Goal: Task Accomplishment & Management: Use online tool/utility

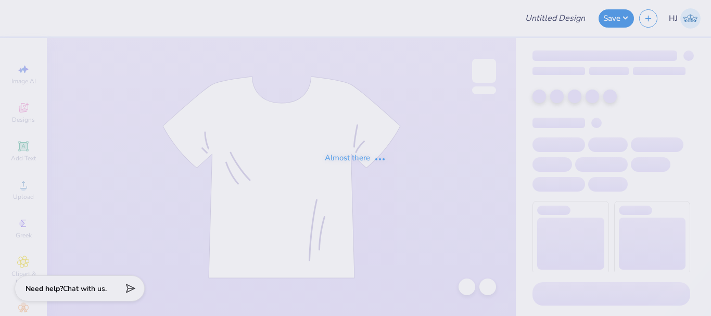
type input "Phi Tau Dad Wknd"
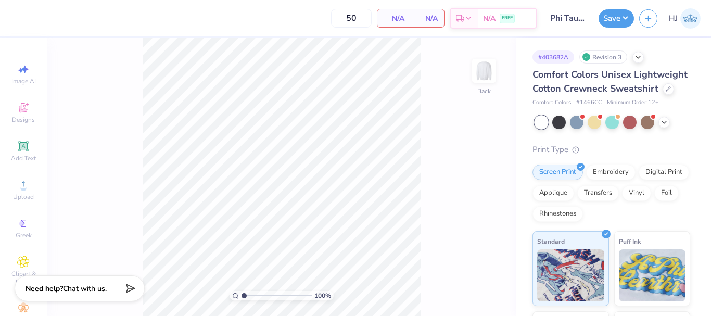
click at [450, 194] on div "100 % Back" at bounding box center [281, 177] width 469 height 278
click at [25, 187] on icon at bounding box center [23, 185] width 12 height 12
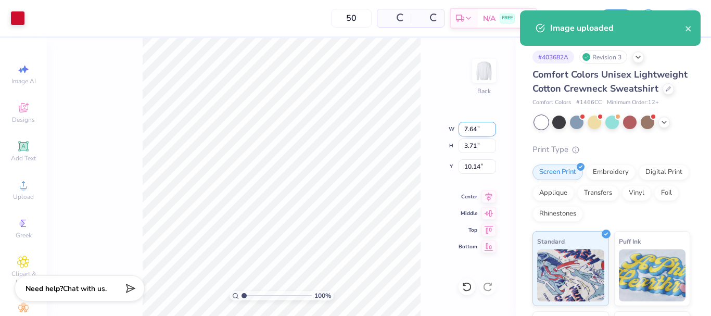
click at [475, 127] on input "7.64" at bounding box center [477, 129] width 37 height 15
type input "3.50"
type input "1.70"
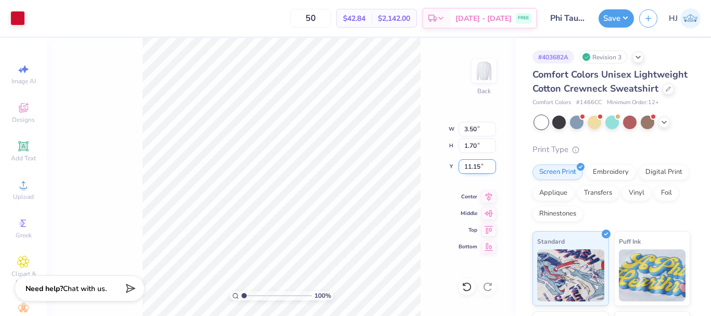
click at [474, 163] on input "11.15" at bounding box center [477, 166] width 37 height 15
type input "4.50"
type input "1"
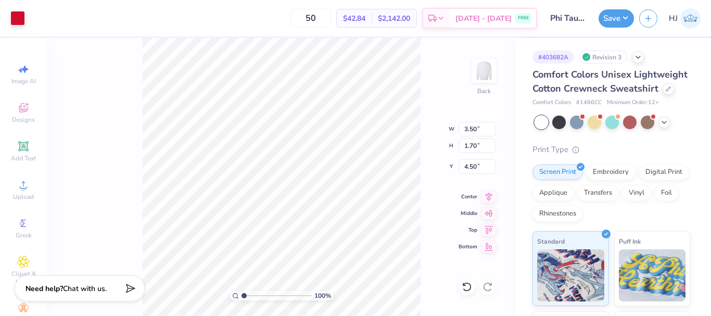
click at [427, 94] on div "100 % Back W 3.50 3.50 " H 1.70 1.70 " Y 4.50 4.50 " Center Middle Top Bottom" at bounding box center [281, 177] width 469 height 278
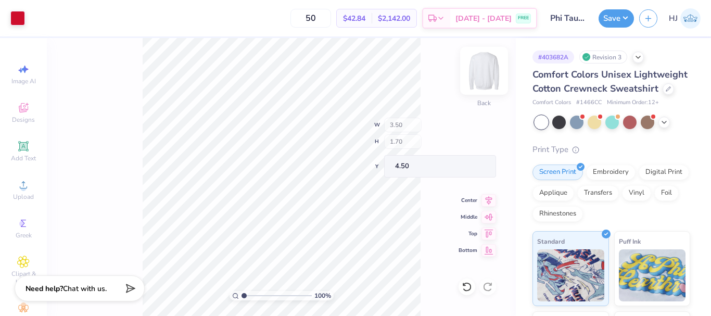
click at [481, 74] on img at bounding box center [484, 71] width 42 height 42
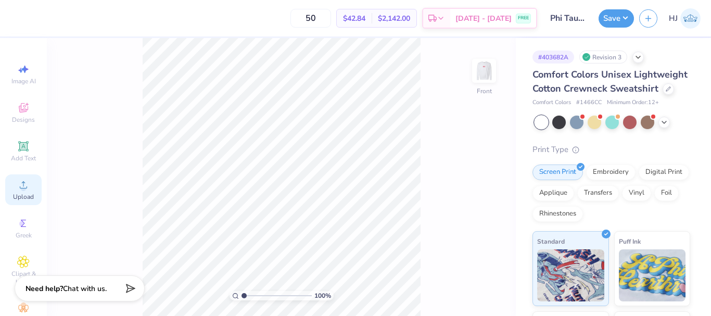
click at [20, 188] on icon at bounding box center [23, 184] width 7 height 7
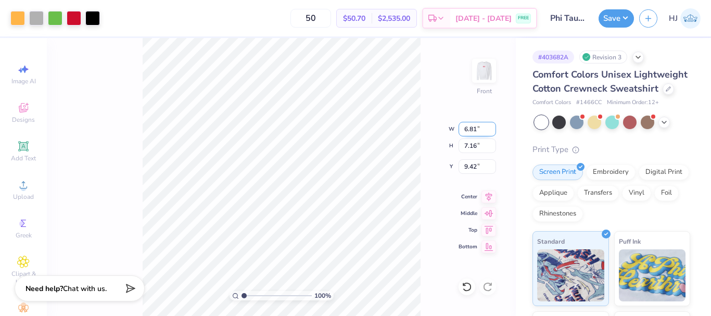
click at [476, 128] on input "6.81" at bounding box center [477, 129] width 37 height 15
click at [472, 165] on input "9.42" at bounding box center [477, 166] width 37 height 15
type input "3.00"
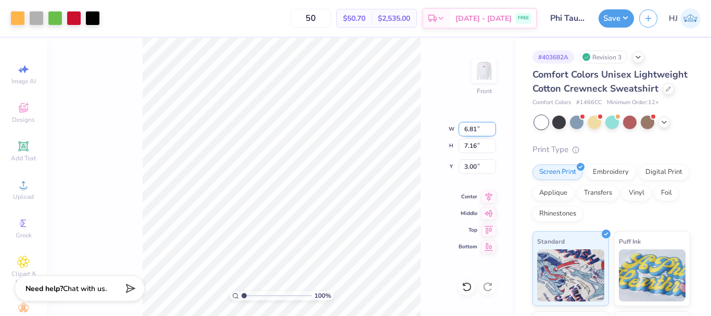
click at [475, 133] on input "6.81" at bounding box center [477, 129] width 37 height 15
type input "12.50"
type input "13.15"
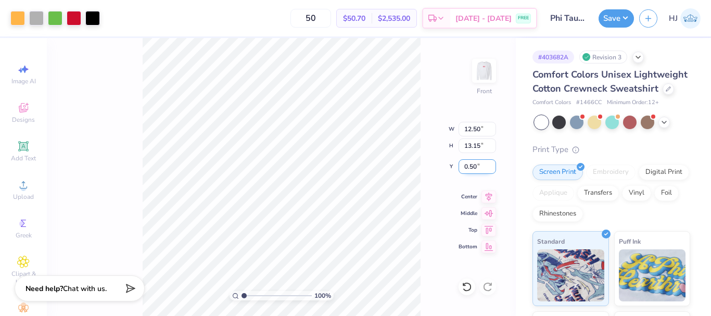
click at [482, 166] on input "0.50" at bounding box center [477, 166] width 37 height 15
type input "3.00"
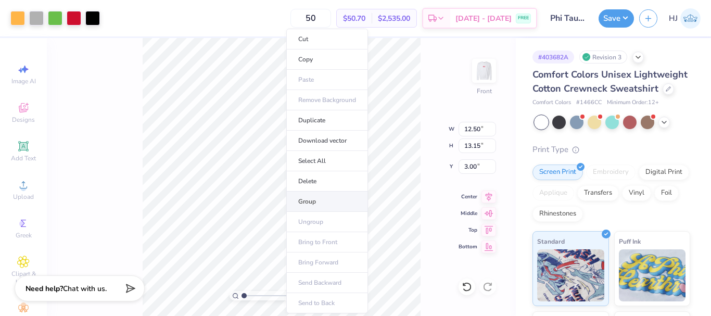
click at [325, 202] on li "Group" at bounding box center [327, 202] width 82 height 20
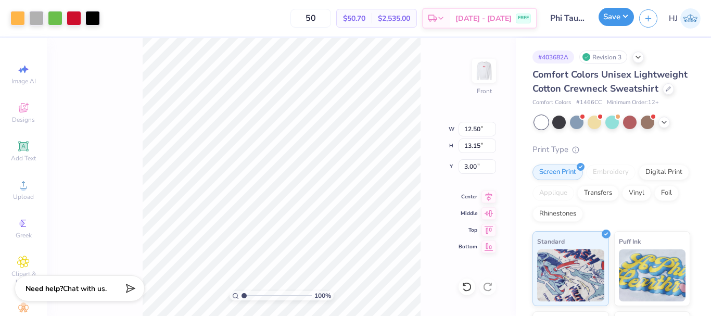
click at [626, 18] on button "Save" at bounding box center [616, 17] width 35 height 18
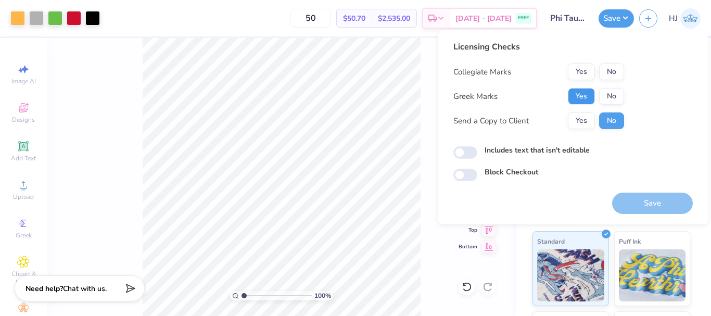
click at [586, 90] on button "Yes" at bounding box center [581, 96] width 27 height 17
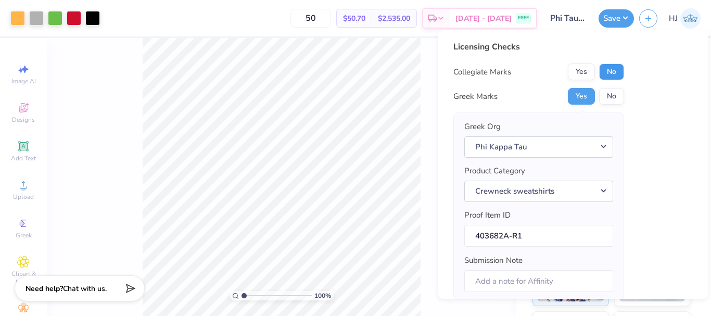
click at [612, 72] on button "No" at bounding box center [611, 72] width 25 height 17
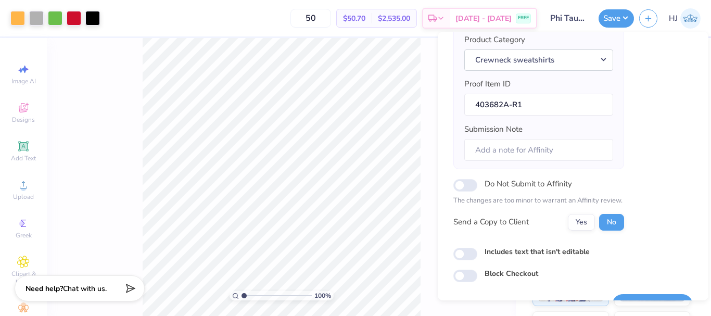
scroll to position [158, 0]
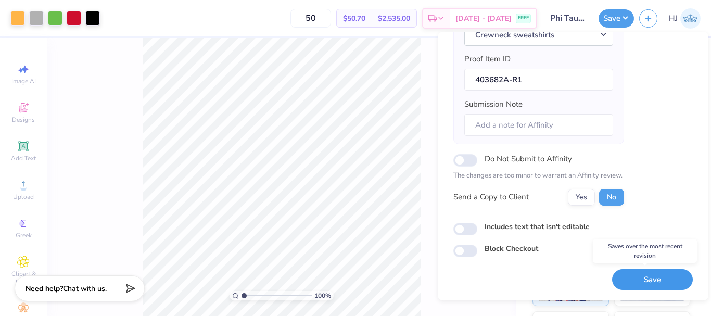
click at [647, 277] on button "Save" at bounding box center [652, 279] width 81 height 21
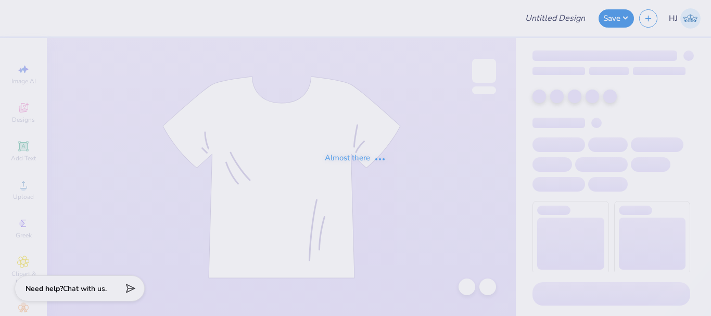
type input "Ski Team General Merch!"
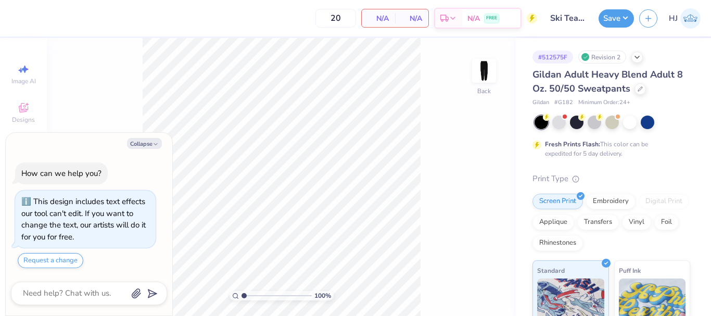
type textarea "x"
type input "2.46071092039641"
type textarea "x"
type input "2.46071092039641"
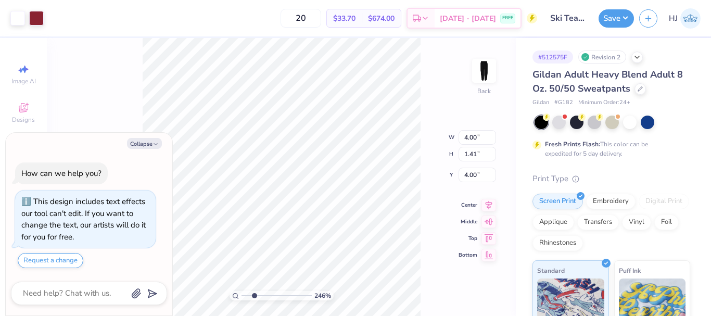
type textarea "x"
type input "2.46071092039641"
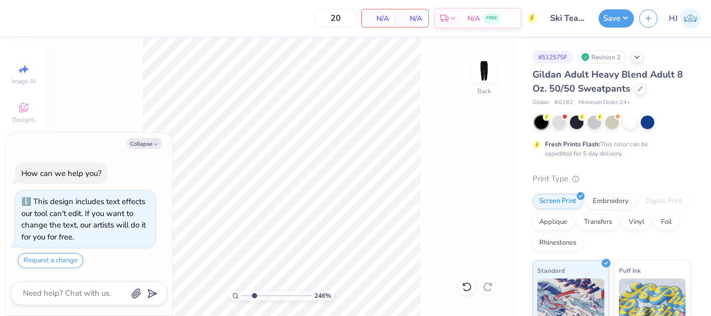
type textarea "x"
type input "2.46071092039641"
type textarea "x"
type input "2.46071092039641"
type textarea "x"
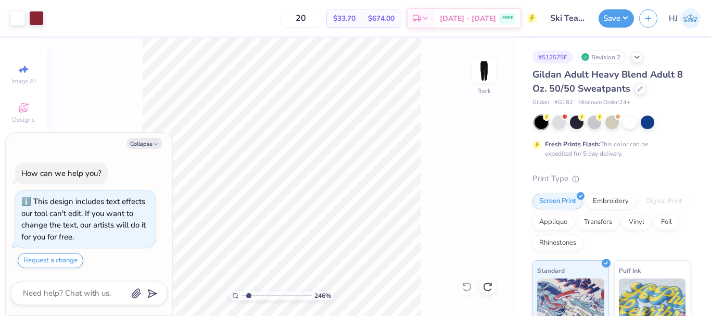
type input "1.49212329151837"
type textarea "x"
type input "1.49212329151837"
type textarea "x"
type input "1.49212329151837"
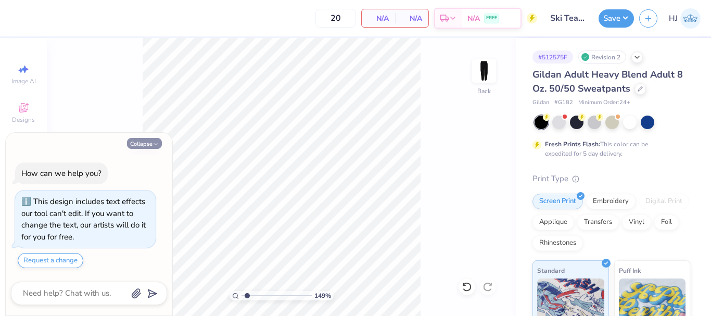
click at [143, 139] on button "Collapse" at bounding box center [144, 143] width 35 height 11
type textarea "x"
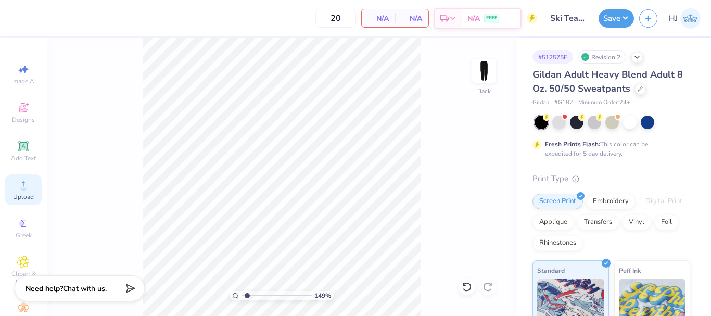
click at [29, 185] on div "Upload" at bounding box center [23, 189] width 36 height 31
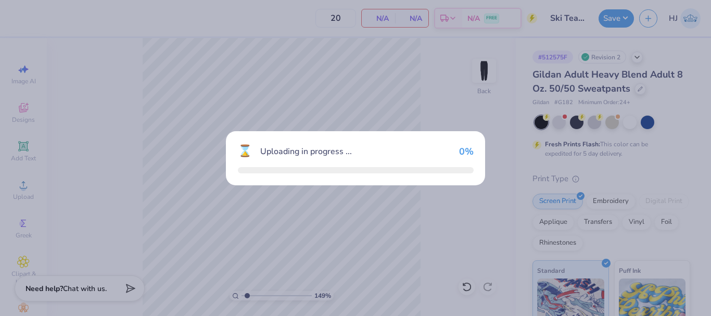
type input "1.49212329151837"
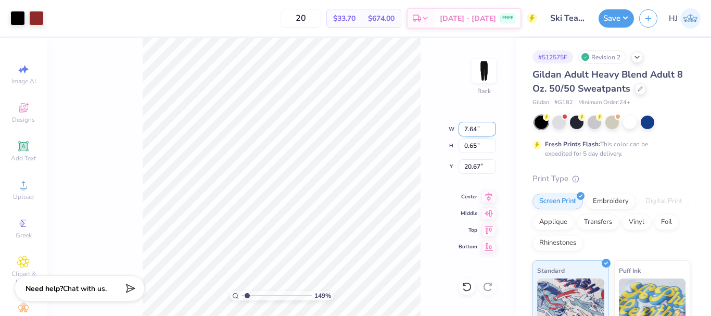
click at [469, 129] on input "7.64" at bounding box center [477, 129] width 37 height 15
type input "6"
type input "1.49212329151837"
type input "6.00"
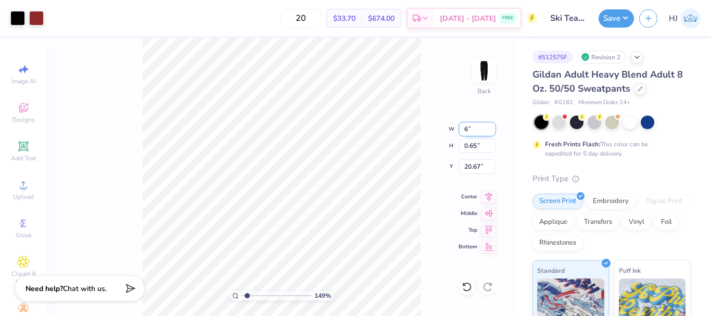
type input "0.51"
click at [473, 164] on input "20.74" at bounding box center [477, 166] width 37 height 15
type input "6"
type input "1.49212329151837"
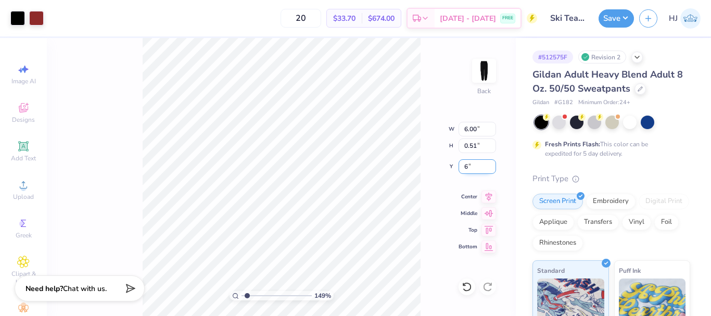
type input "6.00"
type input "1.49212329151837"
click at [466, 166] on input "5.94" at bounding box center [477, 166] width 37 height 15
type input "6"
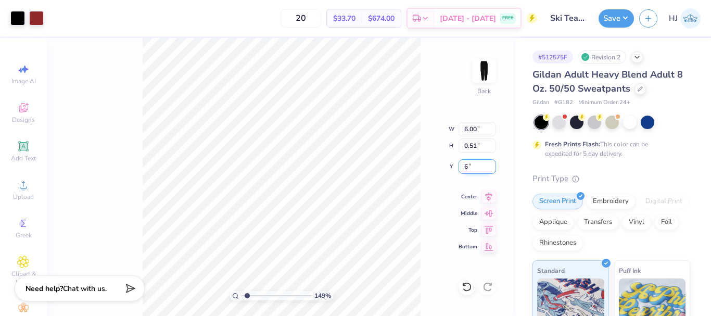
type input "1.49212329151837"
click at [478, 169] on input "6.00" at bounding box center [477, 166] width 37 height 15
type input "4"
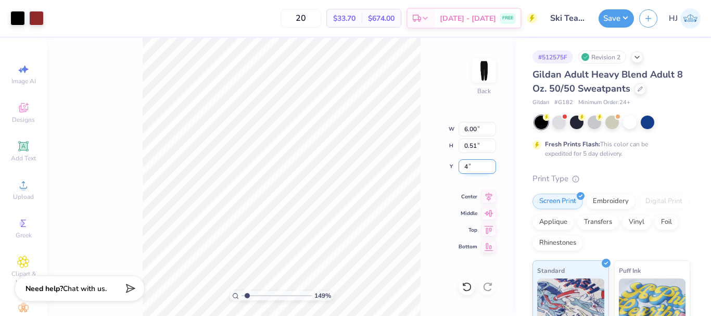
type input "1.49212329151837"
type input "4.00"
click at [16, 18] on div at bounding box center [17, 17] width 15 height 15
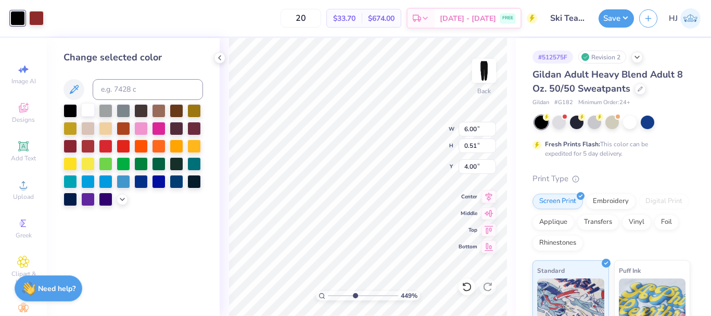
click at [86, 113] on div at bounding box center [88, 110] width 14 height 14
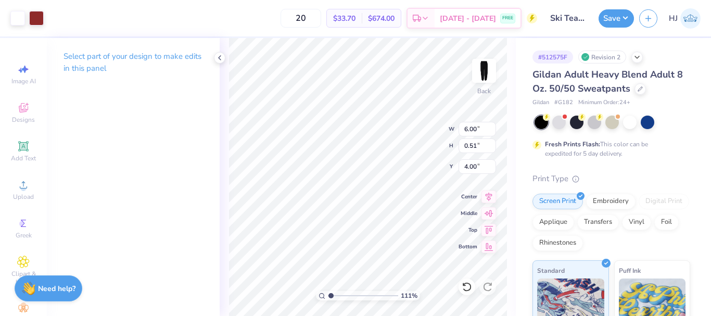
click at [411, 132] on div "111 % Back W 6.00 6.00 " H 0.51 0.51 " Y 4.00 4.00 " Center Middle Top Bottom" at bounding box center [368, 177] width 296 height 278
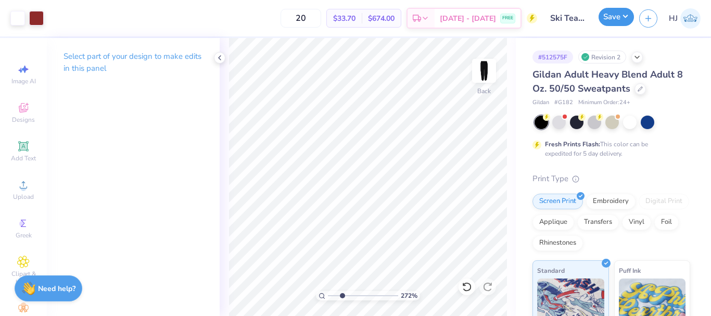
click at [621, 19] on button "Save" at bounding box center [616, 17] width 35 height 18
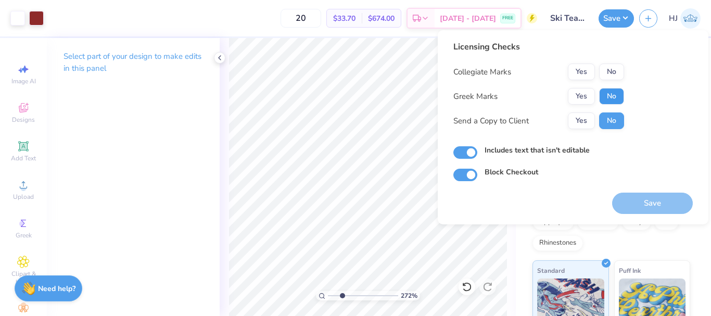
click at [611, 94] on button "No" at bounding box center [611, 96] width 25 height 17
drag, startPoint x: 583, startPoint y: 76, endPoint x: 583, endPoint y: 83, distance: 7.3
click at [582, 76] on button "Yes" at bounding box center [581, 72] width 27 height 17
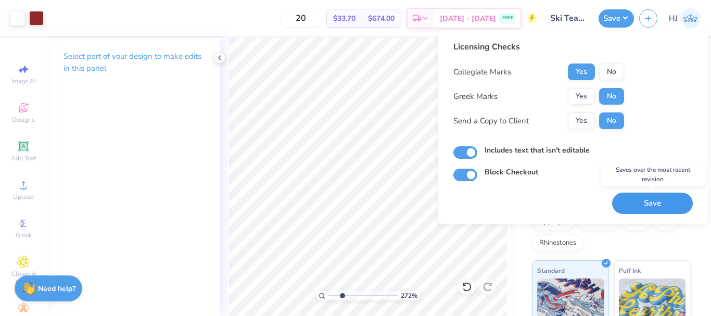
click at [655, 200] on button "Save" at bounding box center [652, 203] width 81 height 21
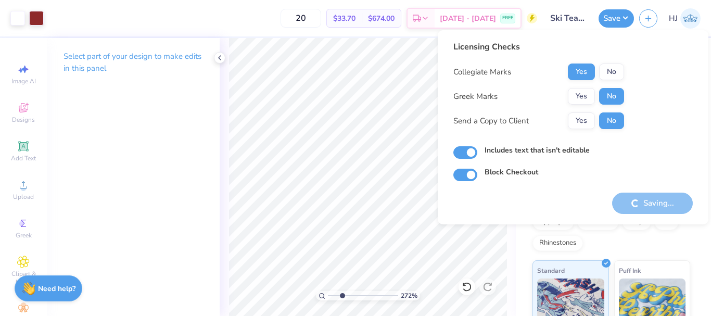
type input "2.71964221644285"
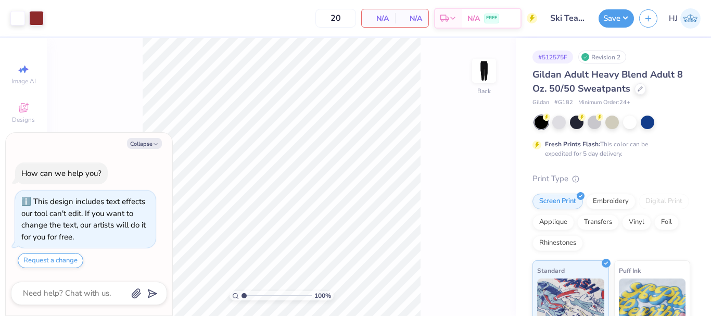
type textarea "x"
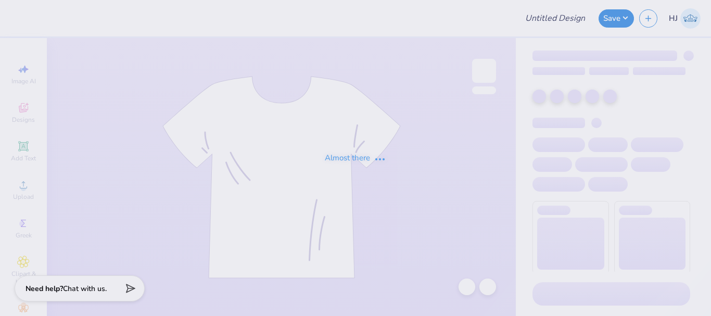
type input "Kappa Sigma GS Fall Rush"
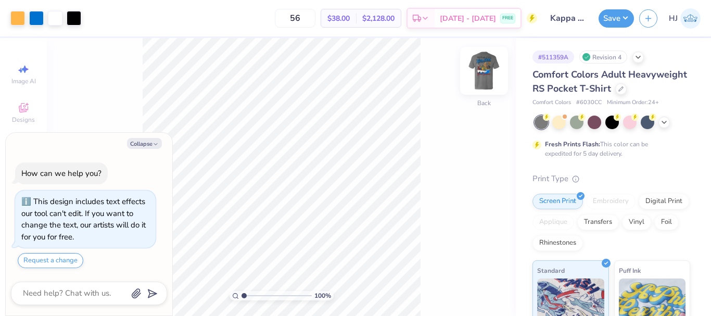
click at [486, 68] on img at bounding box center [484, 71] width 42 height 42
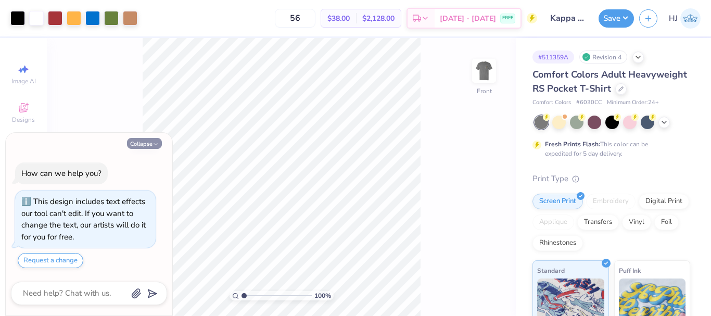
click at [132, 143] on button "Collapse" at bounding box center [144, 143] width 35 height 11
type textarea "x"
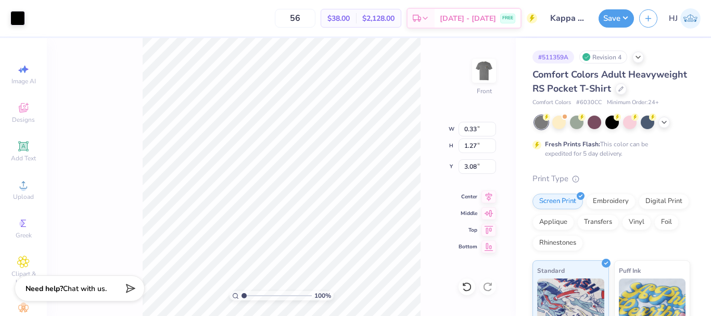
type input "0.33"
type input "1.27"
type input "3.08"
type input "0.50"
type input "1.07"
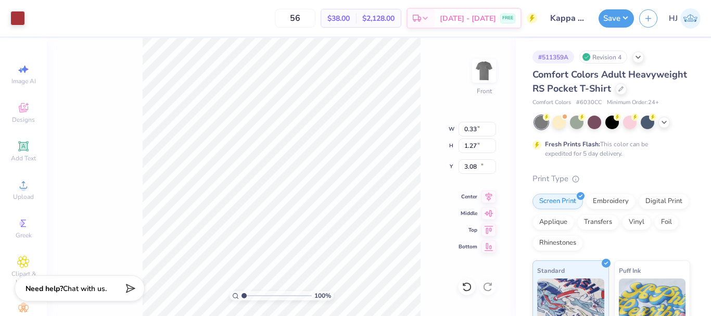
type input "16.27"
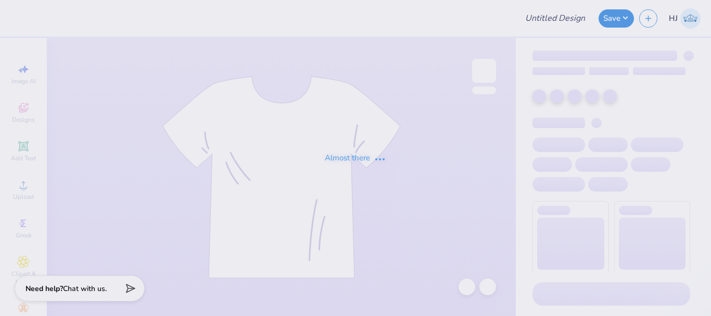
type input "Kappa Sigma GS Fall Rush"
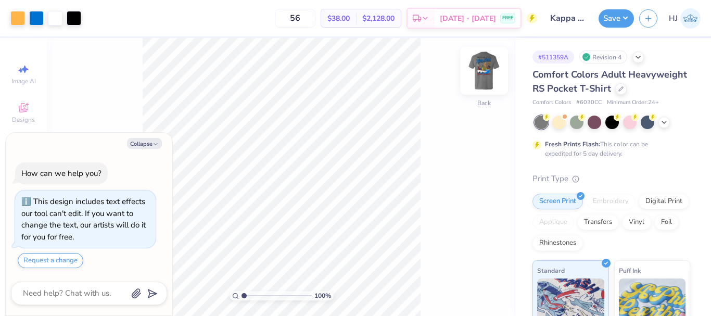
click at [493, 70] on img at bounding box center [484, 71] width 42 height 42
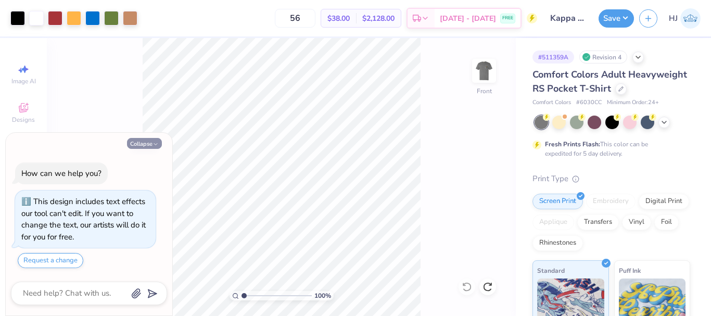
click at [150, 141] on button "Collapse" at bounding box center [144, 143] width 35 height 11
type textarea "x"
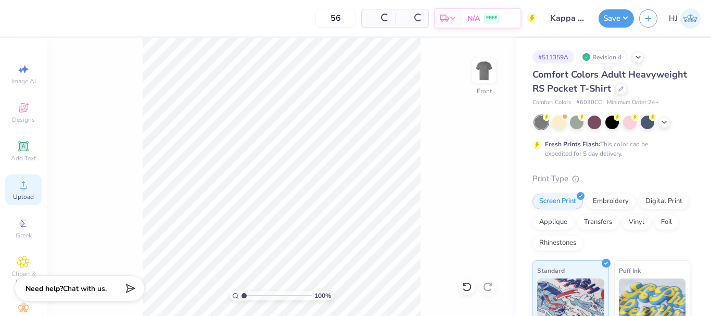
click at [20, 187] on circle at bounding box center [23, 188] width 6 height 6
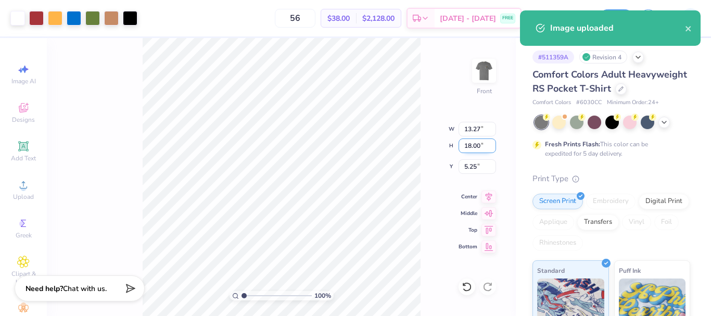
click at [474, 143] on input "18.00" at bounding box center [477, 145] width 37 height 15
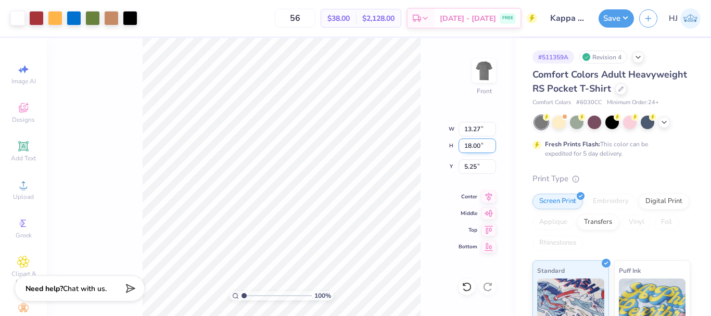
click at [474, 150] on input "18.00" at bounding box center [477, 145] width 37 height 15
type input "15"
type input "11.06"
type input "15.00"
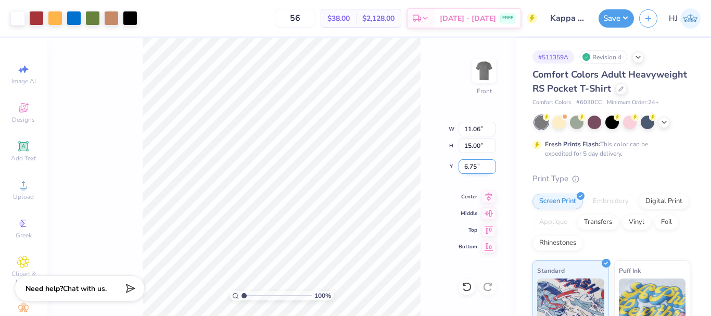
click at [477, 165] on input "6.75" at bounding box center [477, 166] width 37 height 15
click at [476, 165] on input "6.75" at bounding box center [477, 166] width 37 height 15
click at [481, 170] on input "6.75" at bounding box center [477, 166] width 37 height 15
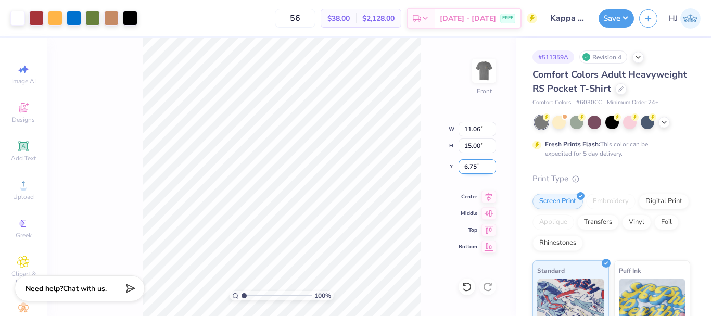
click at [481, 170] on input "6.75" at bounding box center [477, 166] width 37 height 15
type input "3.00"
type input "2.71964221644285"
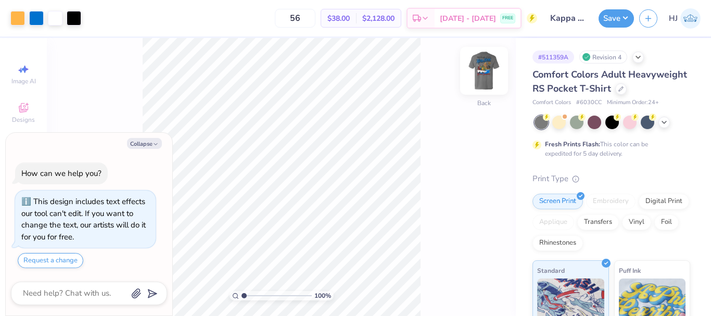
click at [483, 73] on img at bounding box center [484, 71] width 42 height 42
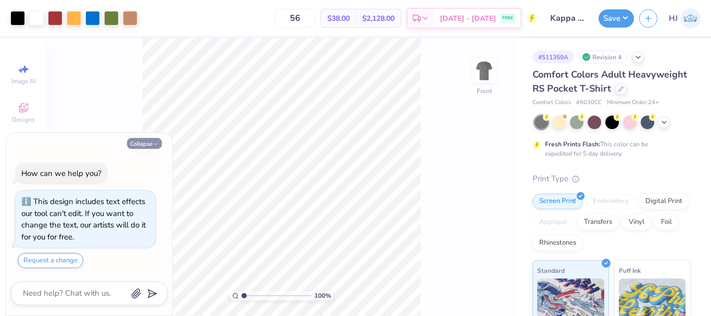
click at [142, 141] on button "Collapse" at bounding box center [144, 143] width 35 height 11
type textarea "x"
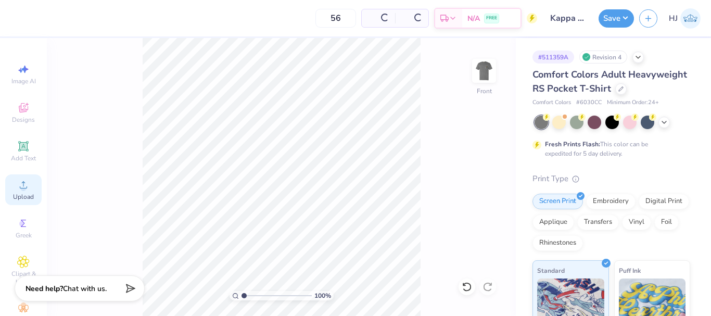
click at [20, 195] on span "Upload" at bounding box center [23, 197] width 21 height 8
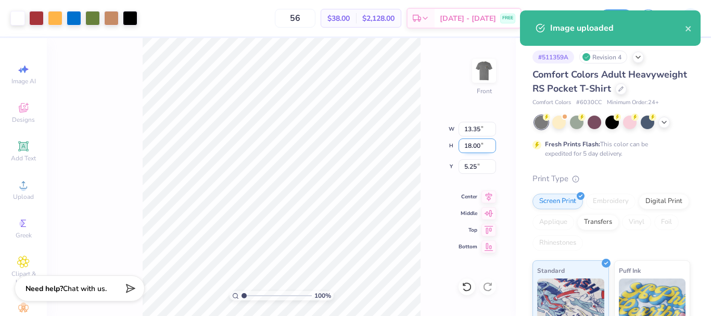
click at [476, 144] on input "18.00" at bounding box center [477, 145] width 37 height 15
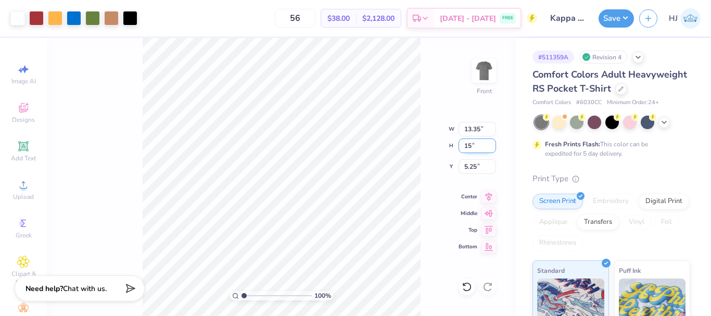
type input "15"
type input "11.12"
type input "15.00"
click at [474, 165] on input "6.75" at bounding box center [477, 166] width 37 height 15
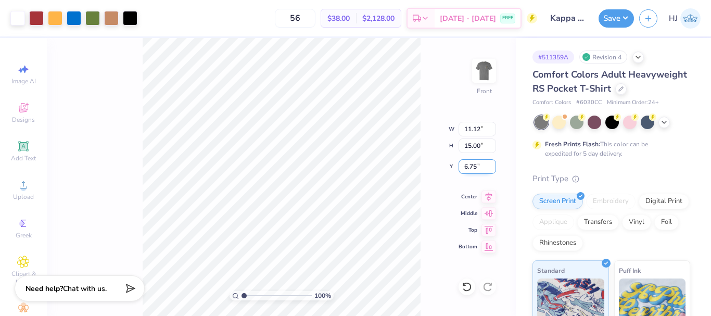
click at [474, 165] on input "6.75" at bounding box center [477, 166] width 37 height 15
type input "3.00"
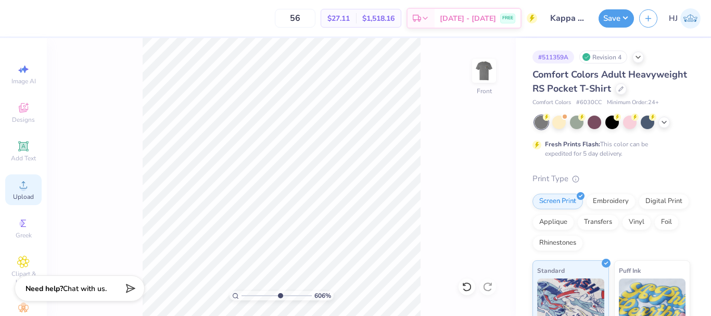
click at [20, 196] on span "Upload" at bounding box center [23, 197] width 21 height 8
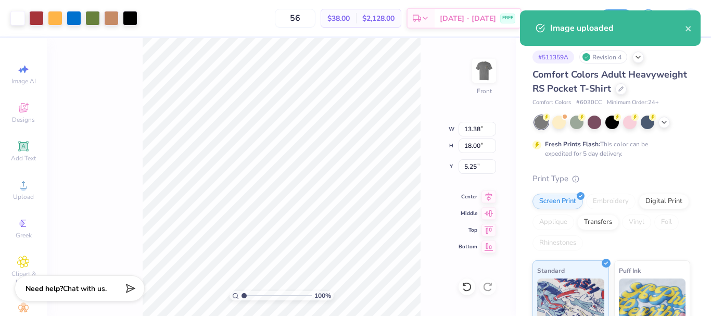
type input "1.00143535488908"
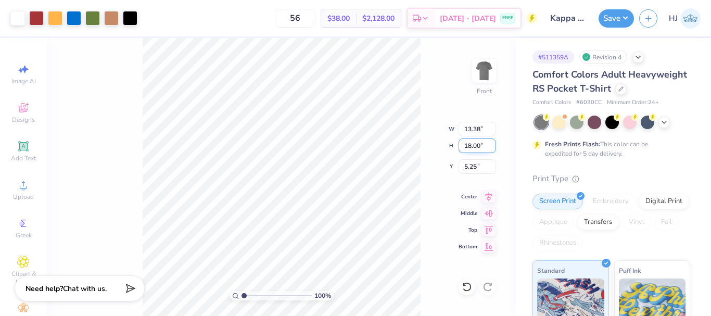
click at [471, 142] on input "18.00" at bounding box center [477, 145] width 37 height 15
type input "15"
type input "1.00143535488908"
type input "11.15"
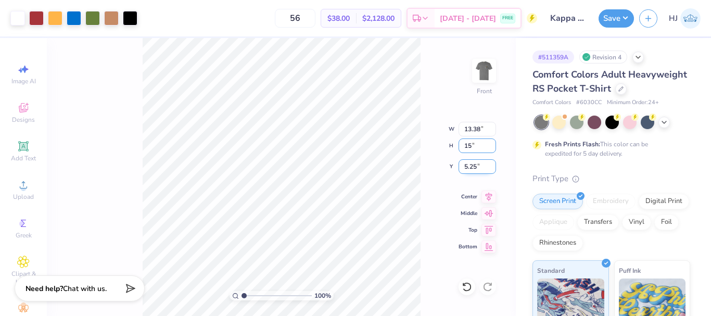
type input "15.00"
click at [482, 165] on input "6.75" at bounding box center [477, 166] width 37 height 15
type input "3"
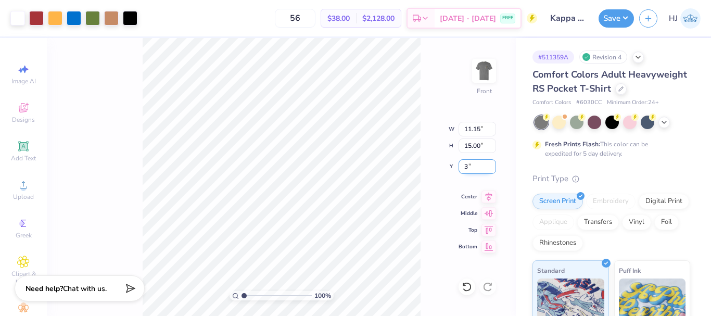
type input "1.00143535488908"
type input "3.00"
type input "1"
click at [486, 72] on img at bounding box center [484, 71] width 42 height 42
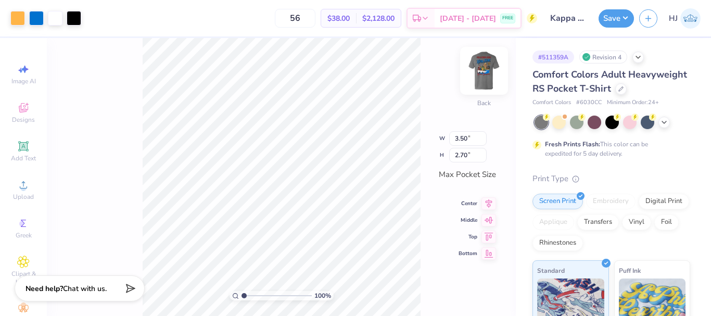
click at [483, 67] on img at bounding box center [484, 71] width 42 height 42
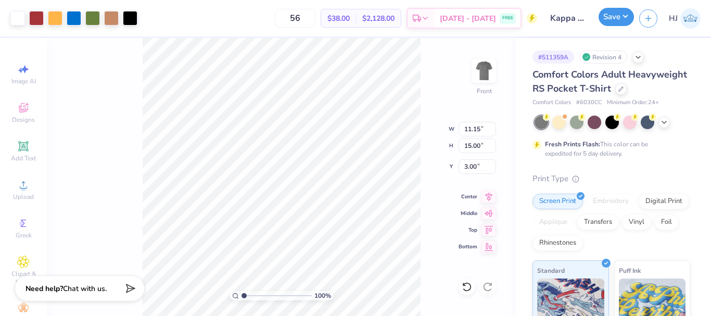
click at [629, 18] on button "Save" at bounding box center [616, 17] width 35 height 18
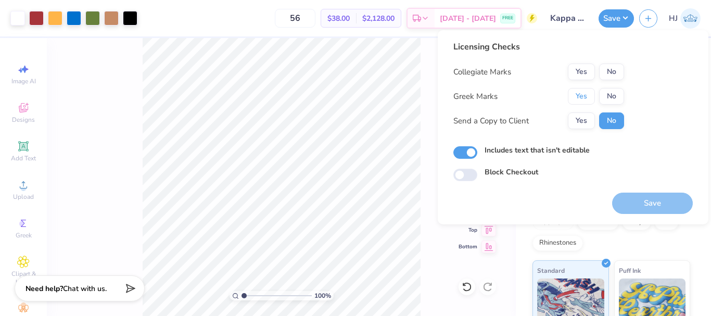
click at [585, 99] on button "Yes" at bounding box center [581, 96] width 27 height 17
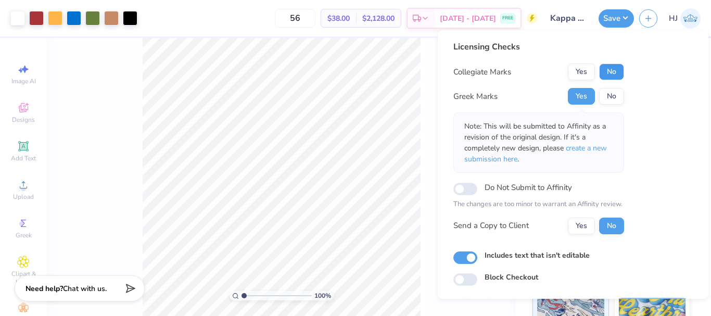
click at [609, 78] on button "No" at bounding box center [611, 72] width 25 height 17
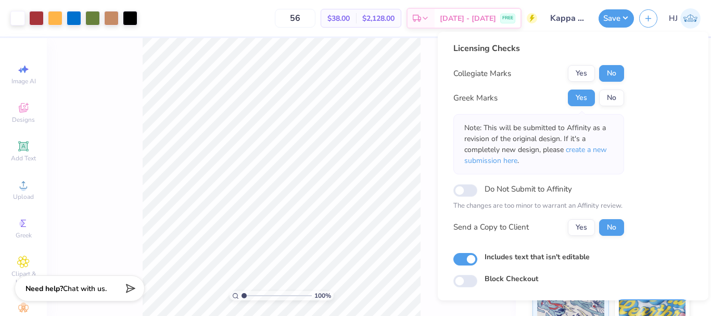
scroll to position [30, 0]
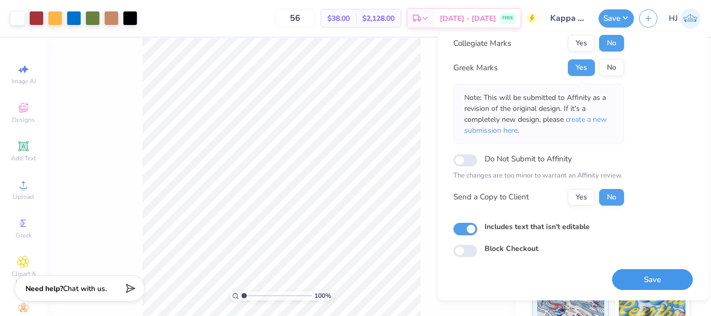
click at [654, 277] on button "Save" at bounding box center [652, 279] width 81 height 21
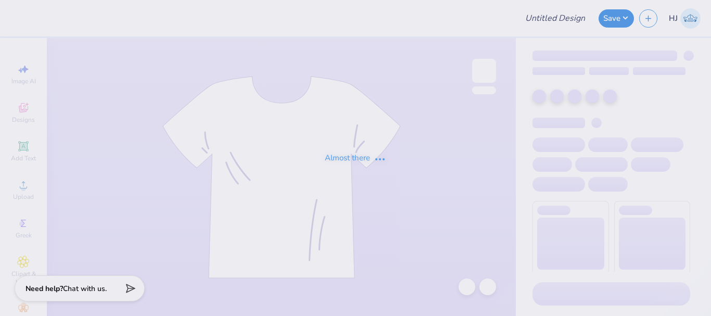
type input "Mental Health Retreat Crewneck"
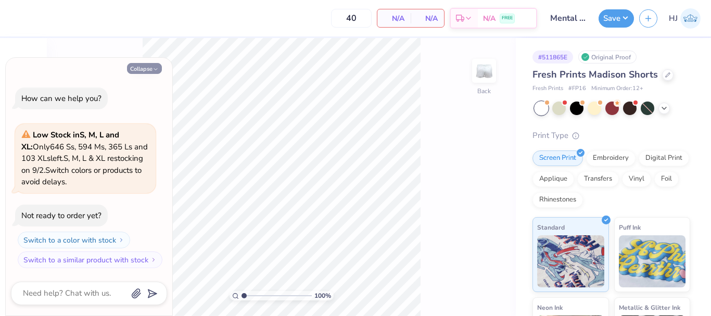
click at [147, 67] on button "Collapse" at bounding box center [144, 68] width 35 height 11
type textarea "x"
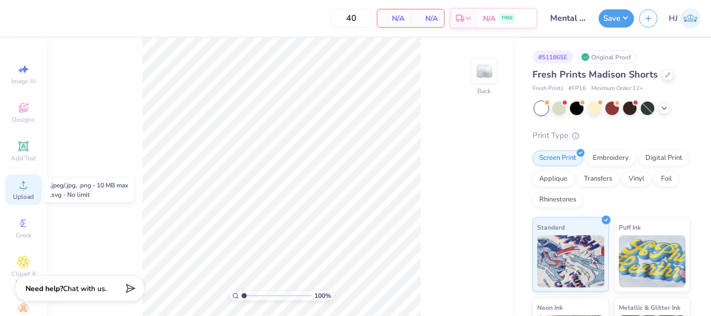
click at [17, 185] on icon at bounding box center [23, 185] width 12 height 12
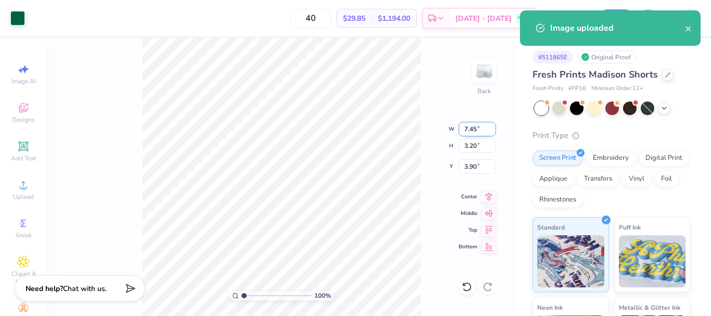
click at [469, 128] on input "7.45" at bounding box center [477, 129] width 37 height 15
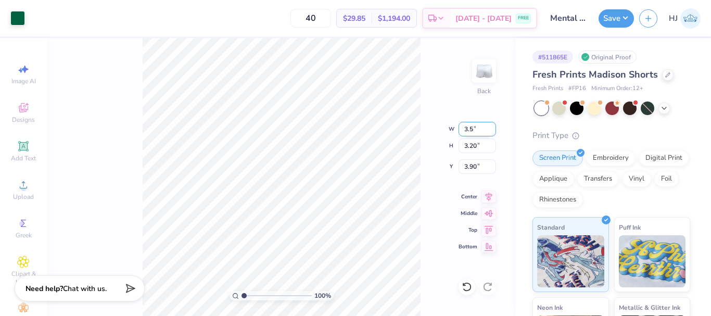
type input "3.50"
type input "1.50"
click at [474, 163] on input "4.75" at bounding box center [477, 166] width 37 height 15
type input "3.00"
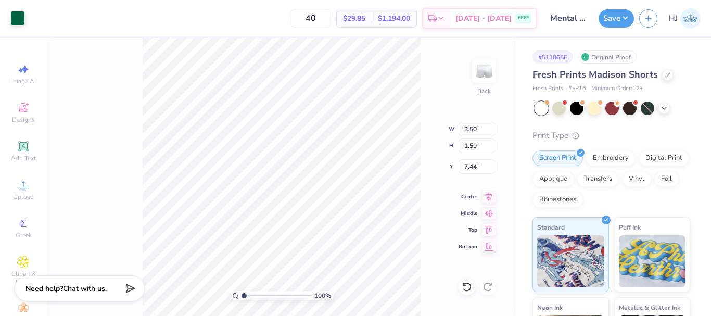
type input "7.44"
click at [474, 165] on input "7.44" at bounding box center [477, 166] width 37 height 15
type input "7.50"
type input "7.77"
drag, startPoint x: 470, startPoint y: 163, endPoint x: 476, endPoint y: 165, distance: 6.8
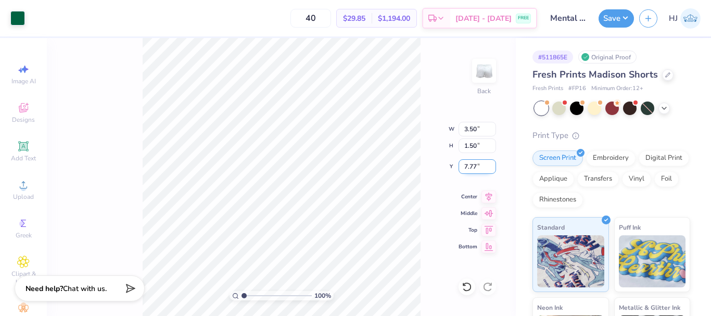
click at [476, 165] on input "7.77" at bounding box center [477, 166] width 37 height 15
type input "7.50"
click at [470, 284] on icon at bounding box center [466, 286] width 9 height 9
click at [496, 289] on div at bounding box center [488, 287] width 17 height 17
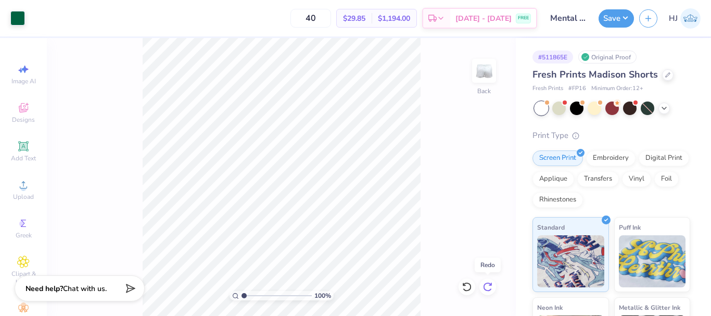
click at [493, 289] on div at bounding box center [488, 287] width 17 height 17
click at [437, 225] on div "100 % Back" at bounding box center [281, 177] width 469 height 278
type input "1"
click at [626, 21] on button "Save" at bounding box center [616, 17] width 35 height 18
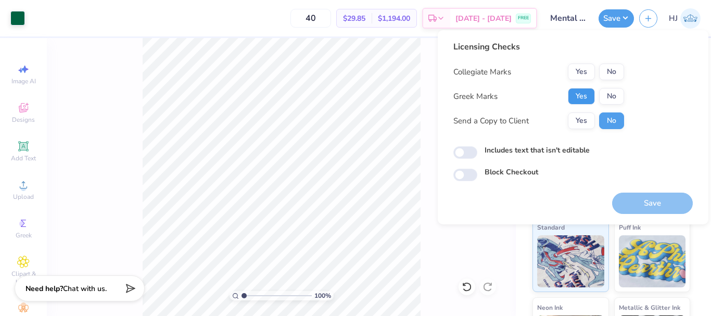
click at [577, 97] on button "Yes" at bounding box center [581, 96] width 27 height 17
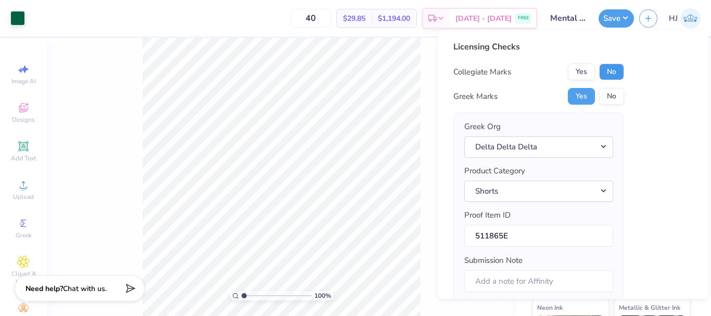
click at [610, 73] on button "No" at bounding box center [611, 72] width 25 height 17
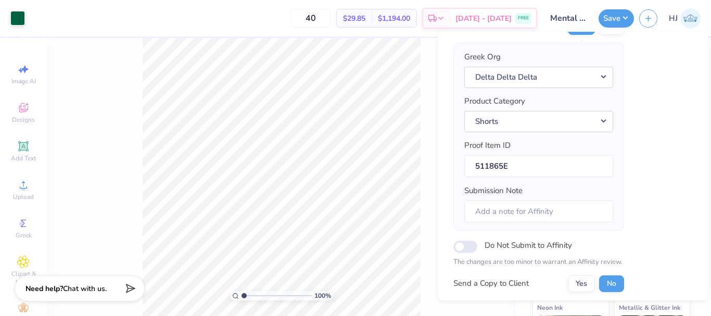
scroll to position [158, 0]
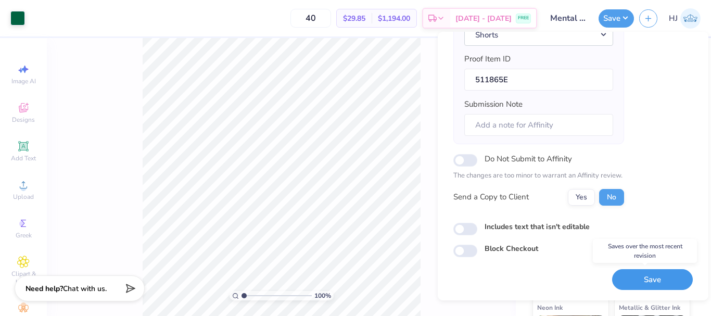
click at [639, 281] on button "Save" at bounding box center [652, 279] width 81 height 21
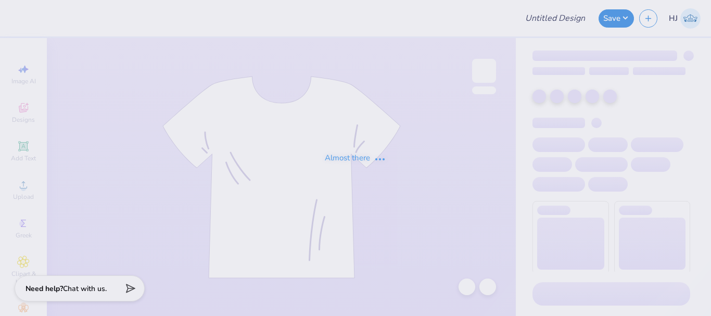
type input "tchi parents weekend shirt"
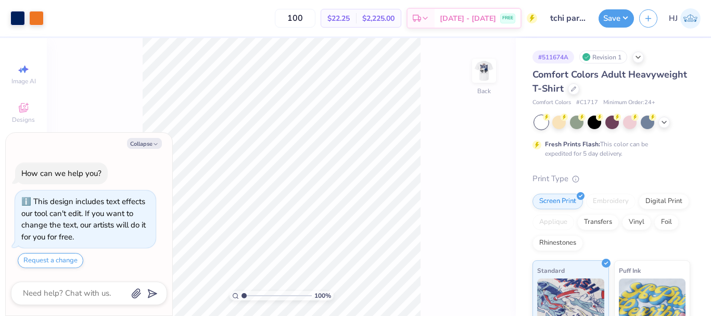
type textarea "x"
type input "2.71964221644285"
click at [486, 68] on img at bounding box center [484, 71] width 42 height 42
type textarea "x"
type input "2.71964221644285"
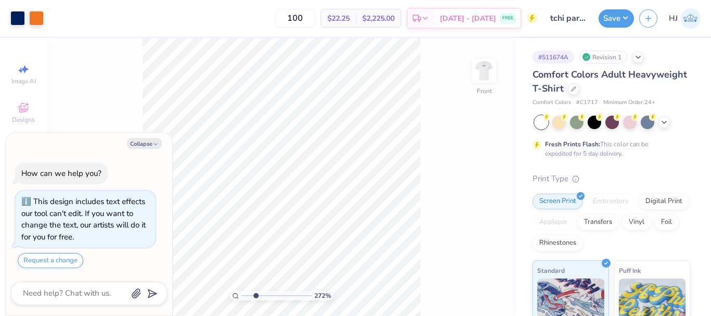
type textarea "x"
type input "2.71964221644285"
type textarea "x"
type input "2.71964221644285"
type textarea "x"
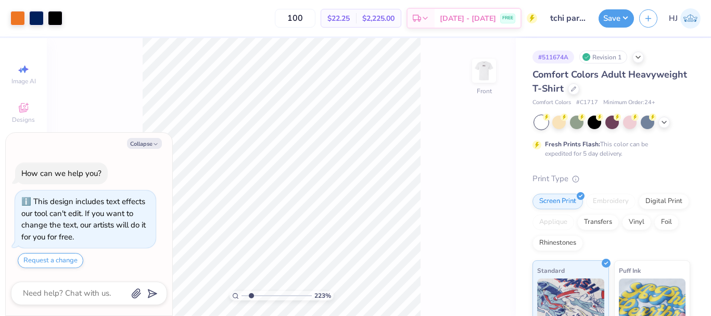
type input "1.82266588284093"
type textarea "x"
type input "1.82266588284093"
click at [433, 136] on div "182 % Front" at bounding box center [281, 177] width 469 height 278
type textarea "x"
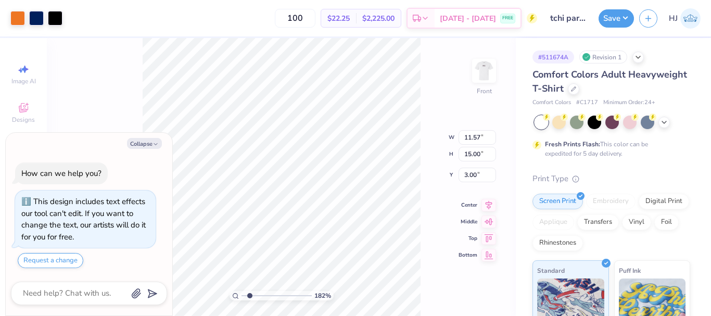
type input "1.82266588284093"
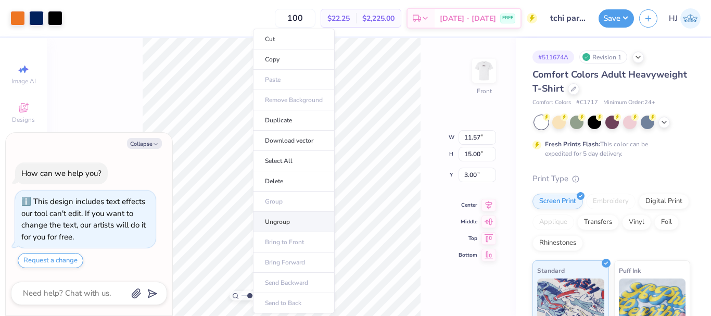
click at [274, 219] on li "Ungroup" at bounding box center [294, 222] width 82 height 20
type textarea "x"
type input "1.82266588284093"
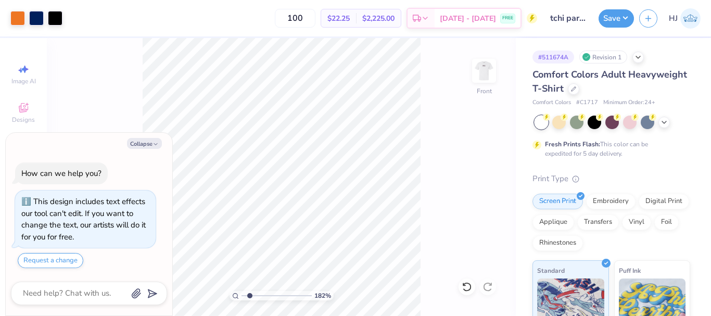
type textarea "x"
type input "1.82266588284093"
type textarea "x"
type input "1.82266588284093"
type textarea "x"
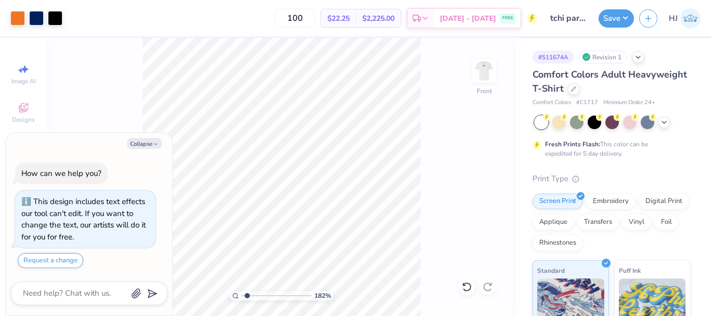
type input "1.35006143669128"
type textarea "x"
type input "1.35006143669128"
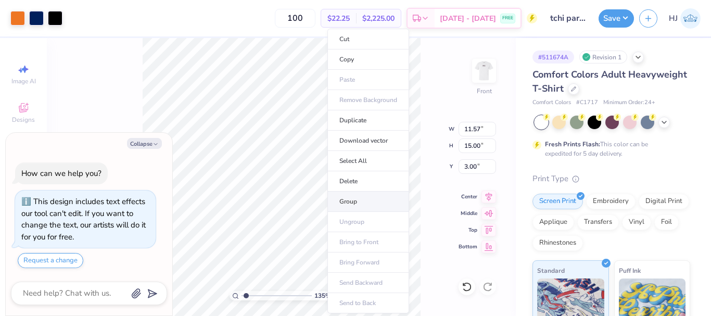
click at [355, 203] on li "Group" at bounding box center [368, 202] width 82 height 20
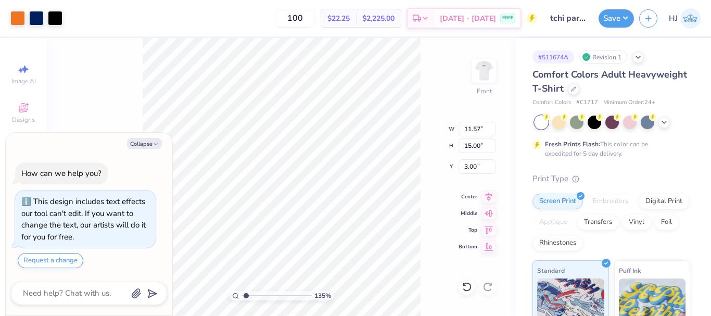
type textarea "x"
type input "1.35006143669128"
click at [134, 144] on button "Collapse" at bounding box center [144, 143] width 35 height 11
type textarea "x"
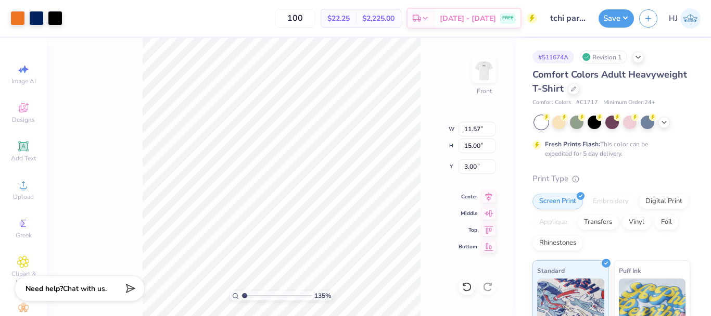
type input "1"
click at [465, 78] on div "100 % Front W 11.57 11.57 " H 15.00 15.00 " Y 3.00 3.00 " Center Middle Top Bot…" at bounding box center [281, 177] width 469 height 278
click at [489, 73] on img at bounding box center [484, 71] width 42 height 42
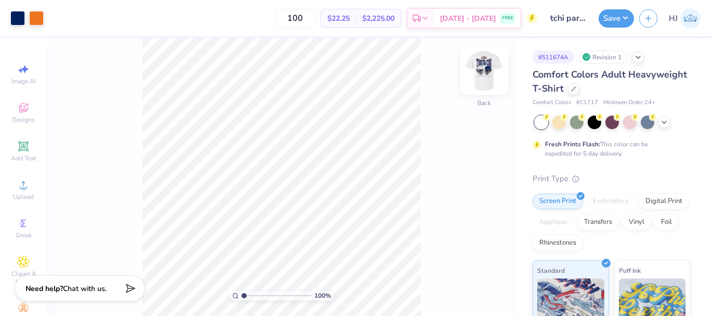
click at [482, 78] on img at bounding box center [484, 71] width 42 height 42
click at [430, 280] on div "100 % Front" at bounding box center [281, 177] width 469 height 278
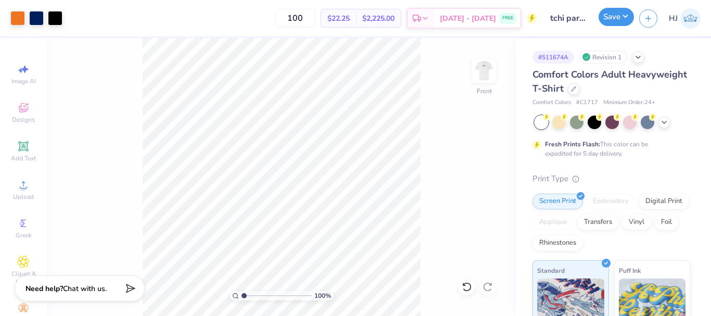
click at [624, 17] on button "Save" at bounding box center [616, 17] width 35 height 18
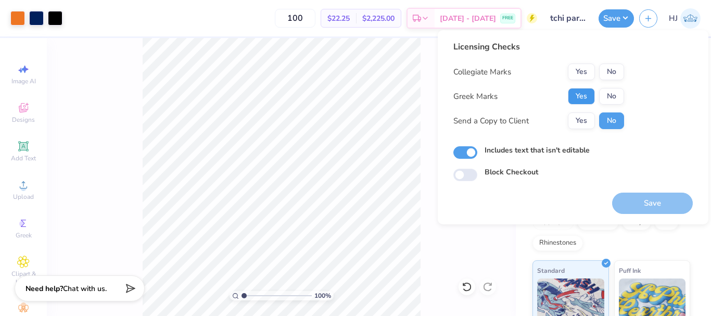
click at [585, 98] on button "Yes" at bounding box center [581, 96] width 27 height 17
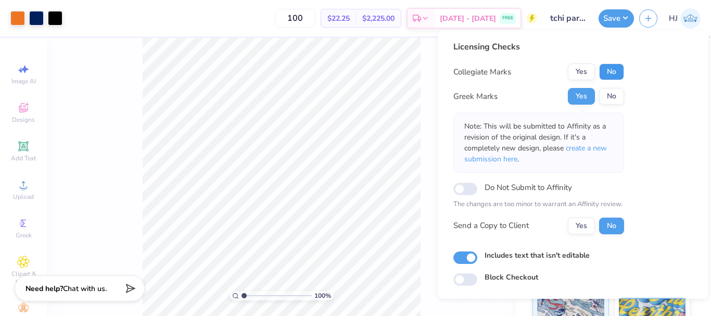
click at [616, 72] on button "No" at bounding box center [611, 72] width 25 height 17
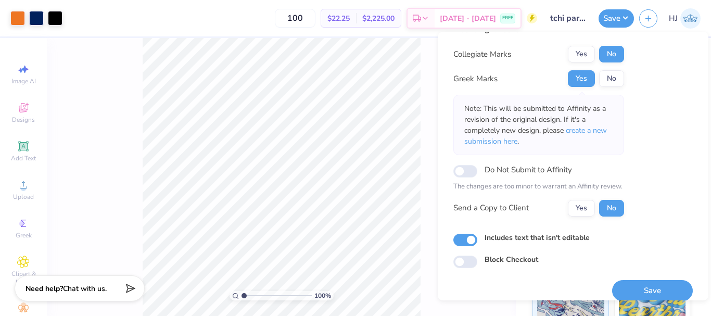
scroll to position [30, 0]
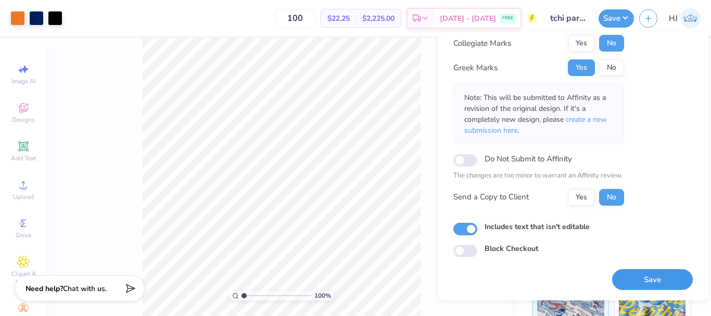
click at [645, 281] on button "Save" at bounding box center [652, 279] width 81 height 21
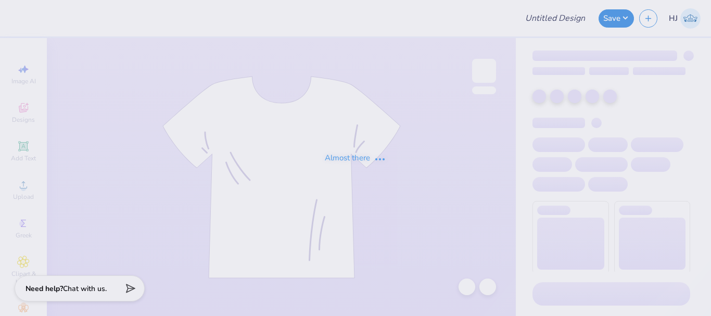
type input "SNU Day At [GEOGRAPHIC_DATA]"
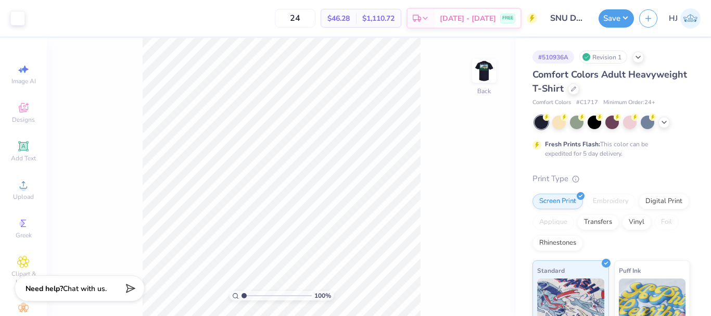
click at [502, 61] on div "100 % Back" at bounding box center [281, 177] width 469 height 278
click at [489, 71] on img at bounding box center [484, 71] width 42 height 42
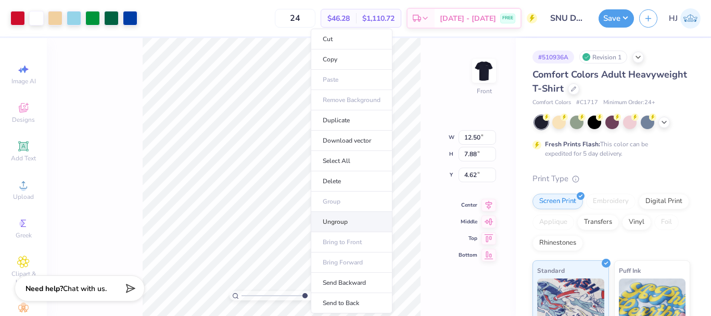
click at [334, 217] on li "Ungroup" at bounding box center [352, 222] width 82 height 20
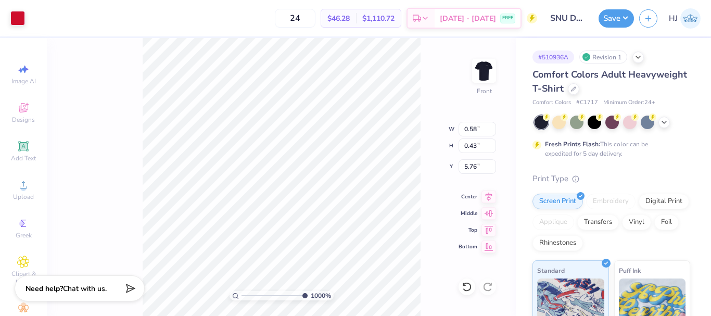
type input "10"
click at [24, 16] on div at bounding box center [17, 17] width 15 height 15
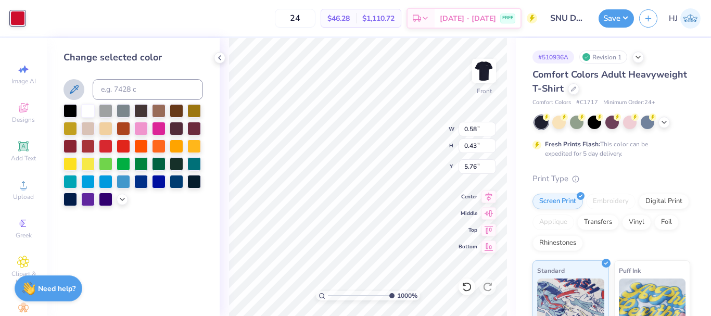
click at [71, 89] on icon at bounding box center [74, 89] width 12 height 12
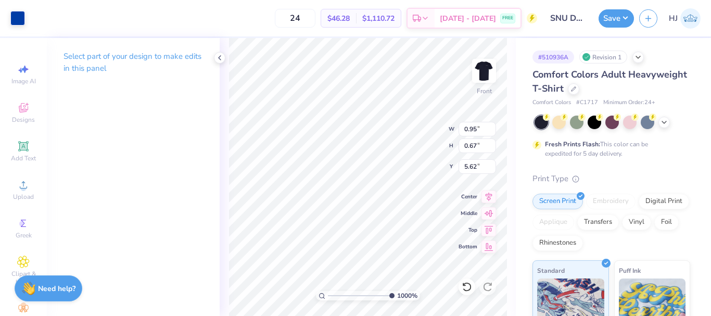
type input "0.59"
type input "0.44"
type input "5.75"
click at [15, 16] on div at bounding box center [17, 17] width 15 height 15
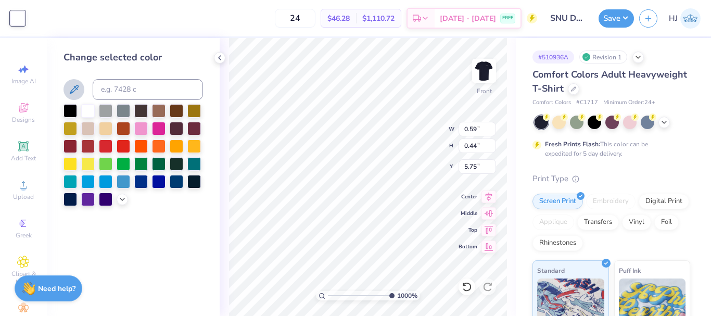
click at [78, 85] on icon at bounding box center [74, 89] width 12 height 12
click at [21, 18] on div at bounding box center [17, 18] width 15 height 15
click at [75, 88] on icon at bounding box center [74, 89] width 12 height 12
type input "11.55"
type input "3.60"
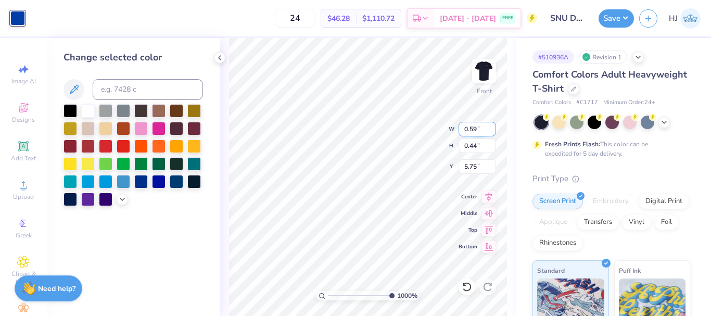
type input "4.62"
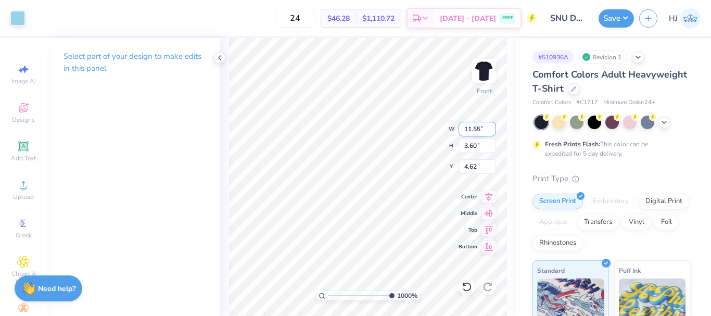
type input "0.58"
type input "0.43"
type input "5.76"
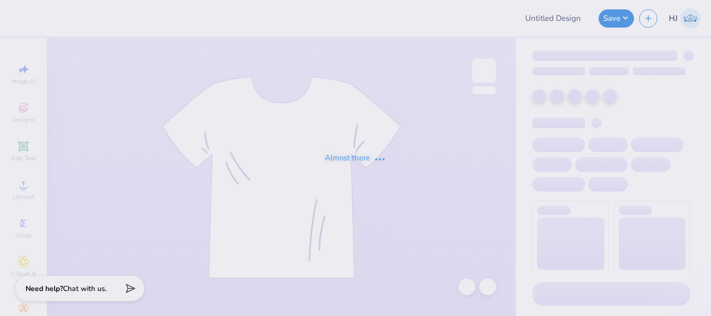
type input "SNU Day At [GEOGRAPHIC_DATA]"
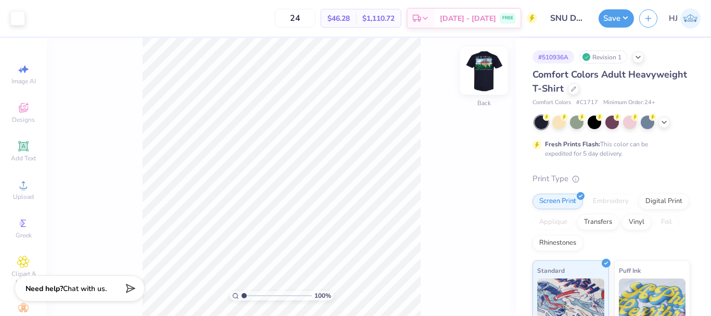
click at [495, 70] on img at bounding box center [484, 71] width 42 height 42
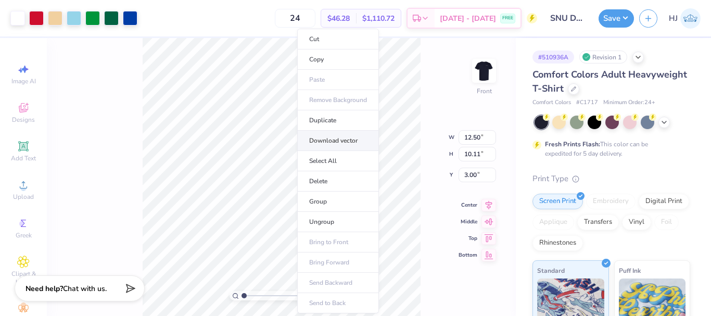
click at [335, 140] on li "Download vector" at bounding box center [338, 141] width 82 height 20
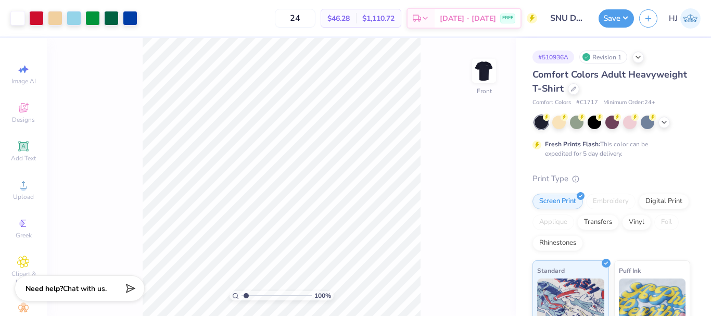
type input "1"
click at [422, 240] on div "100 % Front" at bounding box center [281, 177] width 469 height 278
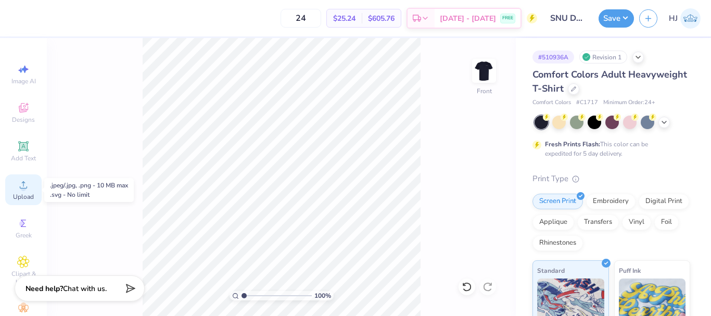
click at [22, 195] on span "Upload" at bounding box center [23, 197] width 21 height 8
click at [21, 191] on div "Upload" at bounding box center [23, 189] width 36 height 31
click at [20, 187] on circle at bounding box center [23, 188] width 6 height 6
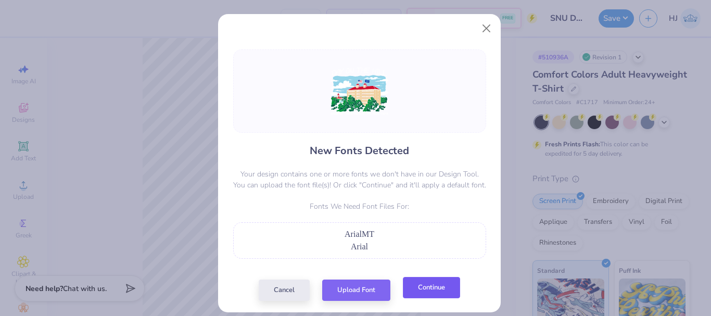
click at [425, 291] on button "Continue" at bounding box center [431, 287] width 57 height 21
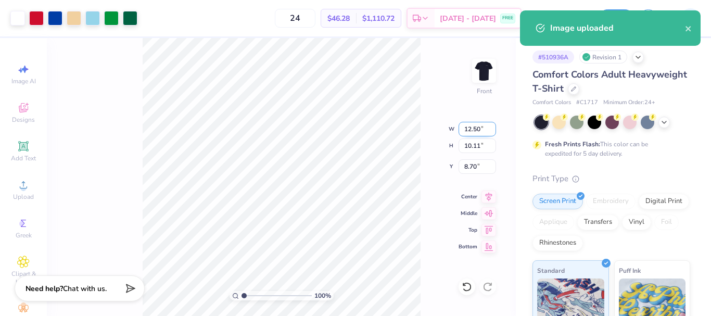
click at [482, 128] on input "12.50" at bounding box center [477, 129] width 37 height 15
click at [477, 173] on input "8.70" at bounding box center [477, 166] width 37 height 15
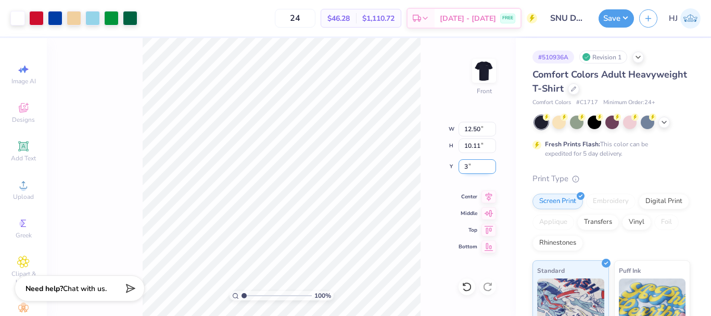
type input "3.00"
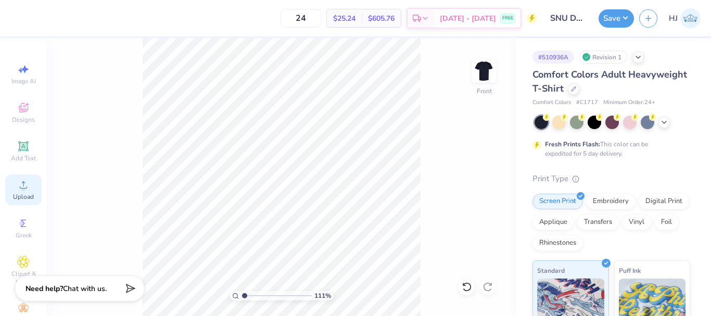
click at [20, 185] on icon at bounding box center [23, 185] width 12 height 12
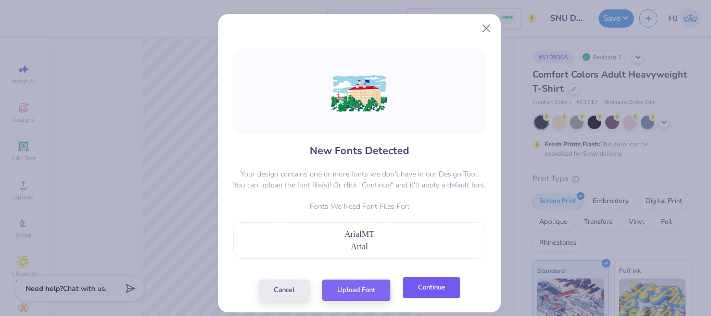
click at [425, 291] on button "Continue" at bounding box center [431, 287] width 57 height 21
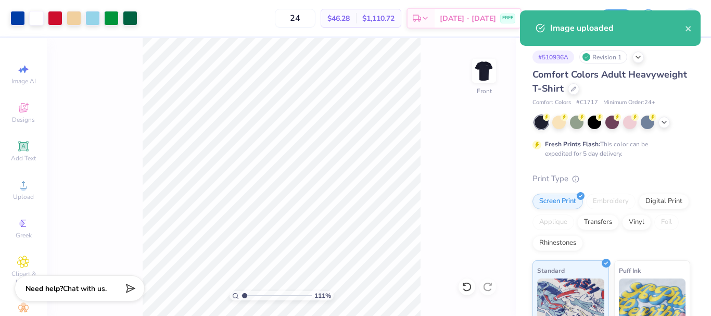
click at [431, 301] on div "111 % Front" at bounding box center [281, 177] width 469 height 278
type input "1.10681260672262"
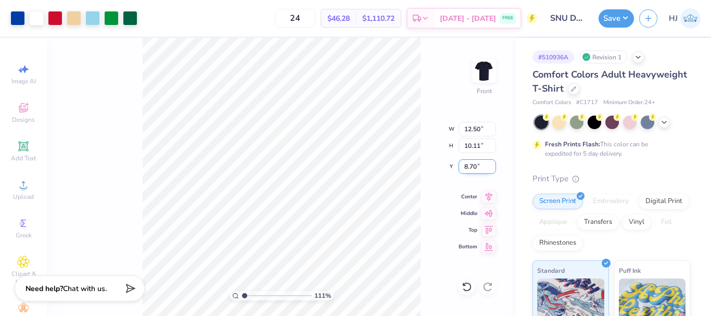
click at [471, 164] on input "8.70" at bounding box center [477, 166] width 37 height 15
type input "3"
type input "1.10681260672262"
type input "3.00"
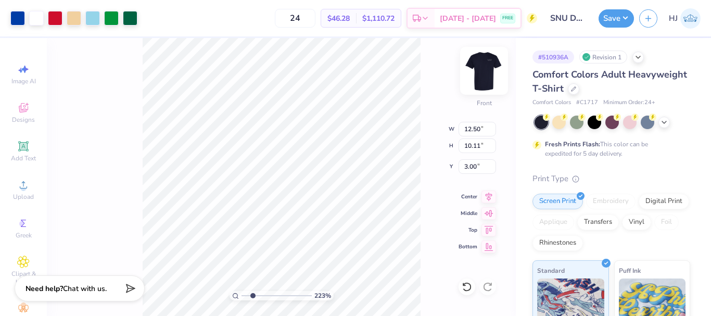
click at [491, 77] on img at bounding box center [484, 71] width 42 height 42
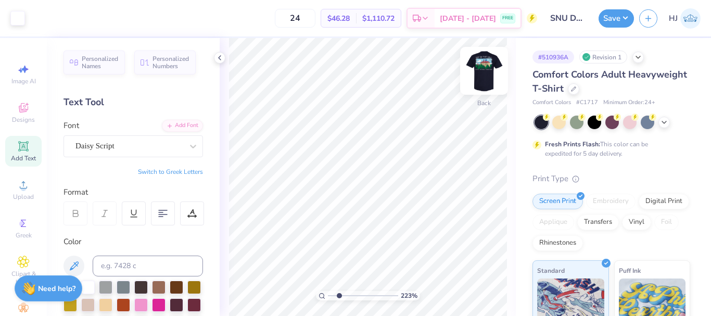
click at [486, 62] on img at bounding box center [484, 71] width 42 height 42
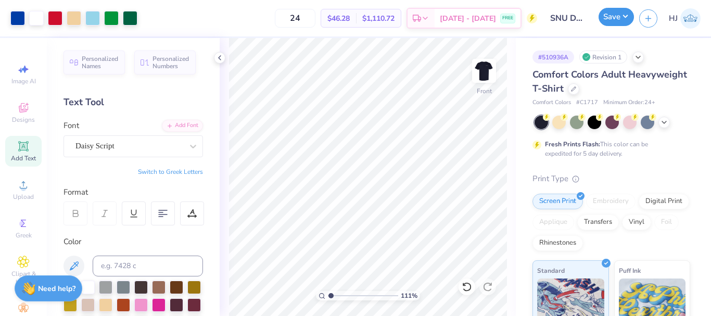
click at [627, 20] on button "Save" at bounding box center [616, 17] width 35 height 18
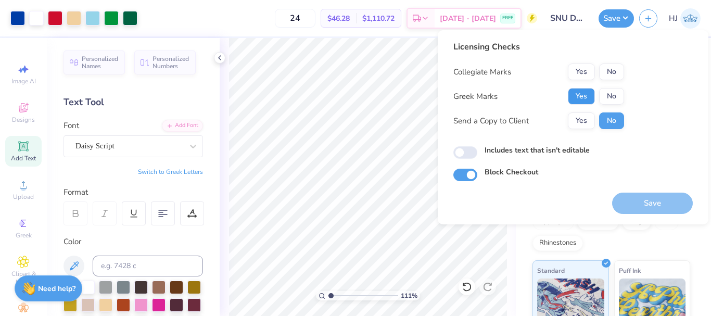
click at [582, 95] on button "Yes" at bounding box center [581, 96] width 27 height 17
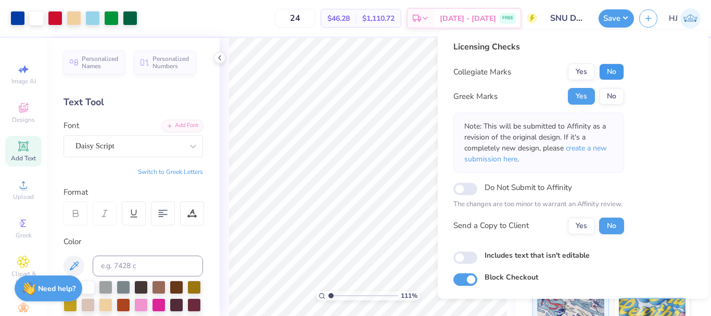
click at [617, 72] on button "No" at bounding box center [611, 72] width 25 height 17
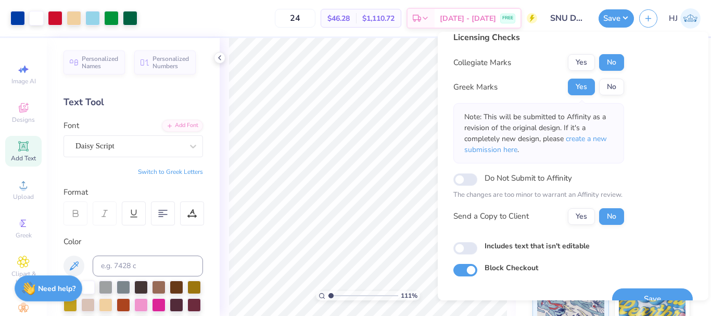
scroll to position [30, 0]
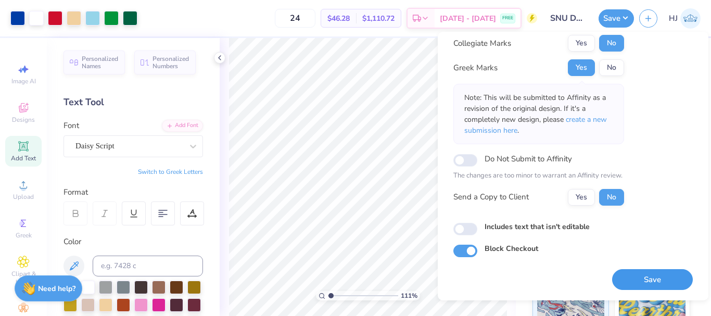
click at [642, 279] on button "Save" at bounding box center [652, 279] width 81 height 21
type input "1.10522621487156"
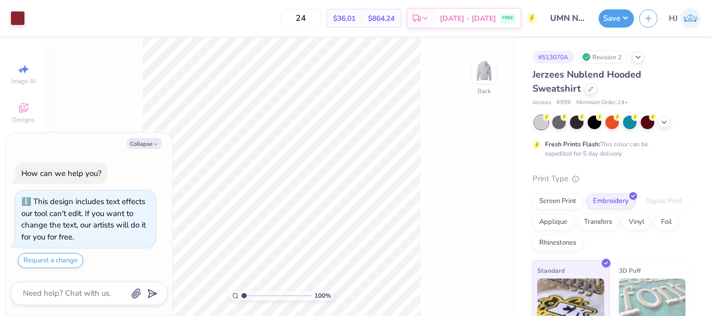
type textarea "x"
type input "2.22643191709162"
type textarea "x"
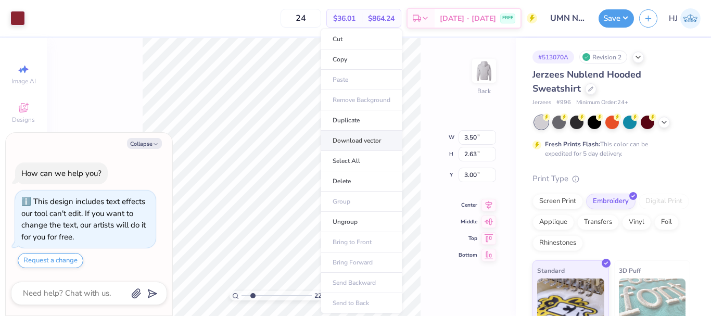
click at [361, 145] on li "Download vector" at bounding box center [362, 141] width 82 height 20
type input "2.22643191709162"
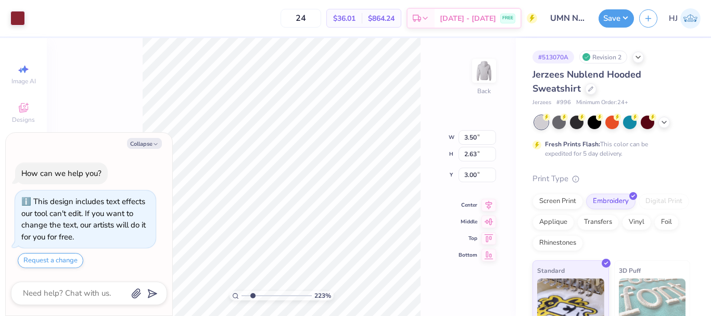
click at [438, 63] on div "223 % Back W 3.50 3.50 " H 2.63 2.63 " Y 3.00 3.00 " Center Middle Top Bottom" at bounding box center [281, 177] width 469 height 278
type textarea "x"
type input "2.22643191709162"
type textarea "x"
type input "2.22643191709162"
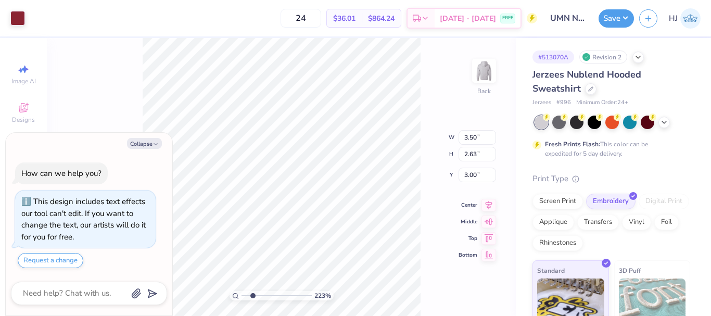
type textarea "x"
type input "2.22643191709162"
click at [142, 138] on button "Collapse" at bounding box center [144, 143] width 35 height 11
type textarea "x"
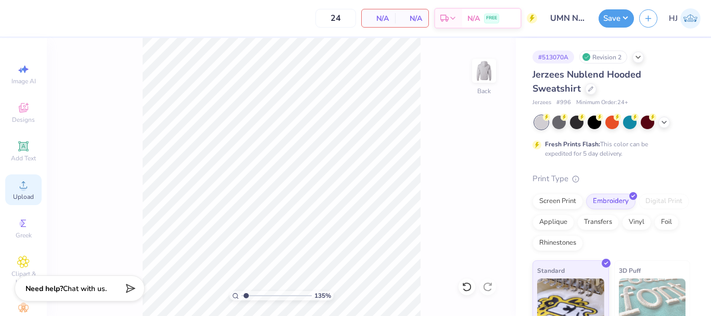
click at [22, 190] on icon at bounding box center [23, 185] width 12 height 12
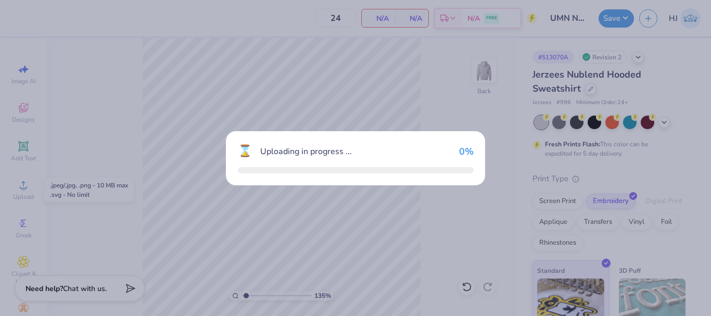
type input "1.35006143669128"
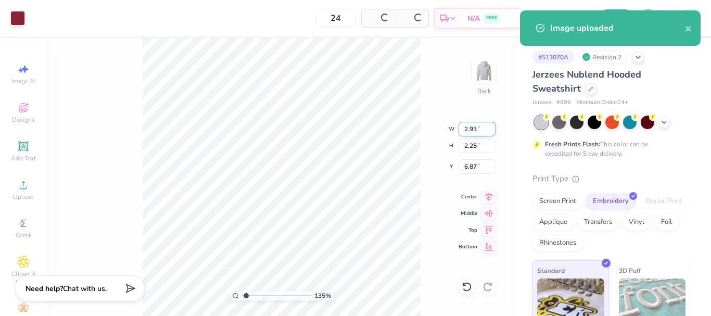
click at [477, 131] on input "2.93" at bounding box center [477, 129] width 37 height 15
type input "3.5"
type input "1.35006143669128"
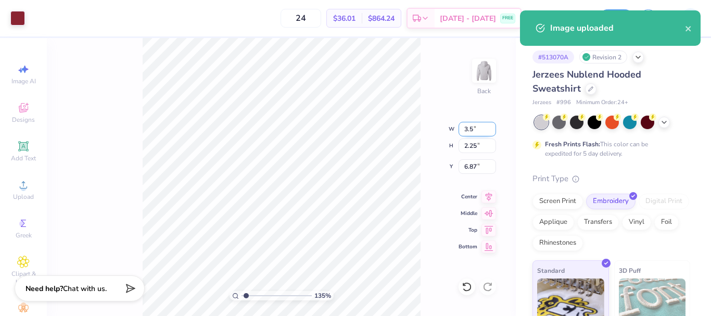
type input "3.50"
type input "2.69"
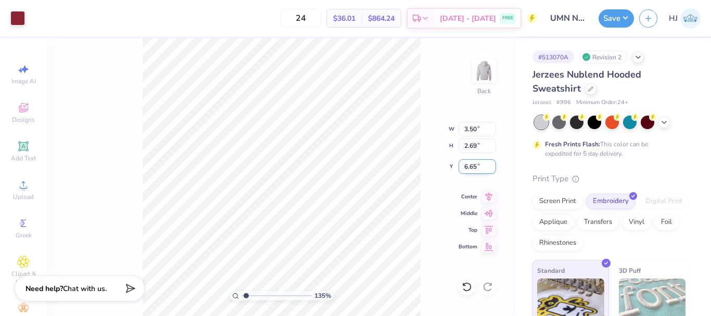
click at [473, 165] on input "6.65" at bounding box center [477, 166] width 37 height 15
type input "3"
type input "1.35006143669128"
type input "3.00"
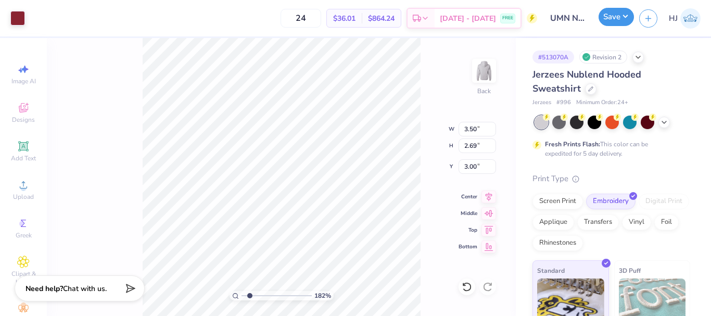
click at [628, 21] on button "Save" at bounding box center [616, 17] width 35 height 18
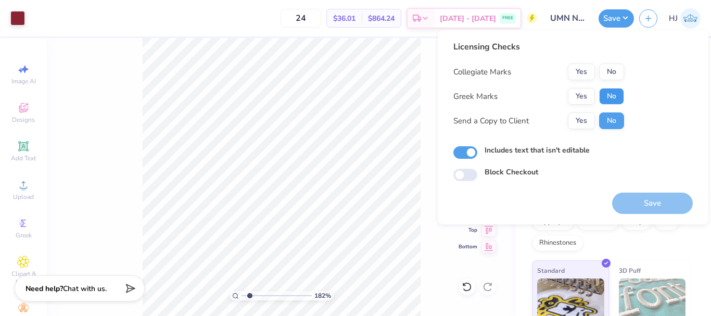
click at [609, 98] on button "No" at bounding box center [611, 96] width 25 height 17
click at [582, 71] on button "Yes" at bounding box center [581, 72] width 27 height 17
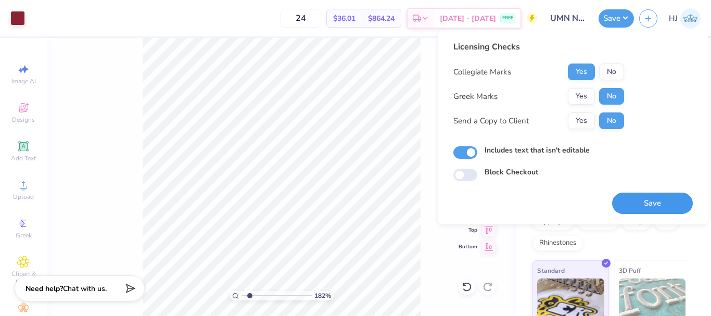
click at [658, 207] on button "Save" at bounding box center [652, 203] width 81 height 21
type input "1.82266588284093"
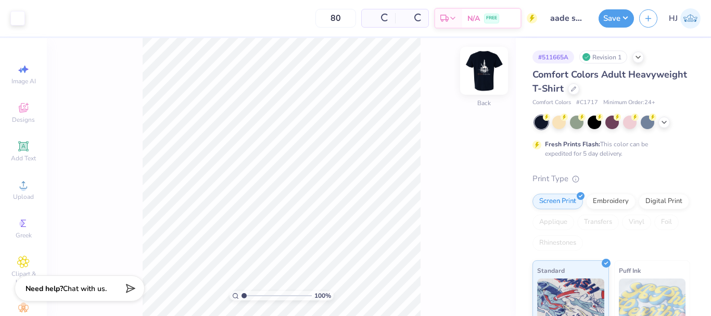
click at [488, 72] on img at bounding box center [484, 71] width 42 height 42
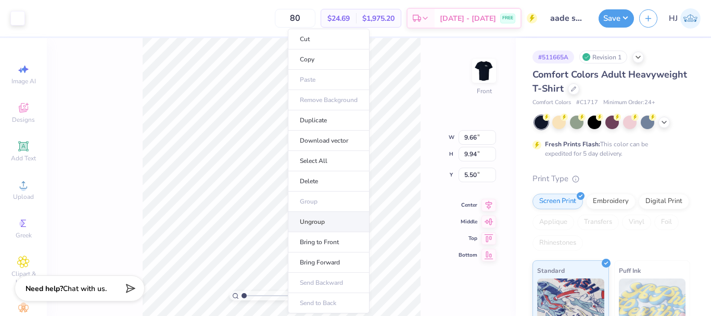
click at [323, 218] on li "Ungroup" at bounding box center [329, 222] width 82 height 20
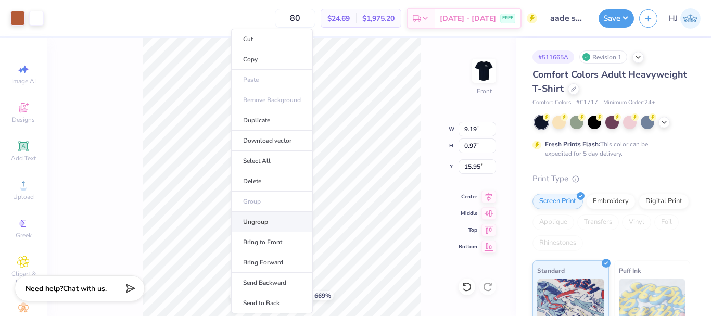
click at [268, 222] on li "Ungroup" at bounding box center [272, 222] width 82 height 20
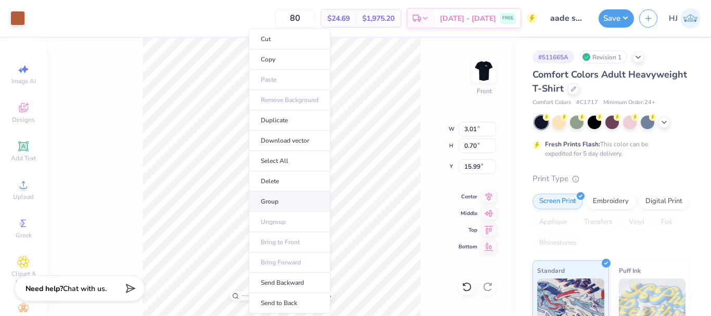
click at [275, 203] on li "Group" at bounding box center [290, 202] width 82 height 20
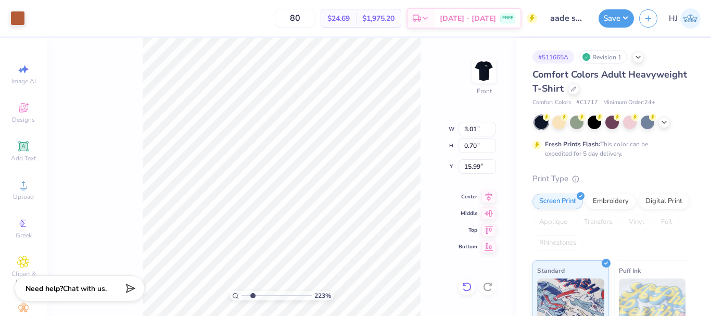
click at [461, 286] on div at bounding box center [467, 287] width 17 height 17
click at [466, 287] on icon at bounding box center [467, 287] width 10 height 10
click at [463, 286] on icon at bounding box center [467, 287] width 10 height 10
type input "2.22643191709162"
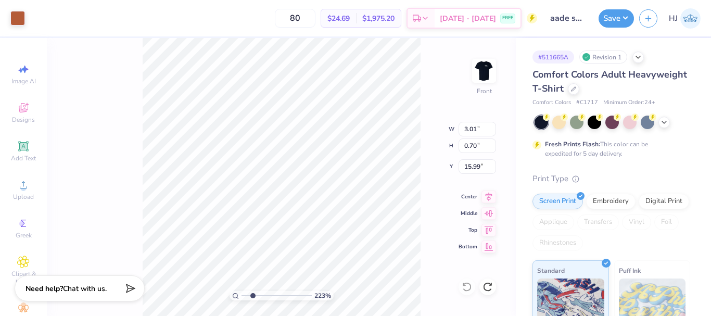
type input "9.19"
type input "0.97"
type input "15.95"
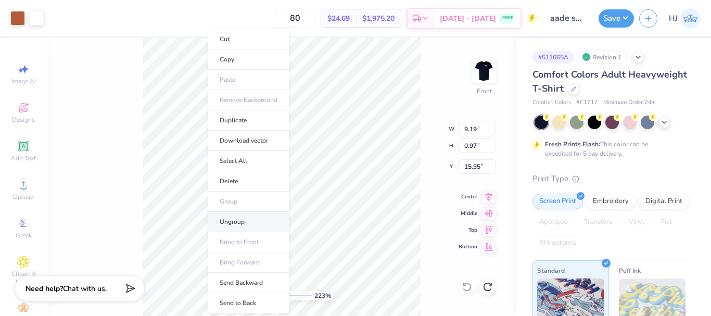
click at [243, 222] on li "Ungroup" at bounding box center [249, 222] width 82 height 20
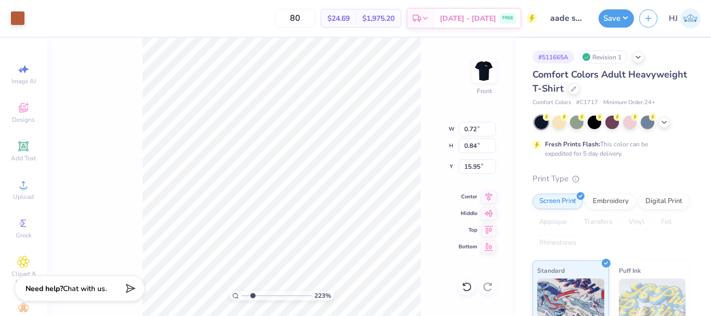
type input "2.22643191709162"
type input "9.66"
type input "9.94"
type input "5.50"
type input "2.22643191709162"
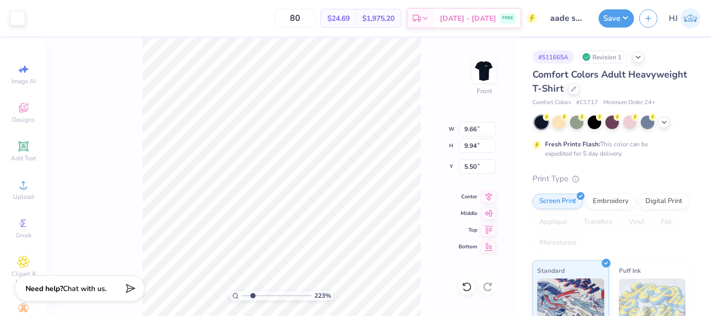
type input "9.80"
type input "10.08"
click at [16, 19] on div at bounding box center [17, 17] width 15 height 15
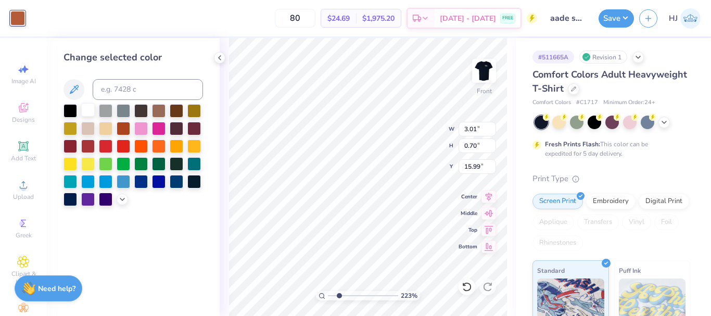
click at [89, 108] on div at bounding box center [88, 110] width 14 height 14
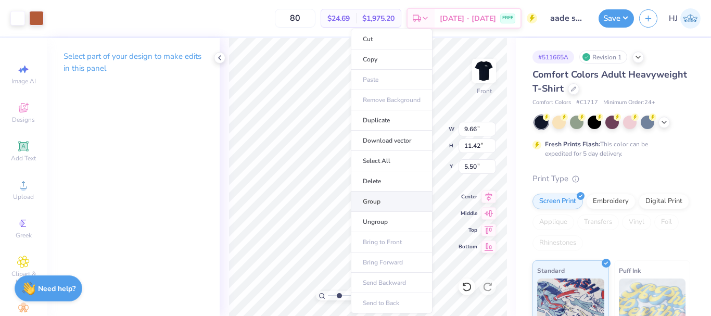
click at [383, 201] on li "Group" at bounding box center [392, 202] width 82 height 20
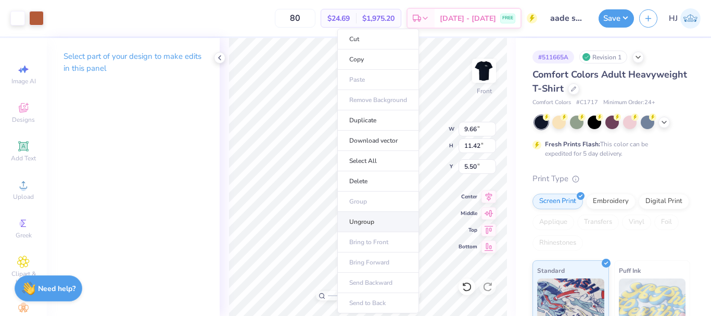
click at [364, 220] on li "Ungroup" at bounding box center [378, 222] width 82 height 20
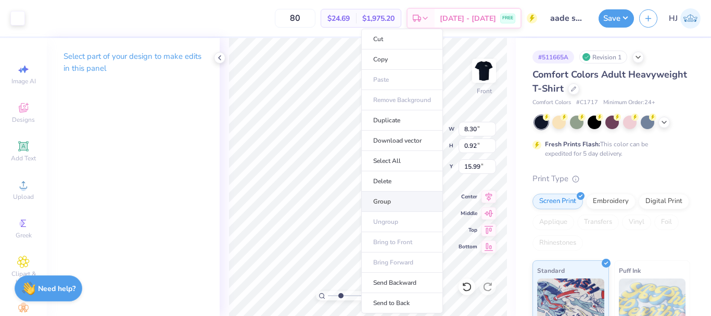
click at [390, 200] on li "Group" at bounding box center [402, 202] width 82 height 20
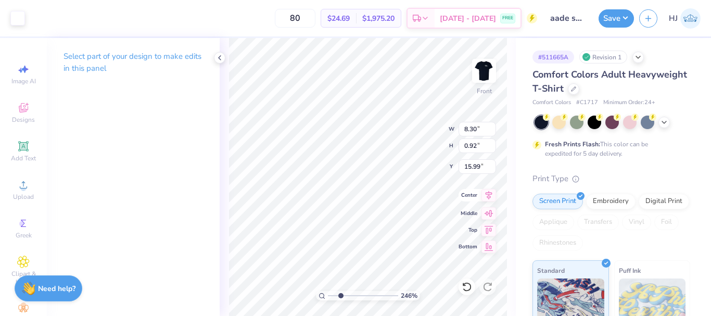
click at [491, 197] on icon at bounding box center [489, 195] width 15 height 12
click at [490, 195] on icon at bounding box center [489, 195] width 15 height 12
click at [486, 193] on icon at bounding box center [489, 195] width 7 height 9
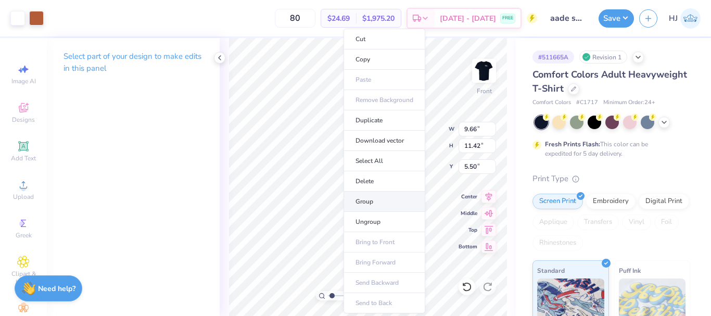
click at [384, 203] on li "Group" at bounding box center [385, 202] width 82 height 20
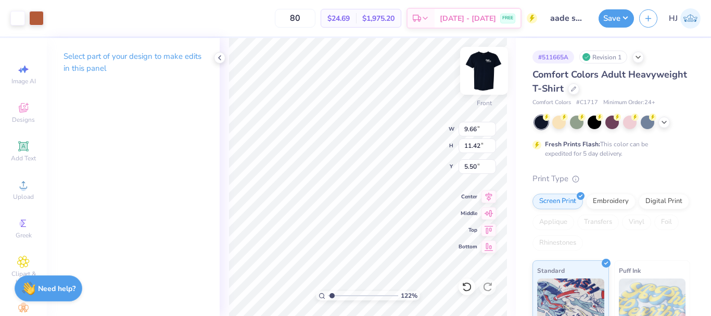
click at [475, 69] on img at bounding box center [484, 71] width 42 height 42
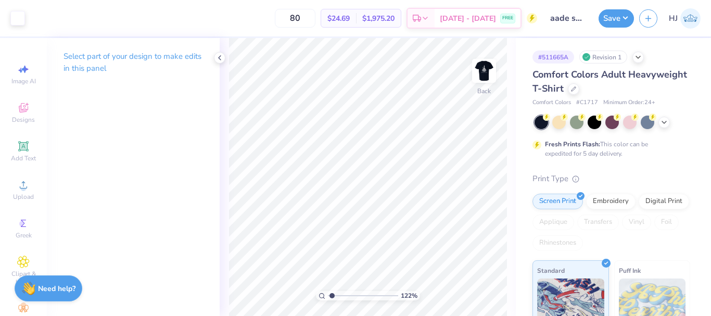
type input "1.22152498603932"
click at [470, 136] on input "3.94" at bounding box center [477, 137] width 37 height 15
type input "3"
type input "4"
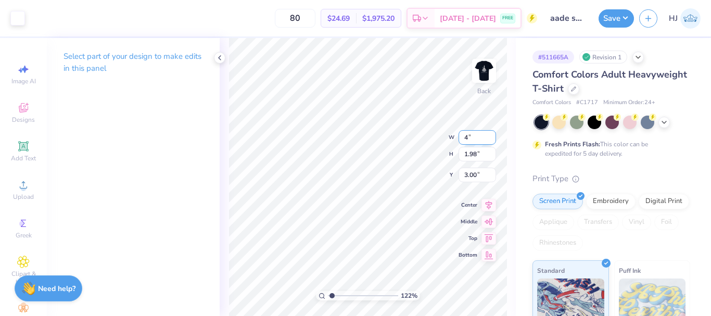
type input "1.22152498603932"
type input "4.00"
type input "2.01"
click at [472, 167] on input "2.98" at bounding box center [477, 166] width 37 height 15
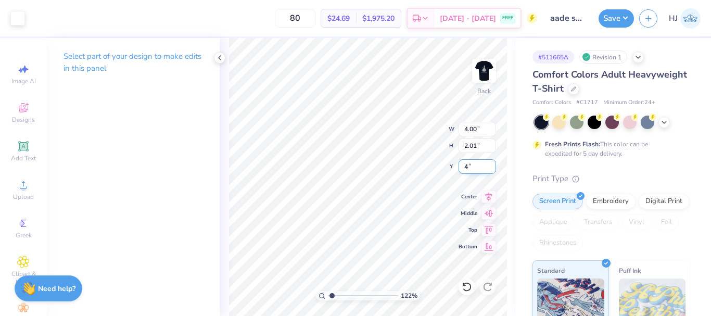
type input "4"
type input "1.22152498603932"
click at [472, 167] on input "4.00" at bounding box center [477, 166] width 37 height 15
type input "3"
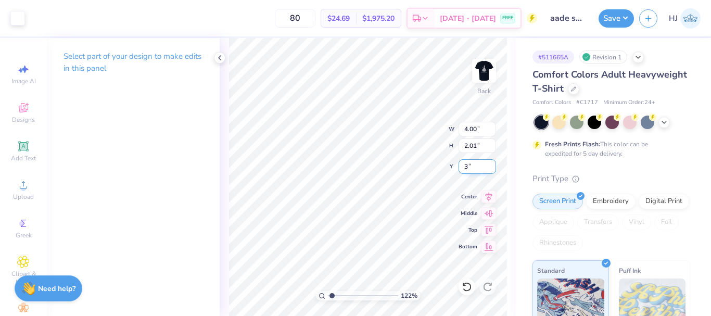
type input "1.22152498603932"
type input "3.00"
type input "1"
click at [479, 66] on img at bounding box center [484, 71] width 42 height 42
click at [470, 166] on input "5.50" at bounding box center [477, 166] width 37 height 15
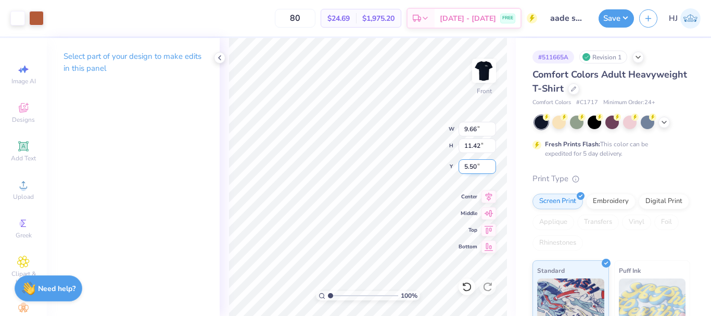
click at [470, 166] on input "5.50" at bounding box center [477, 166] width 37 height 15
type input "3.00"
click at [476, 131] on input "9.66" at bounding box center [477, 129] width 37 height 15
click at [480, 129] on input "9.66" at bounding box center [477, 129] width 37 height 15
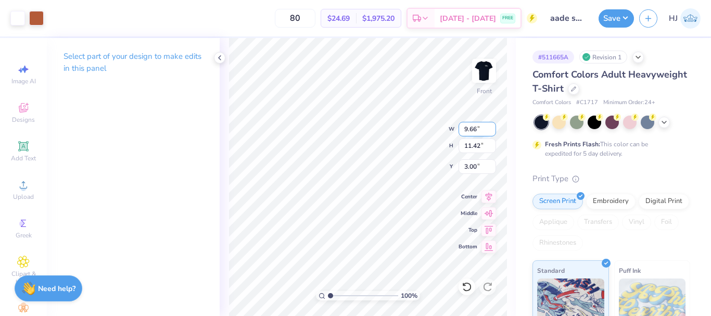
click at [480, 129] on input "9.66" at bounding box center [477, 129] width 37 height 15
type input "10.00"
type input "11.81"
click at [480, 172] on input "2.80" at bounding box center [477, 166] width 37 height 15
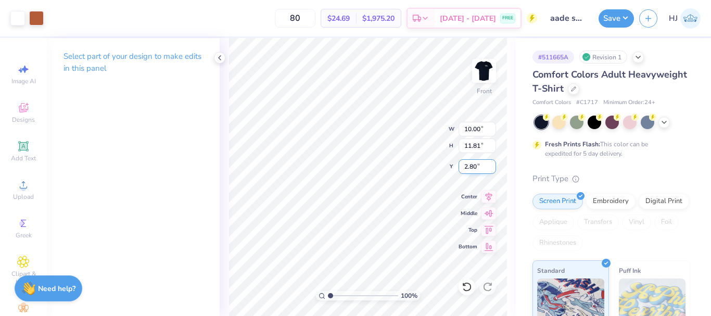
click at [480, 172] on input "2.80" at bounding box center [477, 166] width 37 height 15
type input "3.00"
type input "1.64913377760655"
type input "4.97"
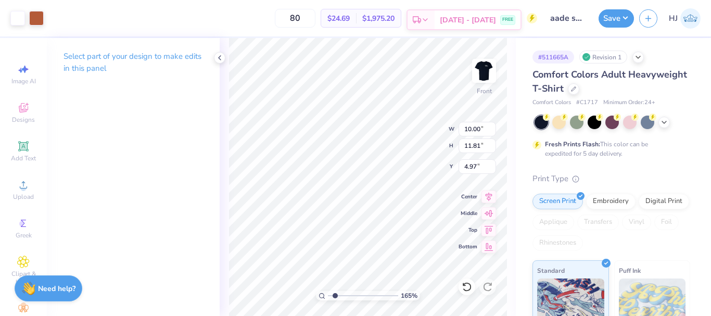
type input "1.64913377760655"
type input "3.00"
click at [494, 76] on img at bounding box center [484, 71] width 42 height 42
click at [625, 10] on button "Save" at bounding box center [616, 17] width 35 height 18
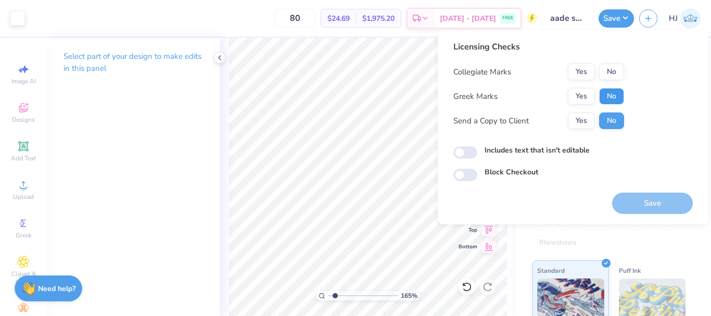
click at [612, 94] on button "No" at bounding box center [611, 96] width 25 height 17
click at [578, 68] on button "Yes" at bounding box center [581, 72] width 27 height 17
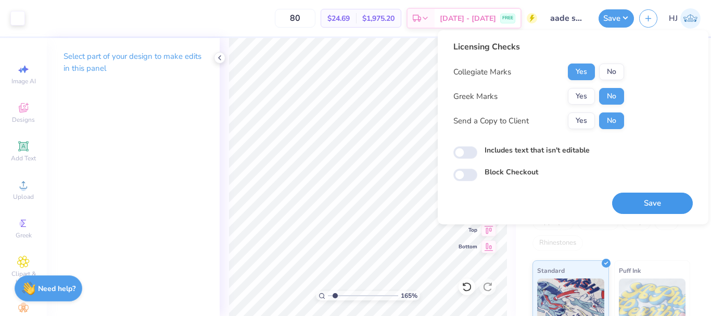
click at [650, 208] on button "Save" at bounding box center [652, 203] width 81 height 21
type input "1.64913377760655"
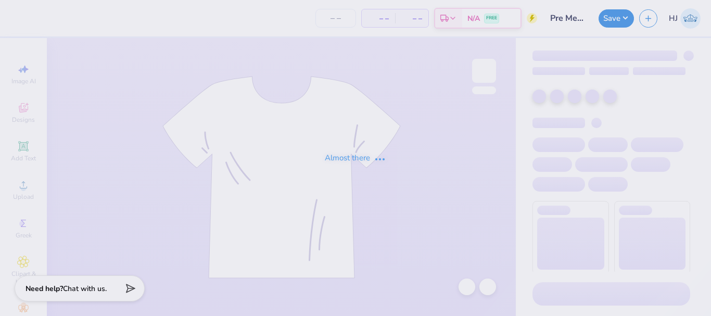
type input "Pre Med Sweater"
type input "12"
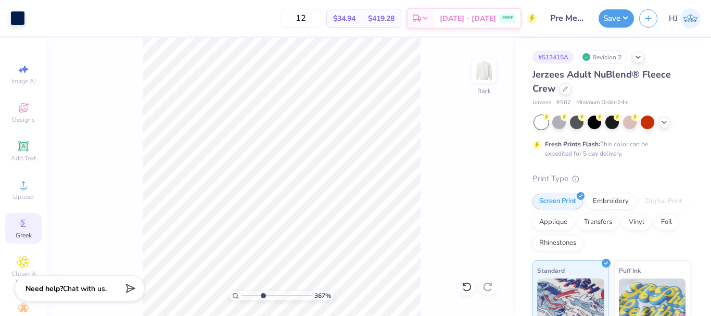
click at [22, 231] on div "Greek" at bounding box center [23, 228] width 36 height 31
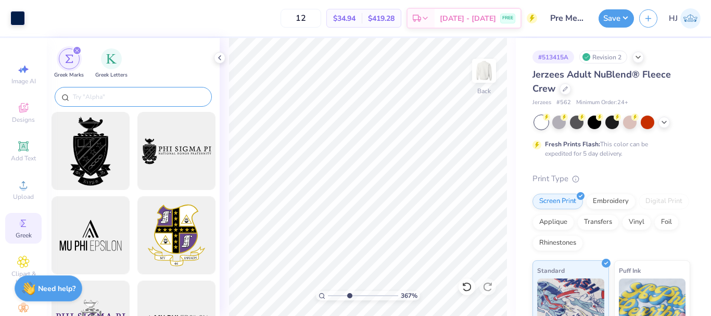
click at [129, 99] on input "text" at bounding box center [138, 97] width 133 height 10
click at [17, 226] on icon at bounding box center [23, 223] width 12 height 12
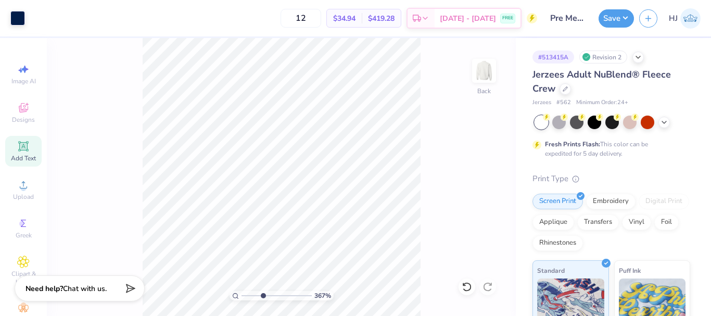
click at [26, 144] on icon at bounding box center [23, 146] width 12 height 12
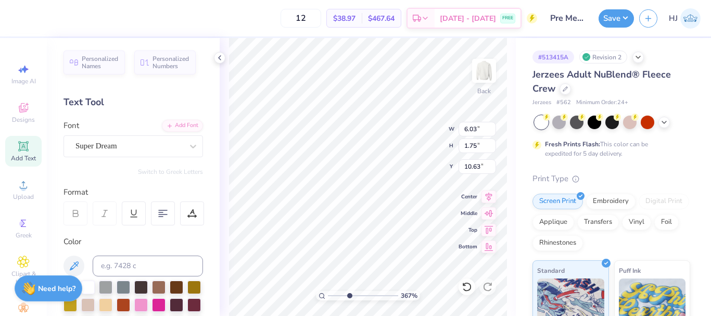
scroll to position [9, 1]
paste textarea "®"
type input "3.6716840780171"
type textarea "®"
type input "3.6716840780171"
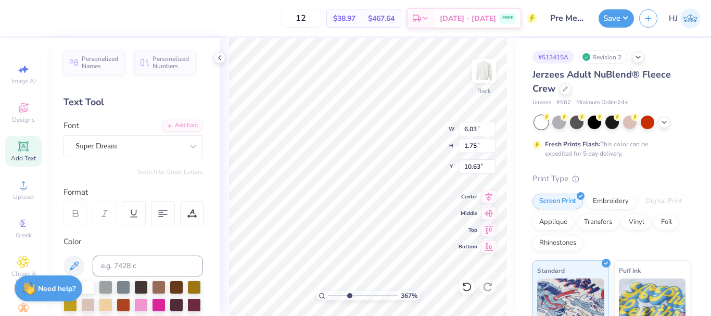
type input "1.73"
type input "1.74"
type input "3.6716840780171"
type input "7.67"
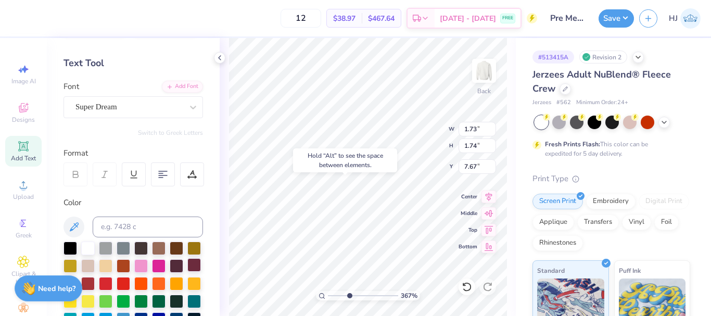
scroll to position [104, 0]
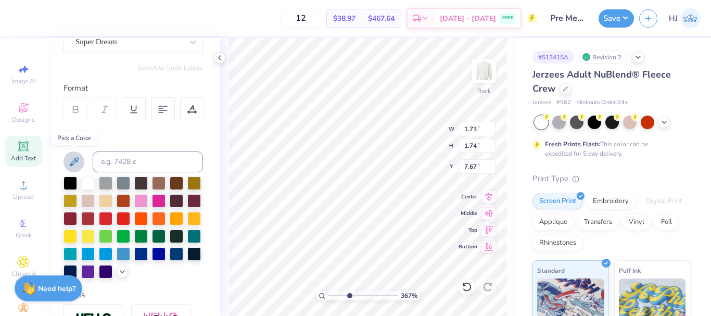
click at [75, 160] on icon at bounding box center [74, 161] width 9 height 9
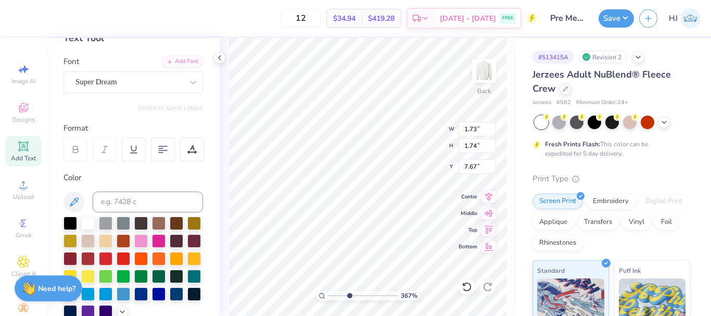
scroll to position [0, 0]
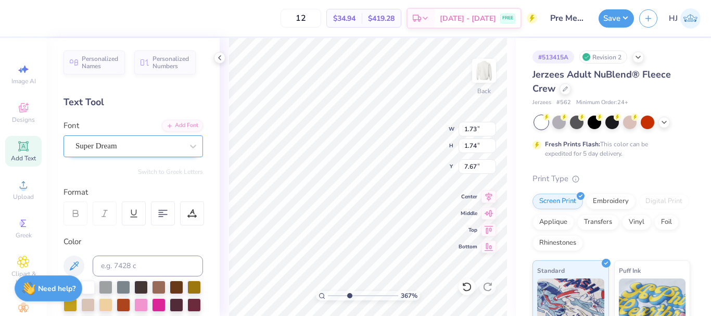
click at [161, 138] on div "Super Dream" at bounding box center [128, 146] width 109 height 16
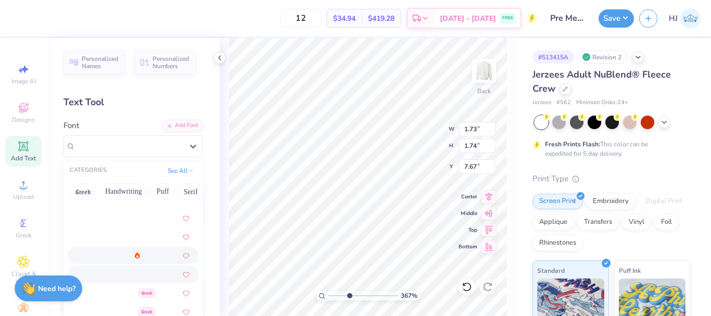
scroll to position [156, 0]
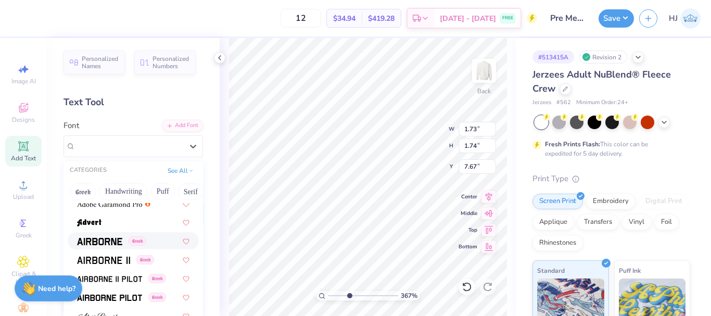
click at [99, 241] on img at bounding box center [99, 241] width 45 height 7
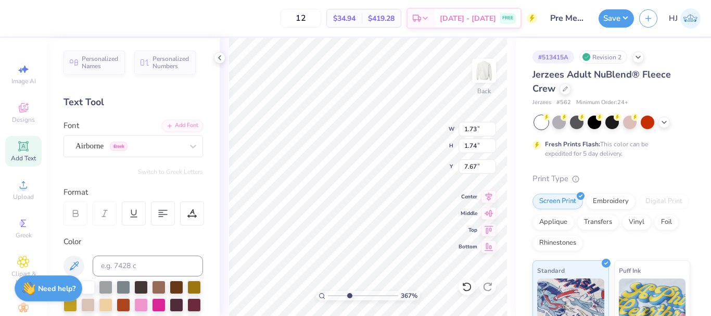
type input "3.6716840780171"
type input "1.53"
type input "7.78"
click at [146, 146] on div "Airborne Greek" at bounding box center [128, 146] width 109 height 16
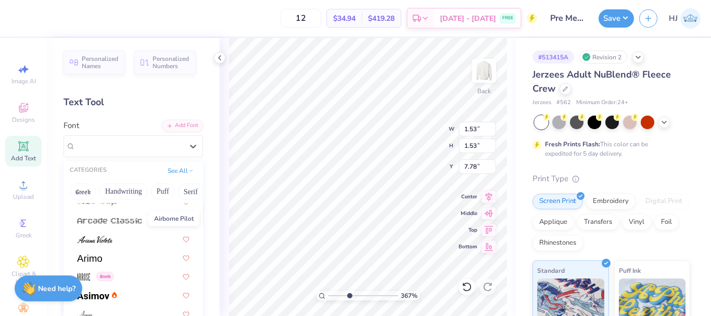
scroll to position [312, 0]
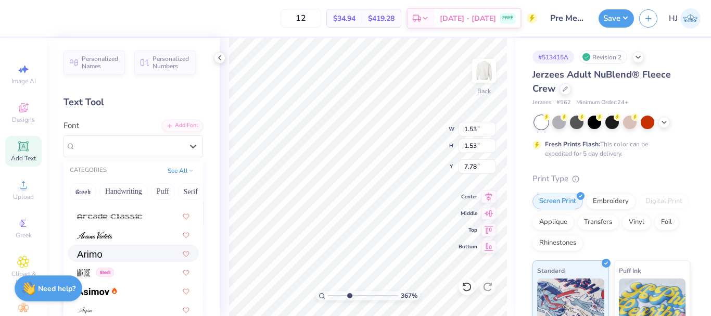
click at [114, 253] on div at bounding box center [133, 253] width 112 height 11
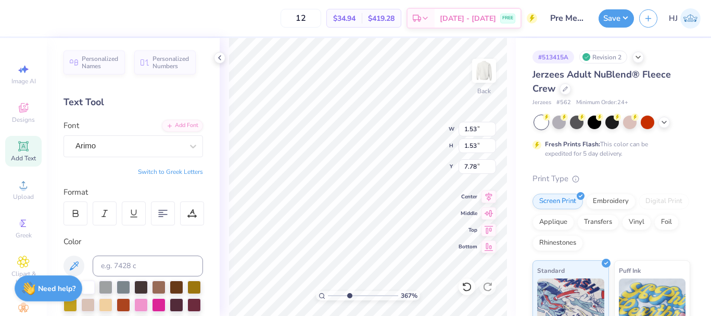
type input "3.6716840780171"
type input "1.76"
type input "7.66"
type input "3.6716840780171"
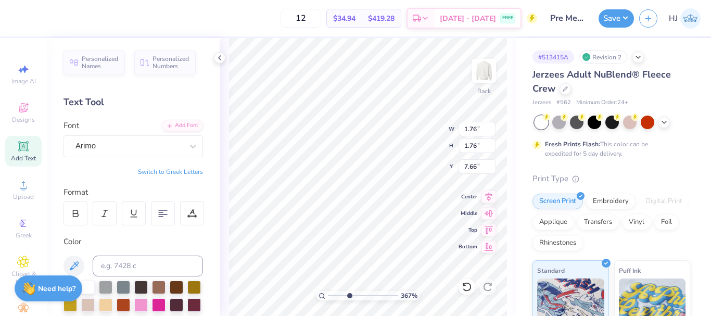
type input "0.37"
type input "9.05"
type input "3.6716840780171"
type input "7.09"
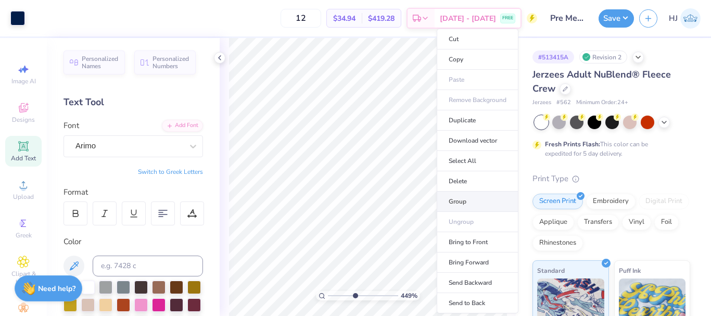
click at [462, 199] on li "Group" at bounding box center [478, 202] width 82 height 20
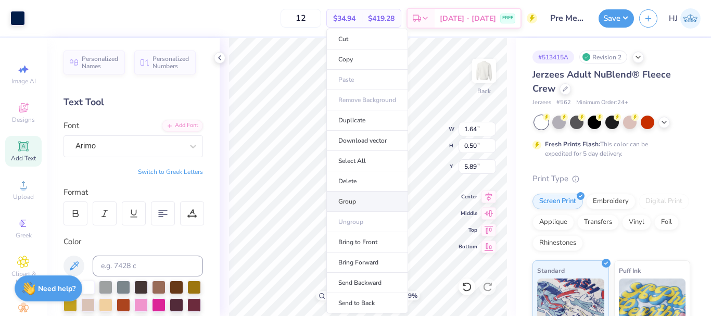
click at [359, 200] on li "Group" at bounding box center [367, 202] width 82 height 20
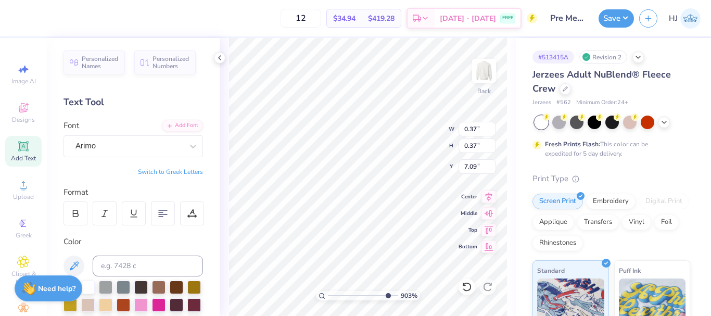
type input "9.98566702401636"
type input "5.71"
type input "10"
type input "0.21"
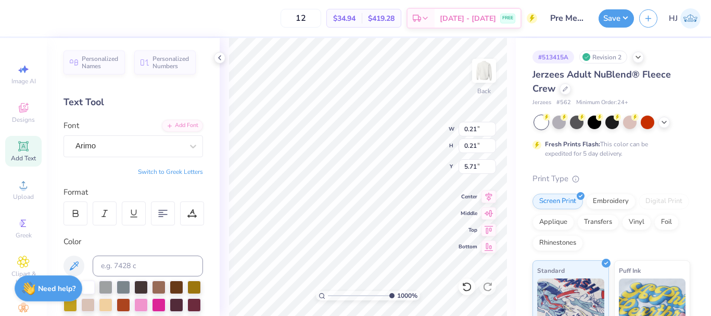
type input "5.87"
type input "5.85"
type input "0.18"
type input "5.88"
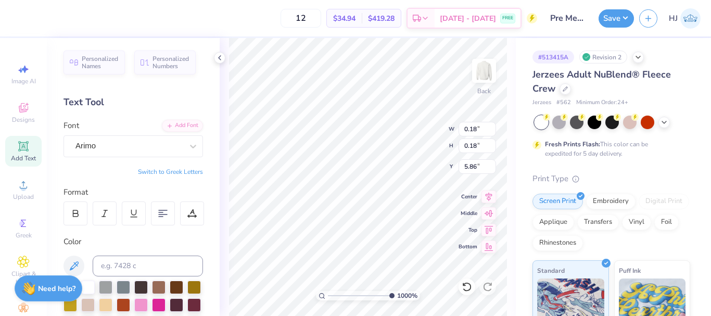
type input "5.86"
type input "10"
click at [468, 287] on icon at bounding box center [467, 287] width 10 height 10
click at [473, 284] on div at bounding box center [467, 287] width 17 height 17
type input "5.89"
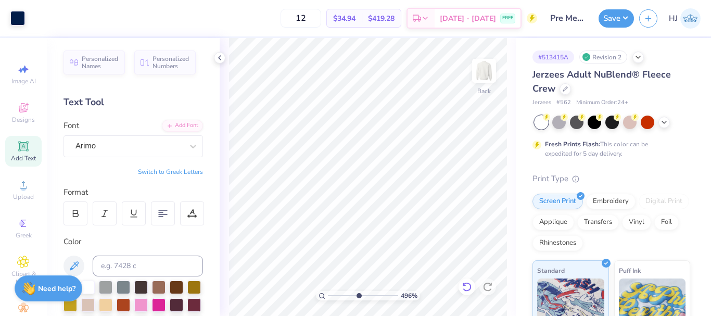
click at [466, 284] on icon at bounding box center [467, 287] width 10 height 10
type input "9.99999999999999"
type input "5.84"
type input "10"
type input "0.15"
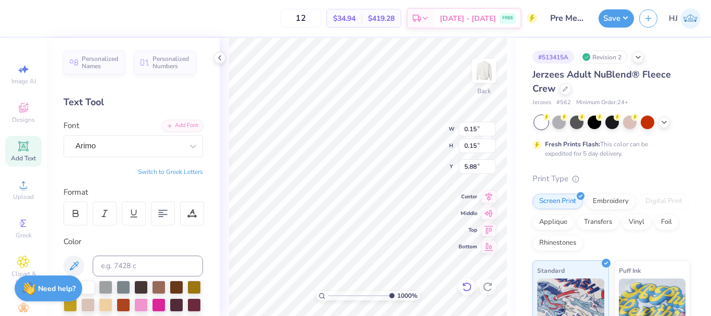
type input "0.15"
type input "5.88"
type input "5.86"
type input "10"
type input "5.89"
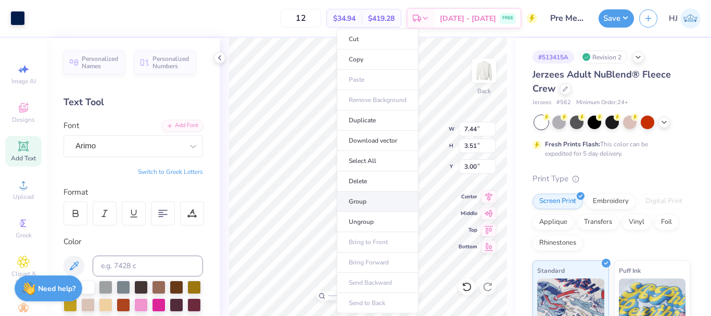
click at [368, 206] on li "Group" at bounding box center [378, 202] width 82 height 20
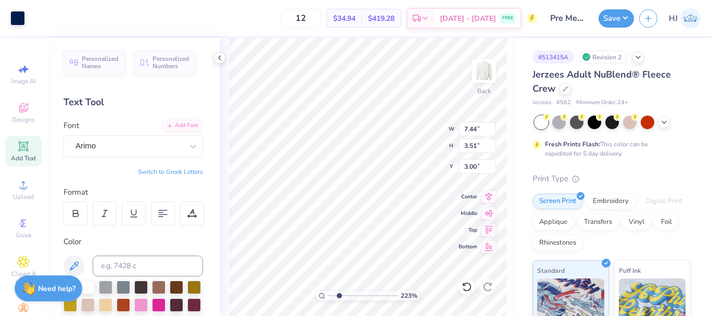
type input "2.22643191709162"
click at [482, 133] on input "7.44" at bounding box center [477, 129] width 37 height 15
type input "7.5"
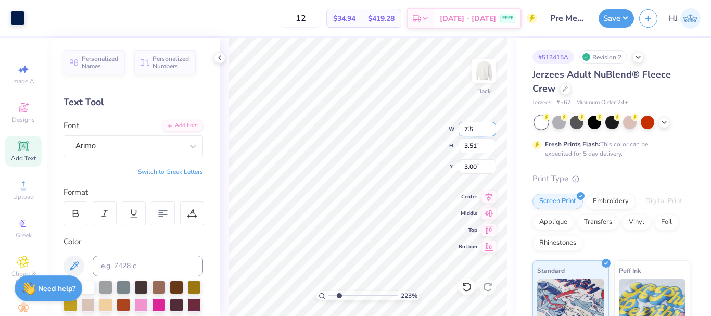
type input "2.22643191709162"
type input "7.50"
type input "3.54"
click at [482, 162] on input "2.99" at bounding box center [477, 166] width 37 height 15
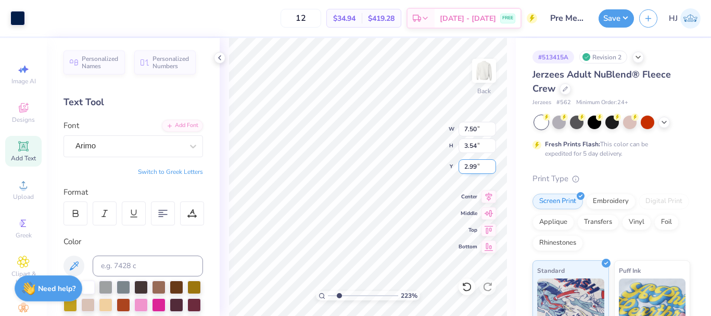
click at [482, 162] on input "2.99" at bounding box center [477, 166] width 37 height 15
type input "3"
type input "2.22643191709162"
type input "3.00"
type input "10"
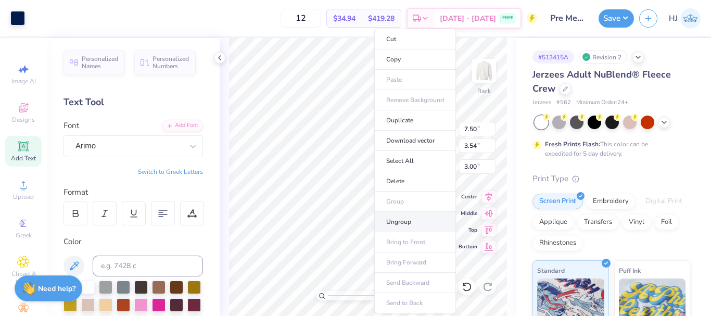
click at [401, 220] on li "Ungroup" at bounding box center [415, 222] width 82 height 20
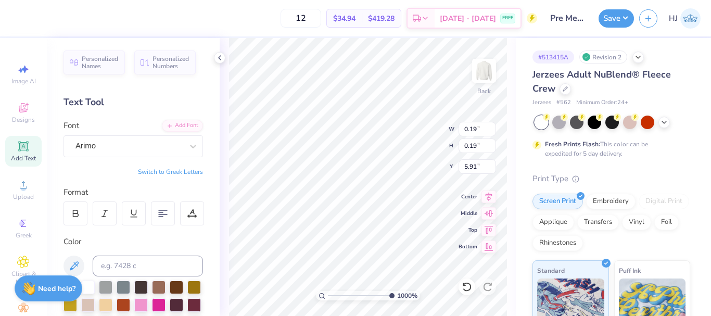
type input "0.19"
type input "5.88"
click at [514, 210] on div "149 % Back" at bounding box center [368, 177] width 296 height 278
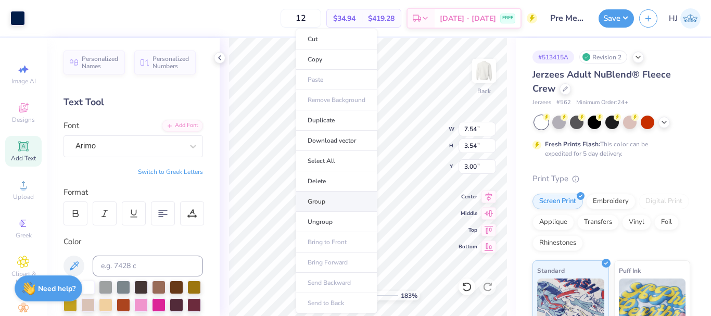
click at [325, 203] on li "Group" at bounding box center [337, 202] width 82 height 20
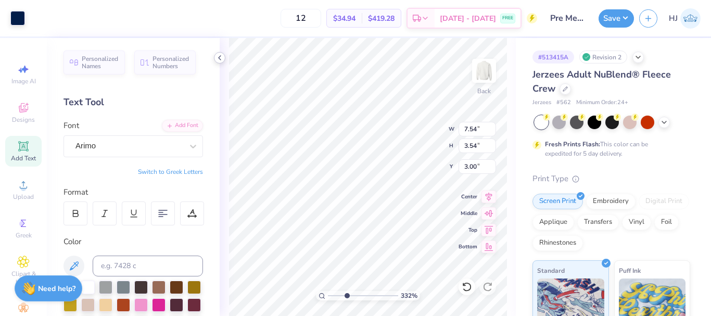
click at [218, 58] on icon at bounding box center [220, 58] width 8 height 8
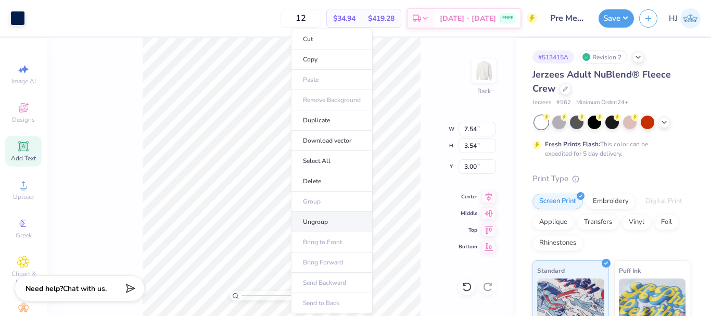
click at [326, 224] on li "Ungroup" at bounding box center [332, 222] width 82 height 20
click at [331, 221] on li "Ungroup" at bounding box center [336, 222] width 82 height 20
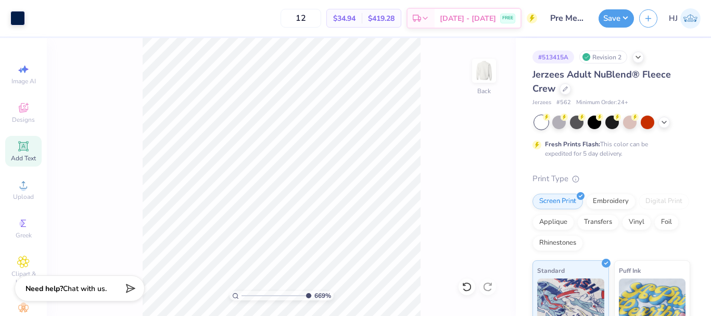
type input "10"
type input "5.91"
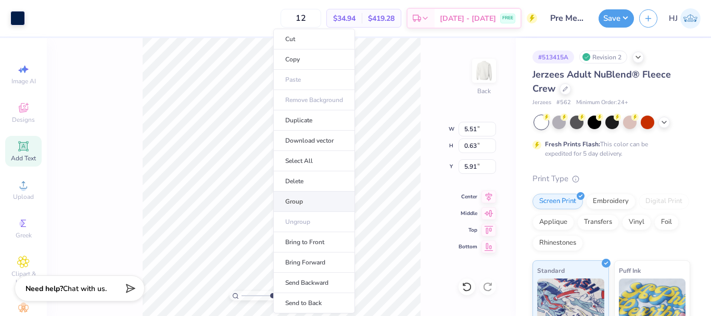
click at [307, 205] on li "Group" at bounding box center [314, 202] width 82 height 20
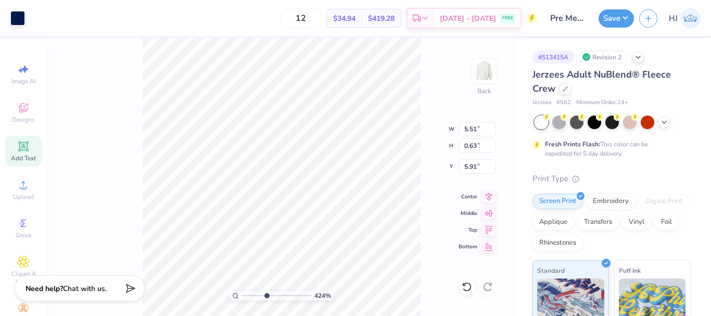
click at [266, 296] on input "range" at bounding box center [277, 295] width 70 height 9
type input "1"
type input "7.54"
type input "3.54"
type input "3.00"
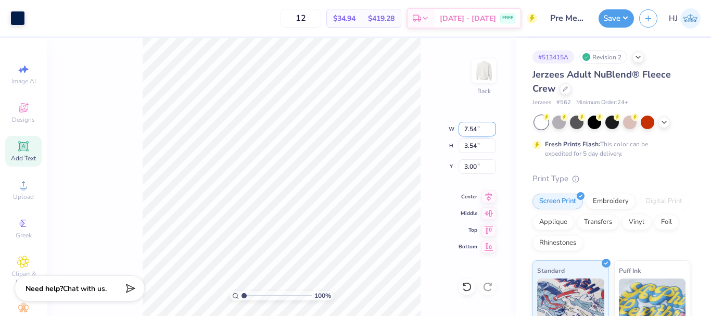
click at [475, 125] on input "7.54" at bounding box center [477, 129] width 37 height 15
type input "7.50"
type input "3.52"
click at [469, 161] on input "3.01" at bounding box center [477, 166] width 37 height 15
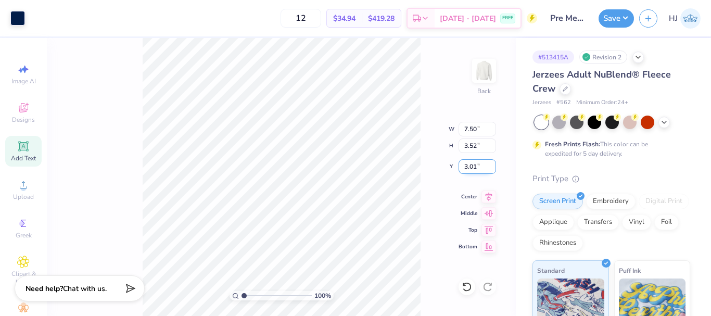
click at [469, 161] on input "3.01" at bounding box center [477, 166] width 37 height 15
type input "3.00"
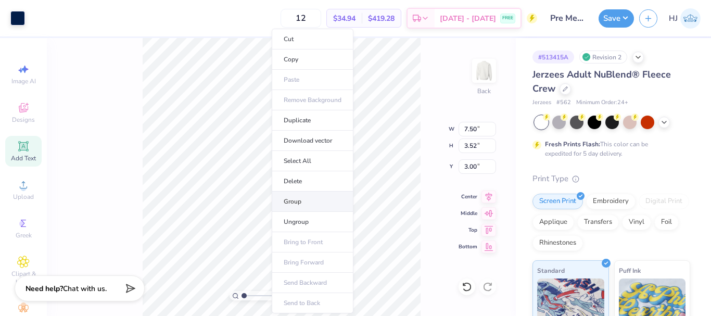
click at [301, 201] on li "Group" at bounding box center [313, 202] width 82 height 20
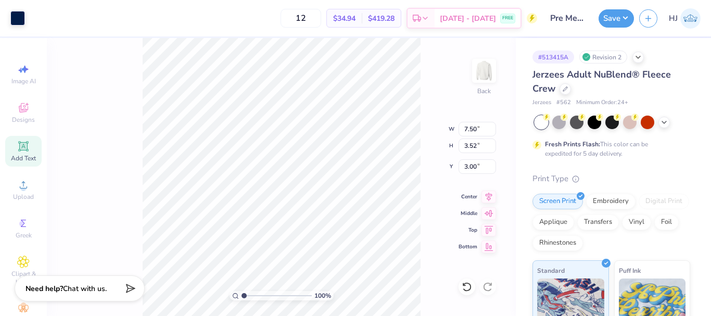
click at [617, 28] on div "Save HJ" at bounding box center [655, 18] width 112 height 36
click at [623, 21] on button "Save" at bounding box center [616, 17] width 35 height 18
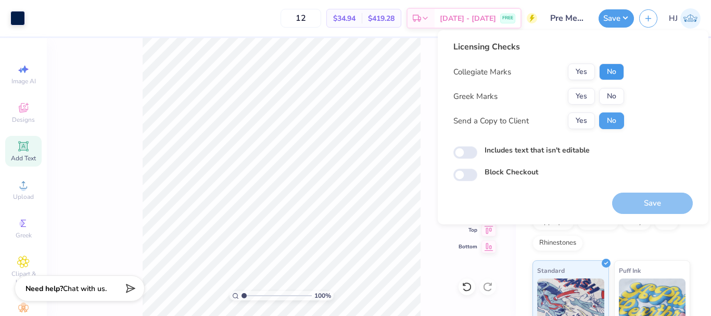
click at [618, 68] on button "No" at bounding box center [611, 72] width 25 height 17
click at [611, 102] on button "No" at bounding box center [611, 96] width 25 height 17
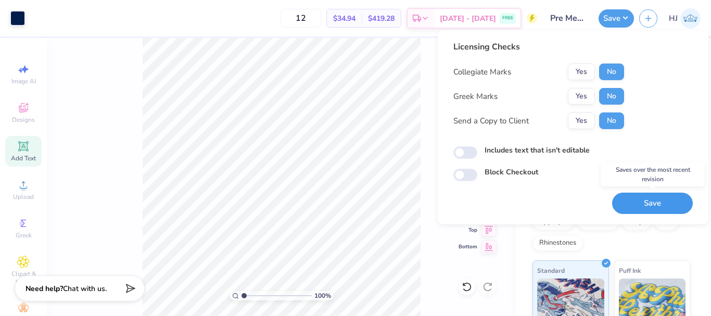
click at [642, 208] on button "Save" at bounding box center [652, 203] width 81 height 21
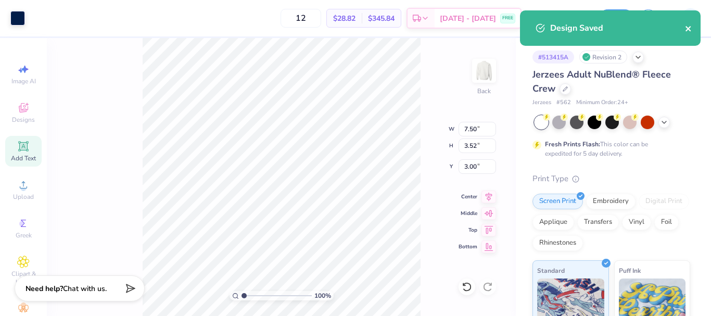
click at [690, 27] on icon "close" at bounding box center [688, 28] width 5 height 5
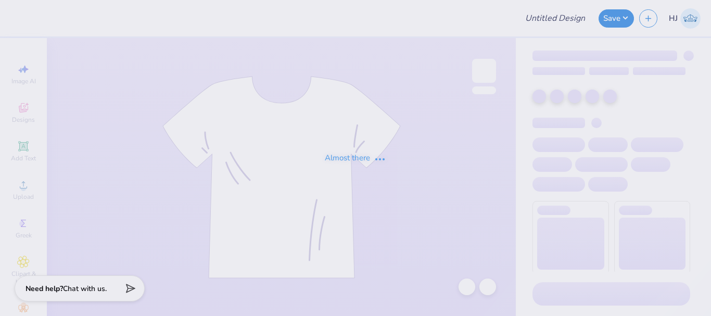
type input "Pre Med Sweats"
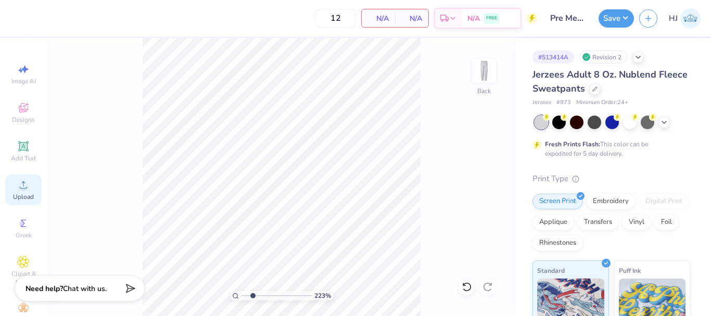
click at [25, 191] on icon at bounding box center [23, 185] width 12 height 12
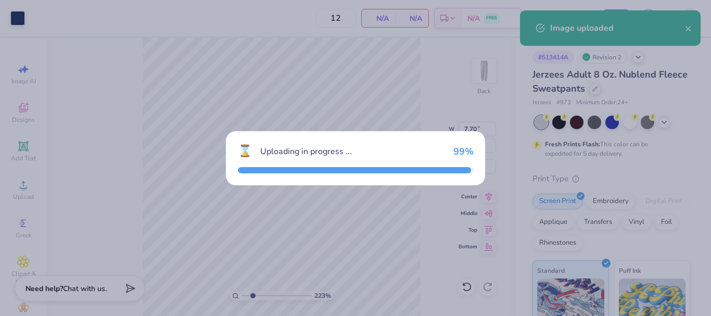
type input "2.22643191709162"
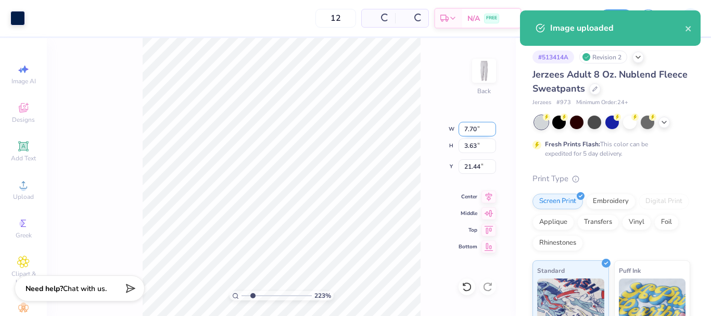
click at [470, 132] on input "7.70" at bounding box center [477, 129] width 37 height 15
click at [478, 131] on input "7.70" at bounding box center [477, 129] width 37 height 15
click at [476, 130] on input "7.70" at bounding box center [477, 129] width 37 height 15
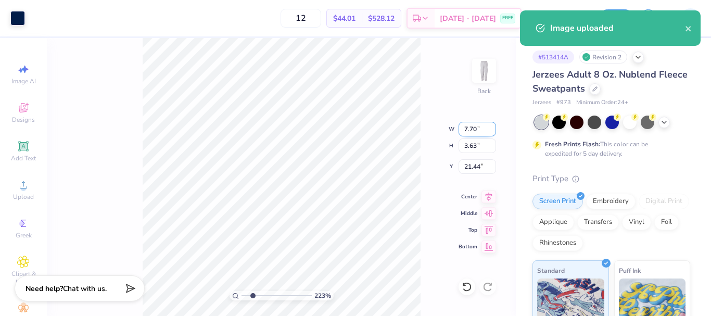
click at [476, 130] on input "7.70" at bounding box center [477, 129] width 37 height 15
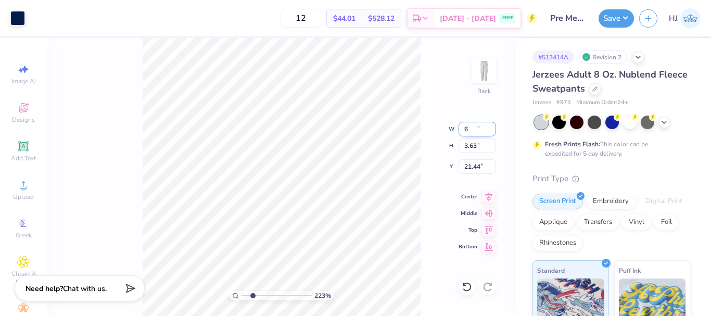
type input "6"
type input "2.22643191709162"
type input "6.00"
type input "2.82"
click at [475, 163] on input "21.84" at bounding box center [477, 166] width 37 height 15
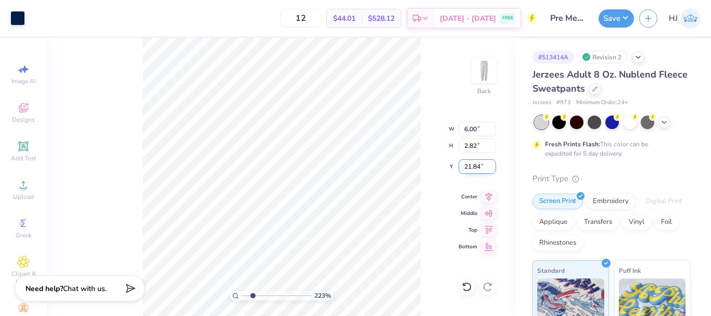
click at [475, 163] on input "21.84" at bounding box center [477, 166] width 37 height 15
type input "3.5"
type input "2.22643191709162"
type input "3.50"
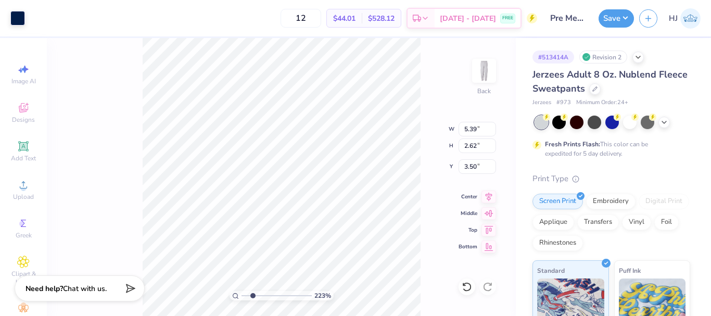
type input "2.22643191709162"
type input "3.45"
type input "2.22643191709162"
click at [465, 162] on input "3.45" at bounding box center [477, 166] width 37 height 15
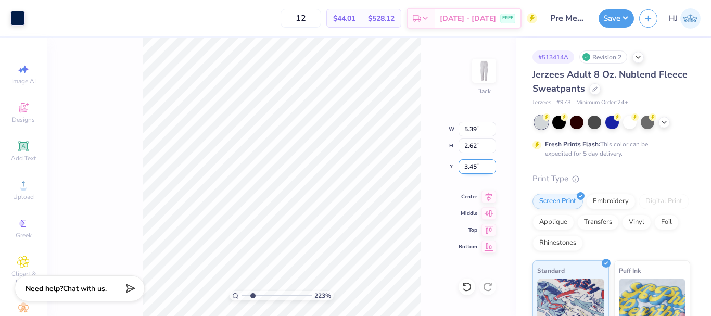
click at [465, 162] on input "3.45" at bounding box center [477, 166] width 37 height 15
click at [477, 129] on input "5.39" at bounding box center [477, 129] width 37 height 15
type input "6"
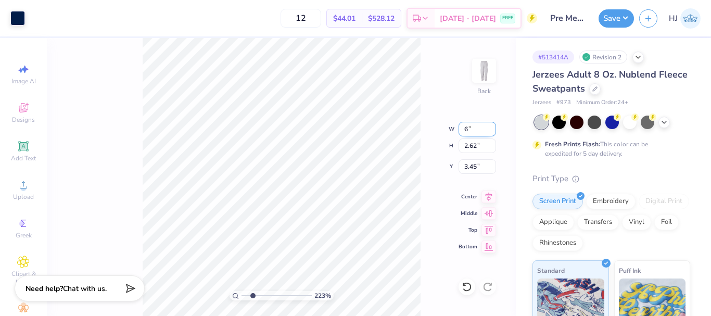
type input "2.22643191709162"
type input "6.00"
type input "2.92"
click at [475, 166] on input "3.30" at bounding box center [477, 166] width 37 height 15
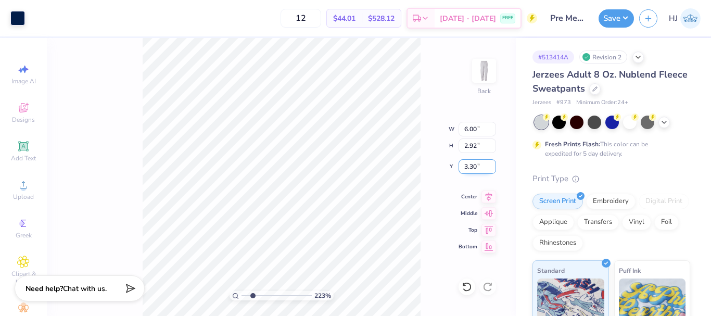
click at [475, 166] on input "3.30" at bounding box center [477, 166] width 37 height 15
type input "3.5"
type input "2.22643191709162"
type input "3.50"
type input "2.22643191709162"
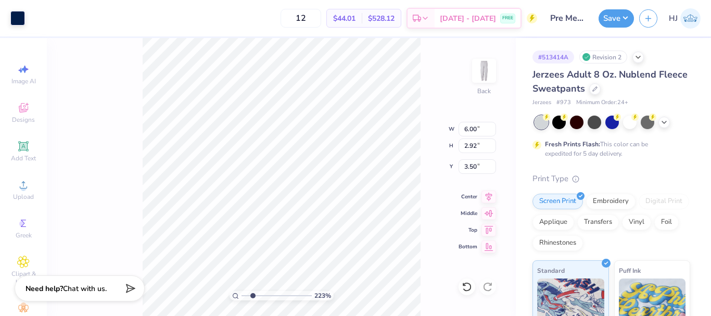
type input "3.85"
type input "2.22643191709162"
type input "3.50"
click at [457, 289] on div "223 % Back W 6.31 6.31 " H 2.92 2.92 " Y 3.50 3.50 " Center Middle Top Bottom" at bounding box center [281, 177] width 469 height 278
click at [469, 288] on icon at bounding box center [467, 287] width 10 height 10
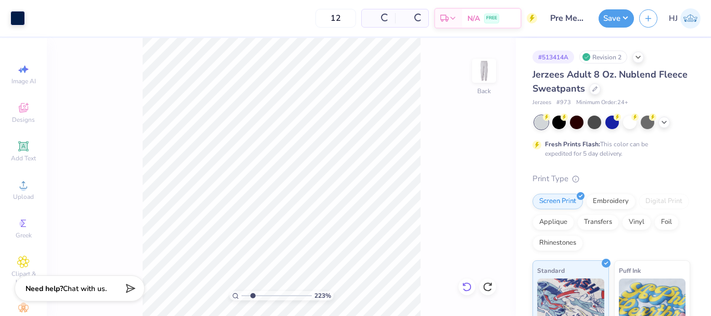
click at [470, 288] on icon at bounding box center [467, 287] width 10 height 10
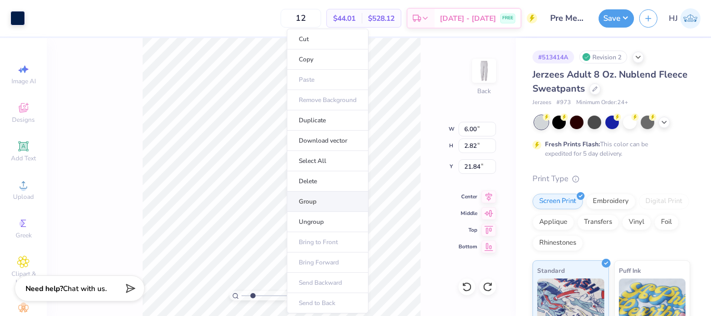
click at [310, 200] on li "Group" at bounding box center [328, 202] width 82 height 20
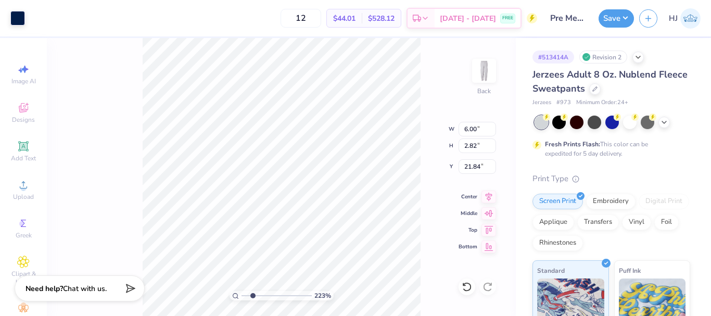
type input "2.22643191709162"
click at [471, 167] on input "21.84" at bounding box center [477, 166] width 37 height 15
type input "3.5"
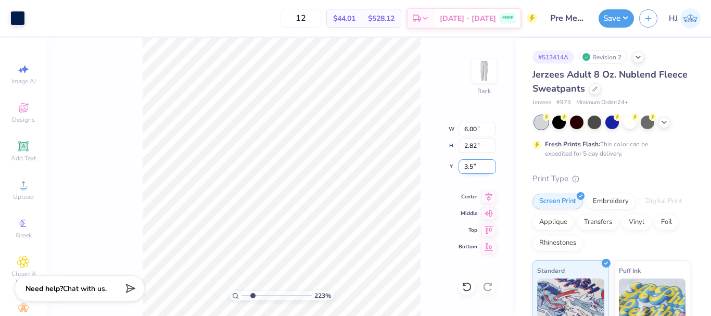
type input "2.22643191709162"
type input "3.50"
type input "2.22643191709162"
click at [469, 168] on input "3.46" at bounding box center [477, 166] width 37 height 15
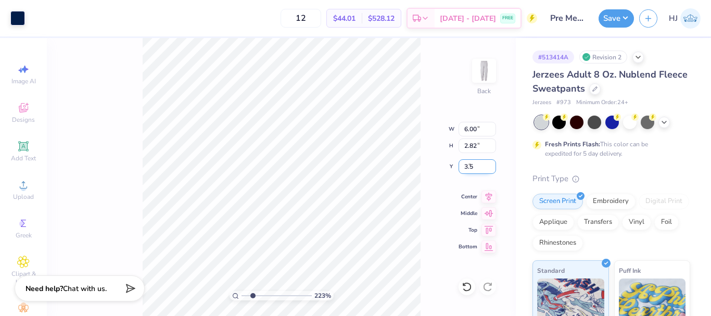
type input "3.5"
type input "2.22643191709162"
type input "3.50"
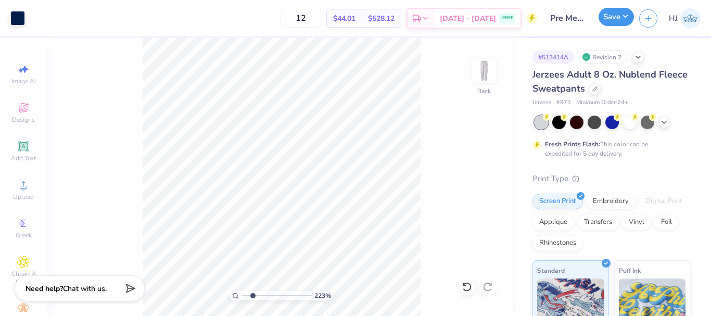
click at [622, 21] on button "Save" at bounding box center [616, 17] width 35 height 18
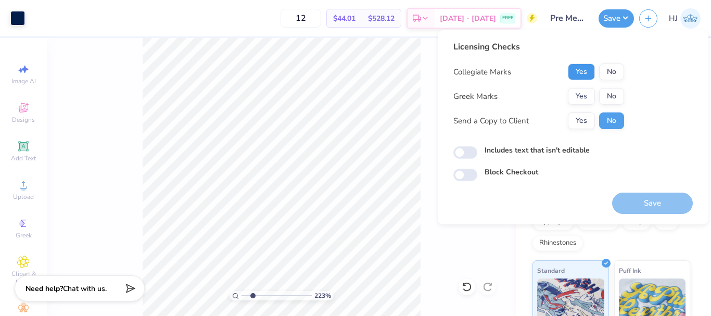
click at [592, 78] on button "Yes" at bounding box center [581, 72] width 27 height 17
click at [616, 74] on button "No" at bounding box center [611, 72] width 25 height 17
click at [582, 97] on button "Yes" at bounding box center [581, 96] width 27 height 17
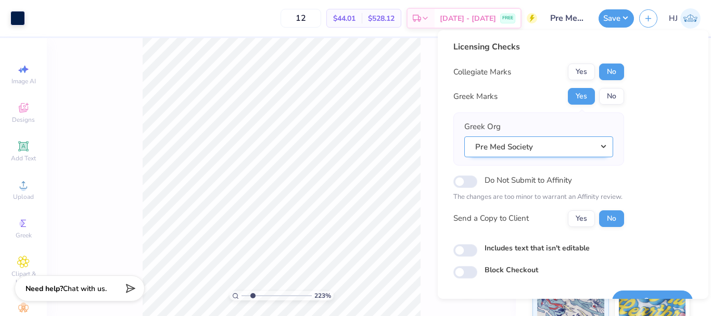
click at [600, 142] on button "Pre Med Society" at bounding box center [538, 146] width 149 height 21
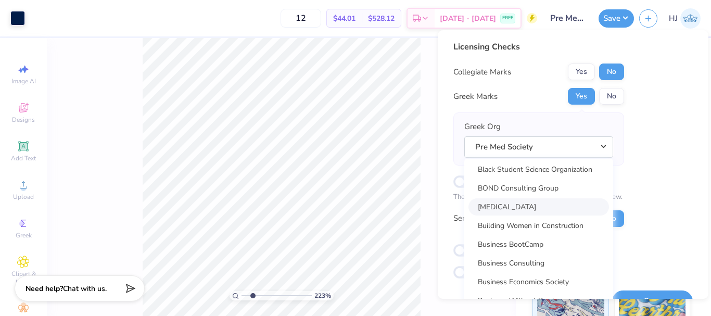
scroll to position [1666, 0]
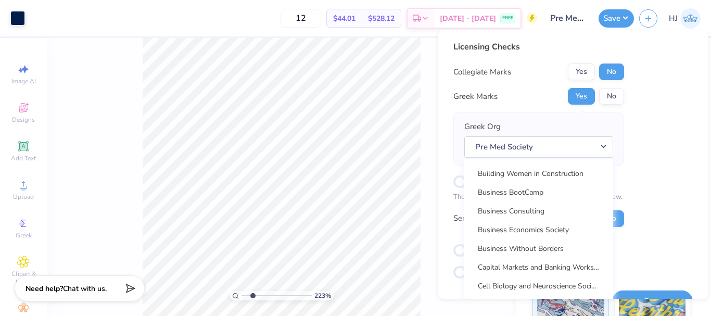
click at [672, 113] on div "Licensing Checks Collegiate Marks Yes No Greek Marks Yes No Greek Org Pre Med S…" at bounding box center [572, 160] width 239 height 238
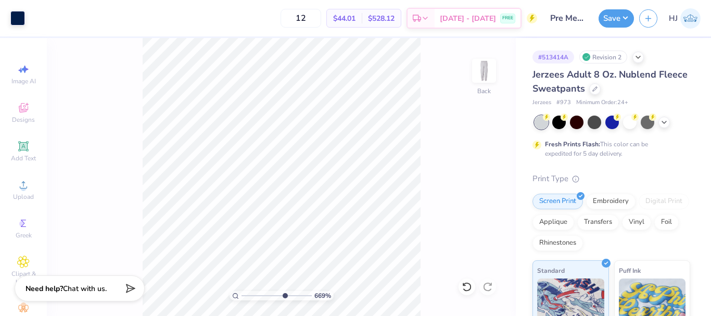
click at [635, 12] on div "Save HJ" at bounding box center [655, 18] width 112 height 36
click at [627, 20] on button "Save" at bounding box center [616, 17] width 35 height 18
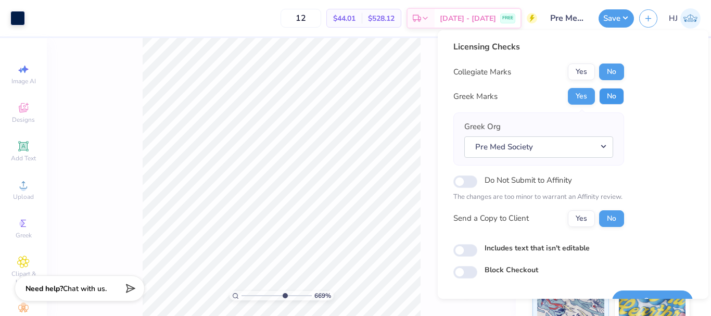
click at [609, 95] on button "No" at bounding box center [611, 96] width 25 height 17
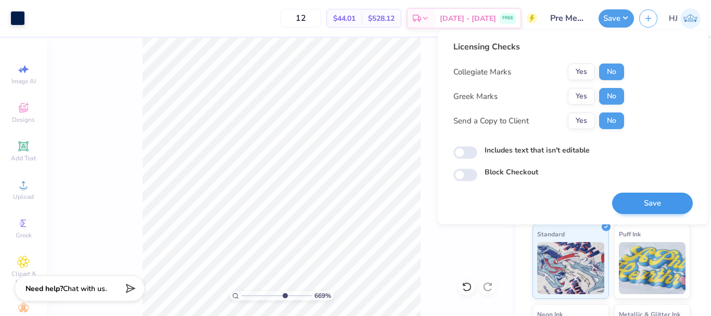
scroll to position [52, 0]
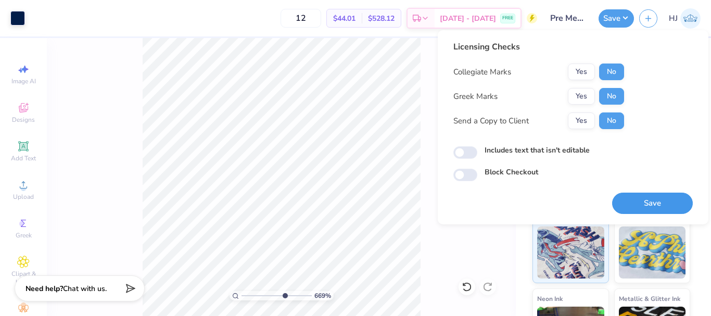
click at [655, 205] on button "Save" at bounding box center [652, 203] width 81 height 21
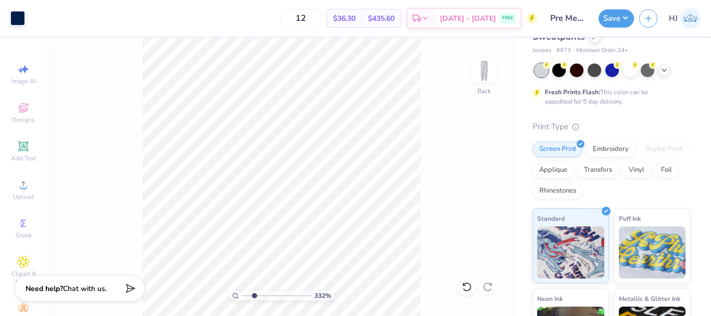
type input "2.22643191709162"
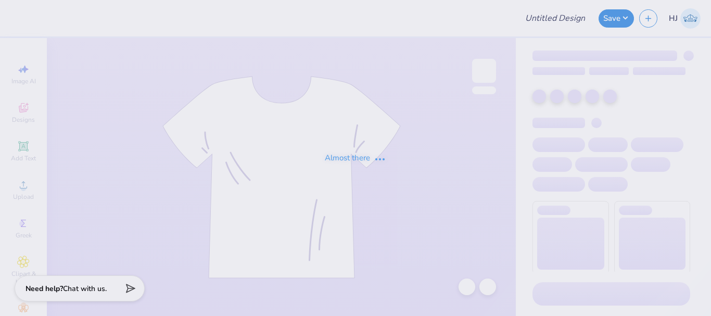
type input "Pre Med Sweater"
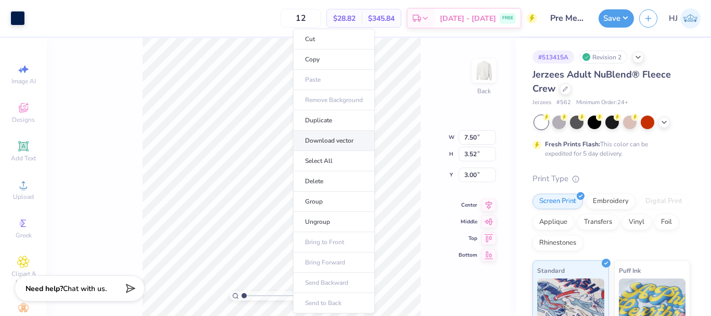
click at [344, 141] on li "Download vector" at bounding box center [334, 141] width 82 height 20
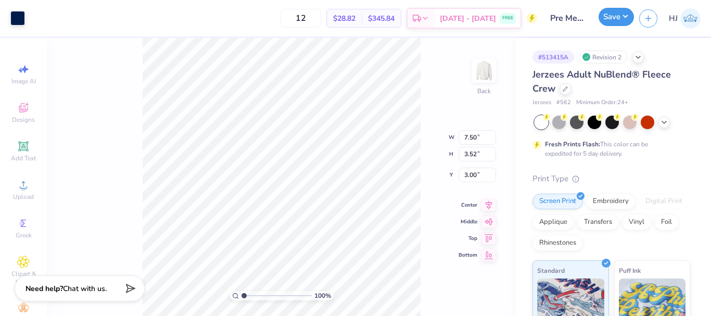
click at [626, 18] on button "Save" at bounding box center [616, 17] width 35 height 18
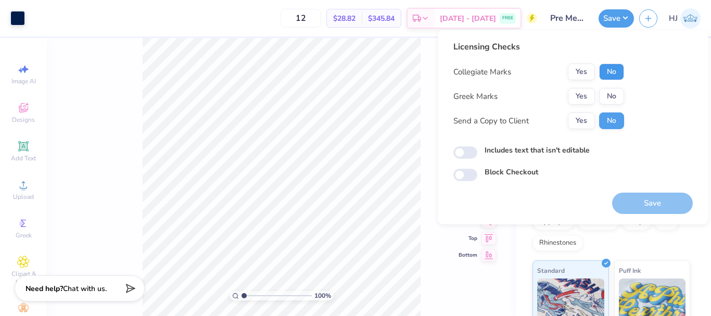
click at [614, 68] on button "No" at bounding box center [611, 72] width 25 height 17
click at [613, 95] on button "No" at bounding box center [611, 96] width 25 height 17
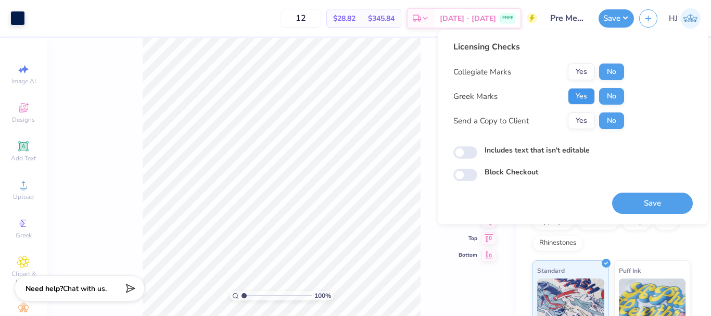
click at [582, 88] on button "Yes" at bounding box center [581, 96] width 27 height 17
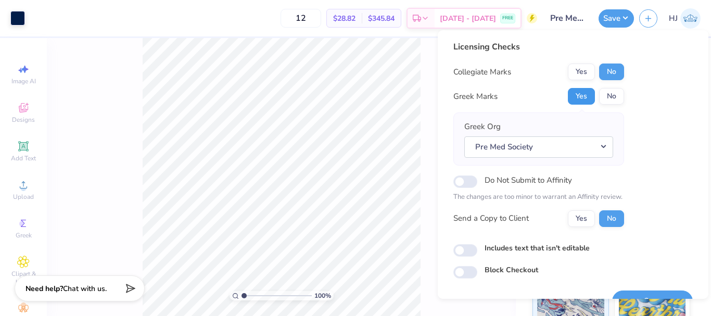
click at [582, 91] on button "Yes" at bounding box center [581, 96] width 27 height 17
click at [578, 73] on button "Yes" at bounding box center [581, 72] width 27 height 17
click at [607, 95] on button "No" at bounding box center [611, 96] width 25 height 17
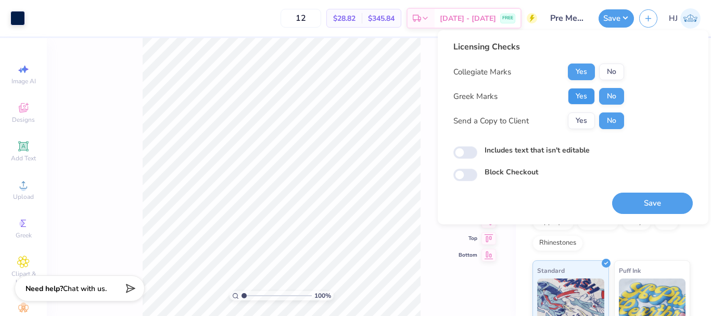
click at [575, 93] on button "Yes" at bounding box center [581, 96] width 27 height 17
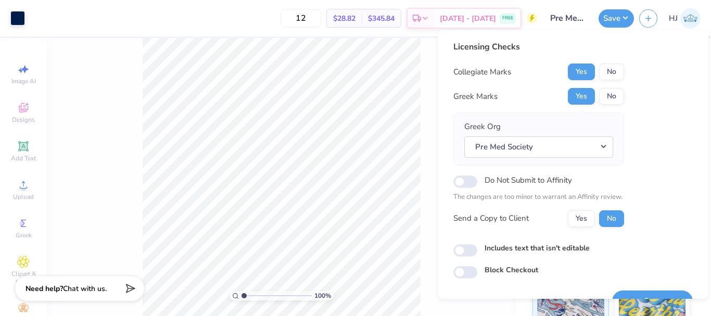
click at [604, 69] on button "No" at bounding box center [611, 72] width 25 height 17
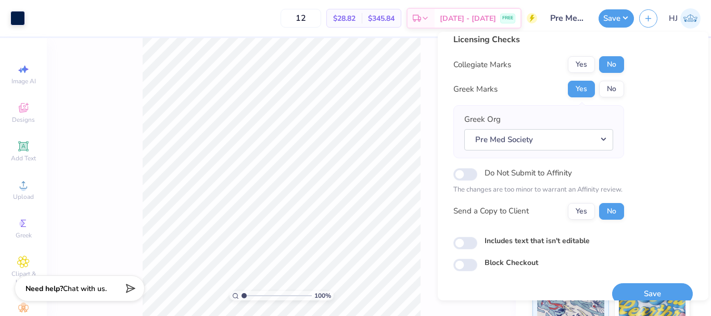
scroll to position [23, 0]
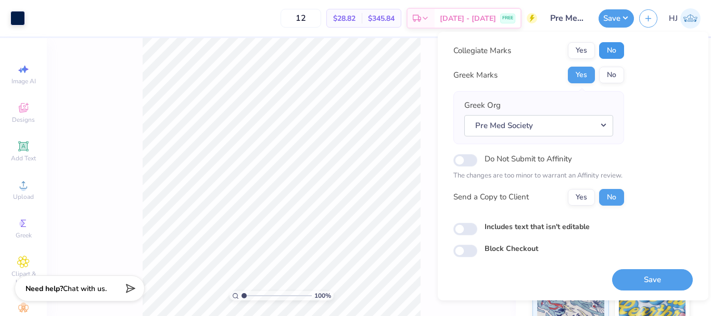
click at [617, 49] on button "No" at bounding box center [611, 50] width 25 height 17
click at [569, 128] on button "Pre Med Society" at bounding box center [538, 125] width 149 height 21
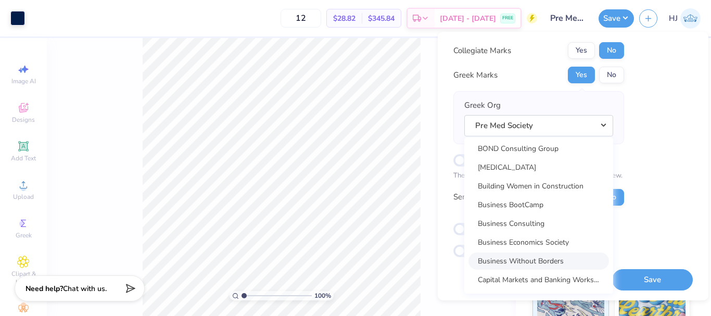
scroll to position [1614, 0]
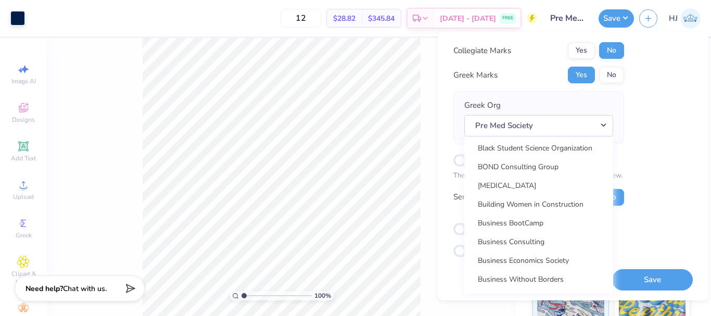
click at [660, 116] on div "Licensing Checks Collegiate Marks Yes No Greek Marks Yes No Greek Org Pre Med S…" at bounding box center [572, 138] width 239 height 238
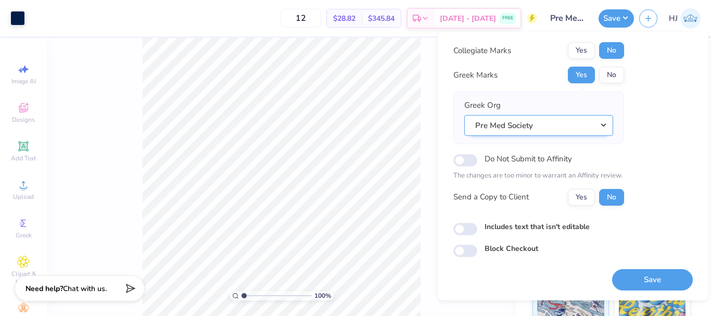
click at [589, 127] on button "Pre Med Society" at bounding box center [538, 125] width 149 height 21
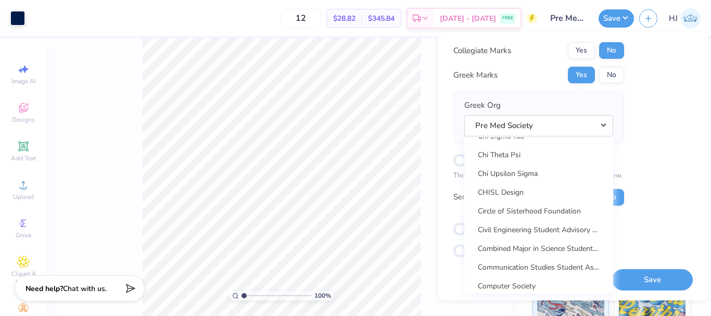
scroll to position [1978, 0]
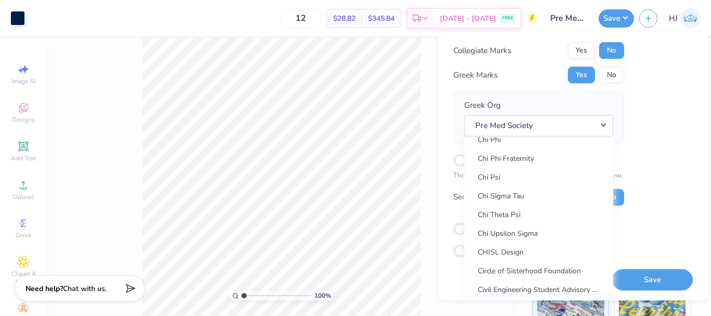
click at [668, 80] on div "Licensing Checks Collegiate Marks Yes No Greek Marks Yes No Greek Org Pre Med S…" at bounding box center [572, 138] width 239 height 238
click at [621, 17] on button "Save" at bounding box center [616, 17] width 35 height 18
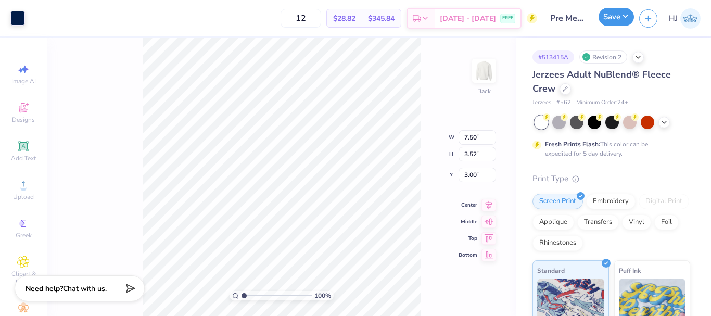
click at [625, 16] on button "Save" at bounding box center [616, 17] width 35 height 18
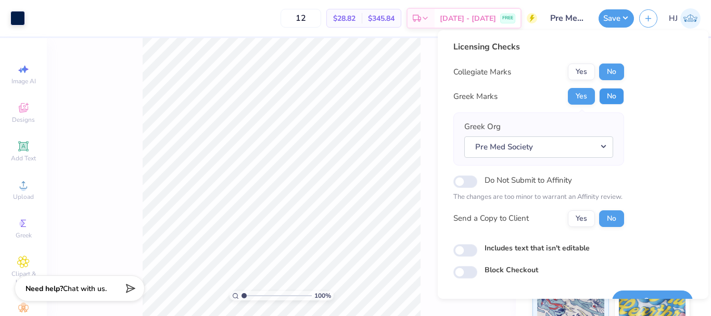
click at [611, 94] on button "No" at bounding box center [611, 96] width 25 height 17
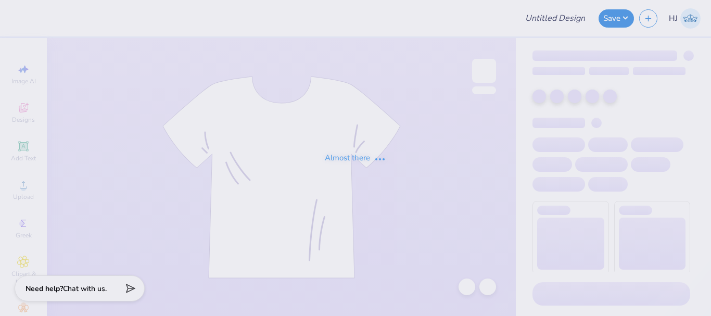
type input "ADPi Sweat Set"
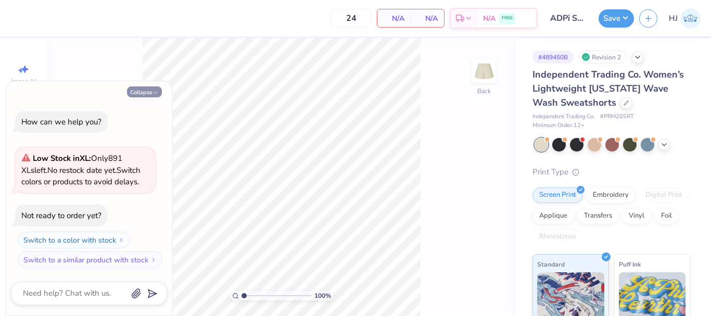
click at [144, 89] on button "Collapse" at bounding box center [144, 91] width 35 height 11
type textarea "x"
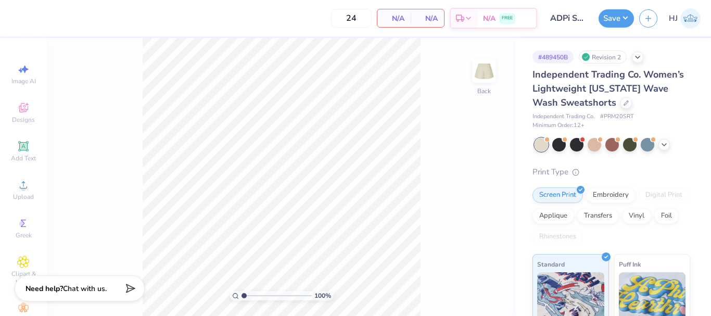
click at [430, 128] on div "100 % Back" at bounding box center [281, 177] width 469 height 278
drag, startPoint x: 421, startPoint y: 137, endPoint x: 463, endPoint y: 96, distance: 58.5
click at [421, 137] on div "100 % Back" at bounding box center [281, 177] width 469 height 278
click at [22, 189] on circle at bounding box center [23, 188] width 6 height 6
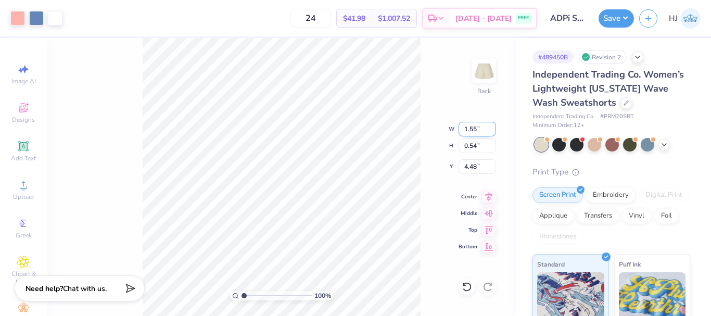
click at [476, 131] on input "1.55" at bounding box center [477, 129] width 37 height 15
type input "3.50"
type input "1.21"
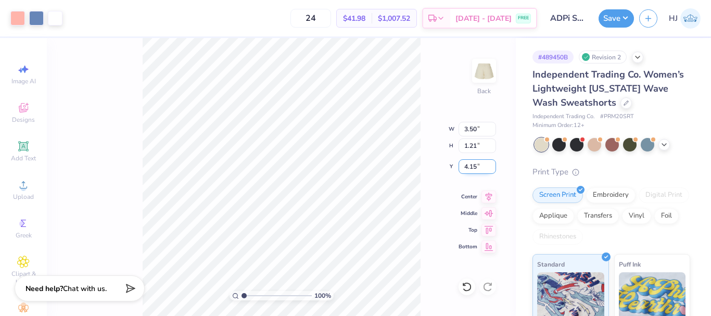
click at [475, 164] on input "4.15" at bounding box center [477, 166] width 37 height 15
click at [475, 164] on input "3.00" at bounding box center [477, 166] width 37 height 15
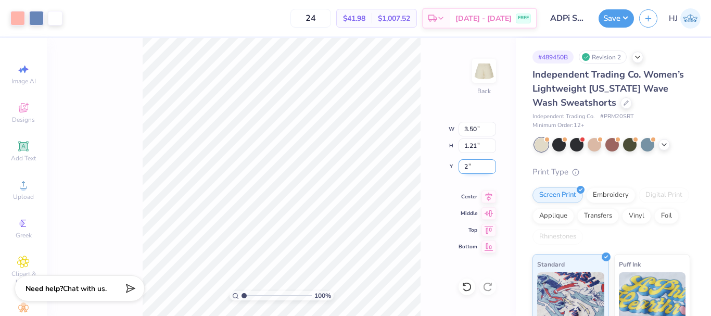
type input "2.00"
click at [475, 167] on input "1.97" at bounding box center [477, 166] width 37 height 15
type input "2.00"
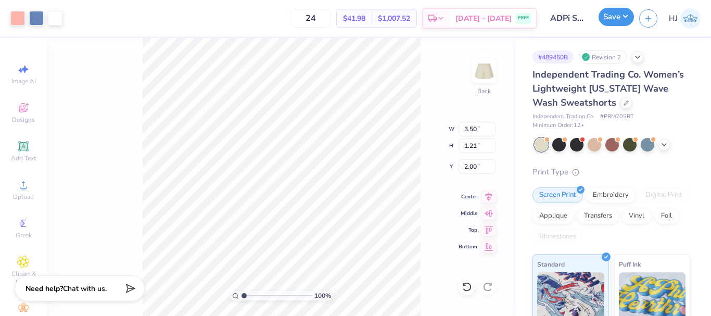
click at [621, 16] on button "Save" at bounding box center [616, 17] width 35 height 18
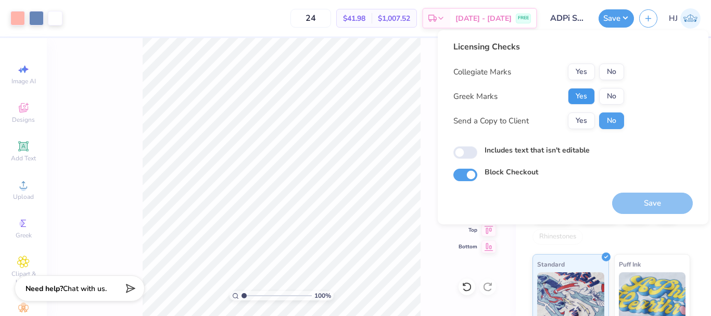
click at [578, 89] on button "Yes" at bounding box center [581, 96] width 27 height 17
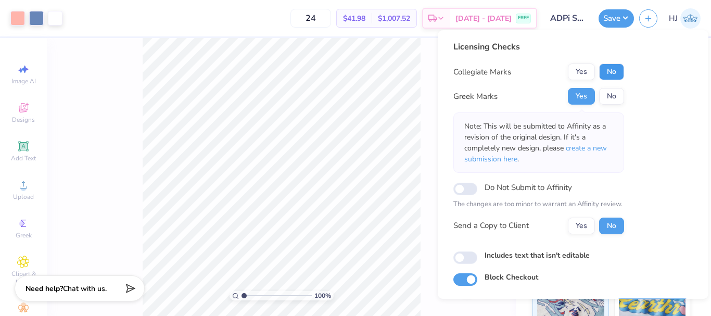
click at [617, 70] on button "No" at bounding box center [611, 72] width 25 height 17
click at [582, 73] on button "Yes" at bounding box center [581, 72] width 27 height 17
click at [603, 72] on button "No" at bounding box center [611, 72] width 25 height 17
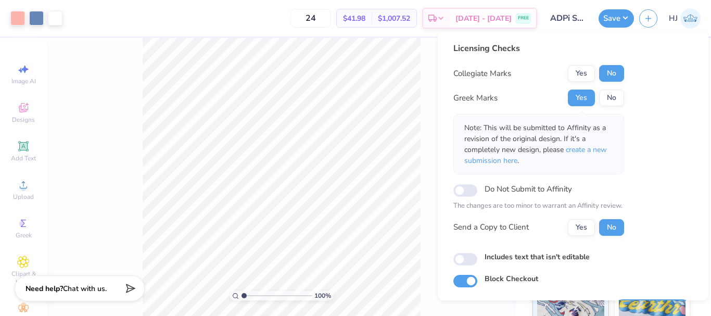
scroll to position [30, 0]
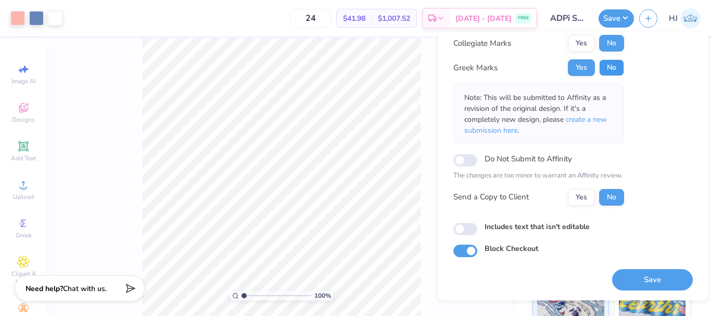
click at [609, 62] on button "No" at bounding box center [611, 67] width 25 height 17
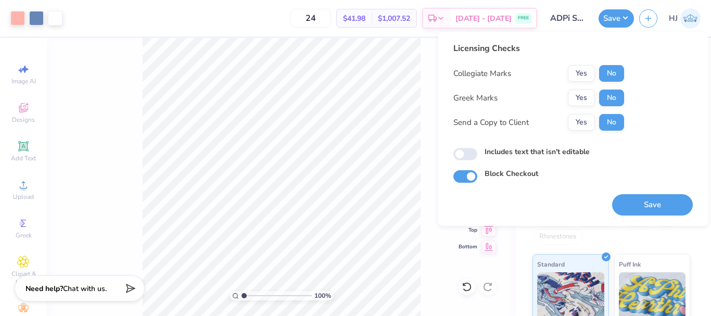
scroll to position [0, 0]
click at [578, 98] on button "Yes" at bounding box center [581, 98] width 27 height 17
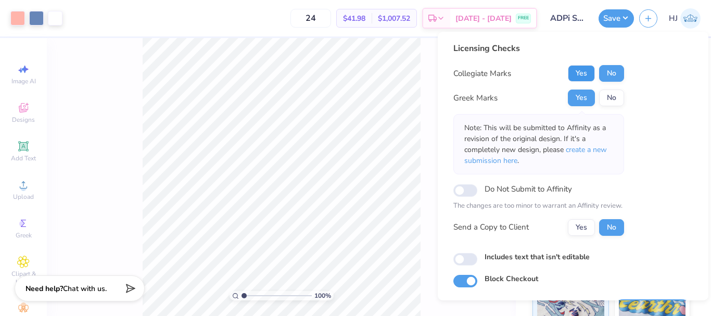
click at [585, 75] on button "Yes" at bounding box center [581, 73] width 27 height 17
click at [609, 77] on button "No" at bounding box center [611, 73] width 25 height 17
click at [464, 188] on input "Do Not Submit to Affinity" at bounding box center [465, 190] width 24 height 12
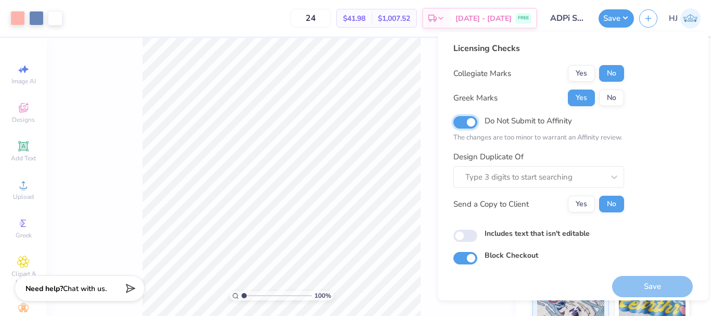
click at [466, 123] on input "Do Not Submit to Affinity" at bounding box center [465, 122] width 24 height 12
checkbox input "false"
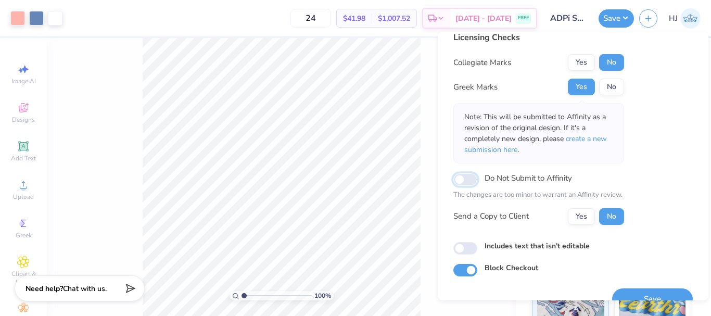
scroll to position [30, 0]
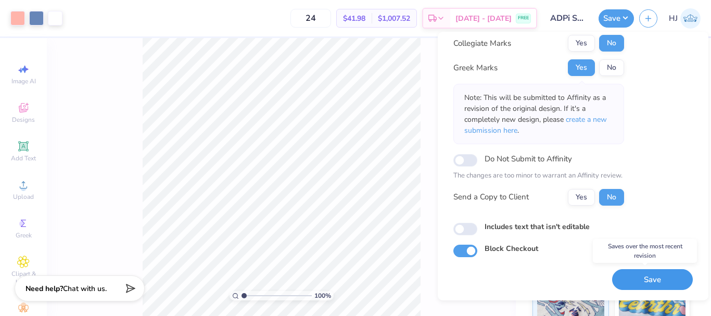
click at [644, 280] on button "Save" at bounding box center [652, 279] width 81 height 21
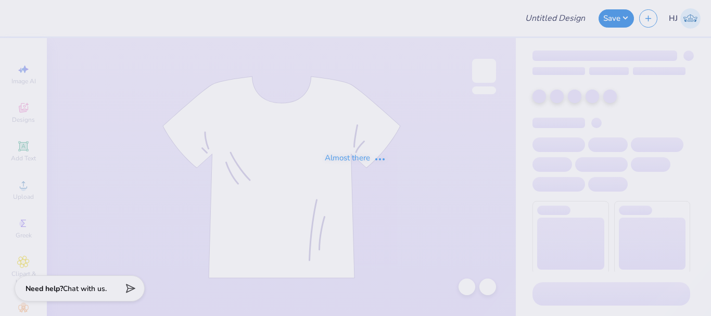
type input "Tridelt 2025"
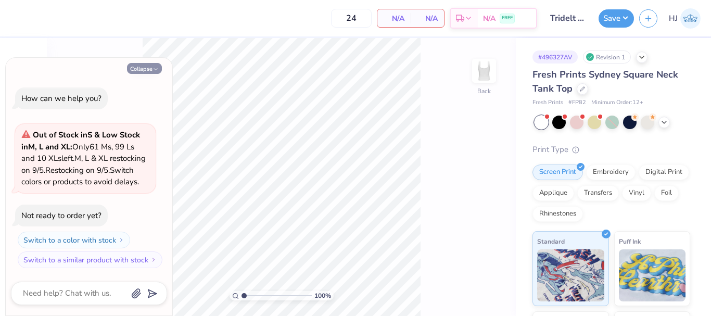
click at [146, 63] on button "Collapse" at bounding box center [144, 68] width 35 height 11
type textarea "x"
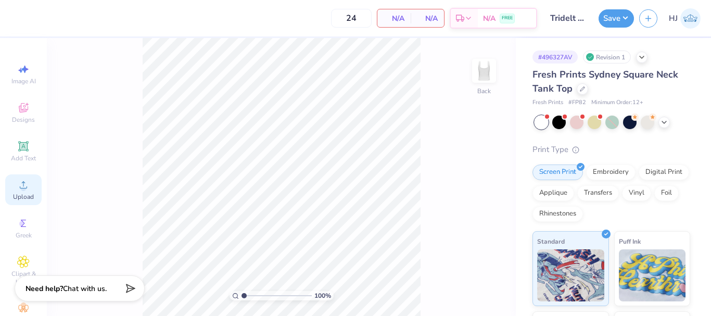
click at [17, 186] on icon at bounding box center [23, 185] width 12 height 12
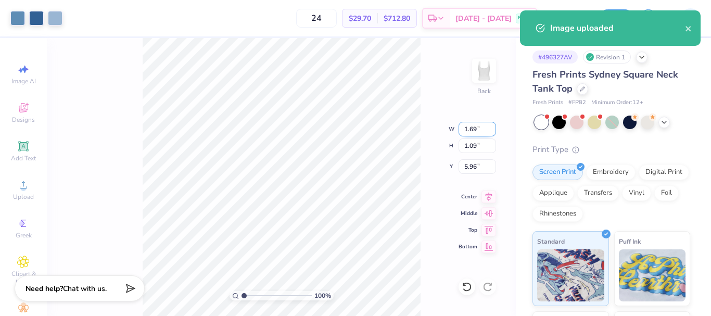
click at [468, 132] on input "1.69" at bounding box center [477, 129] width 37 height 15
type input "5.00"
type input "3.23"
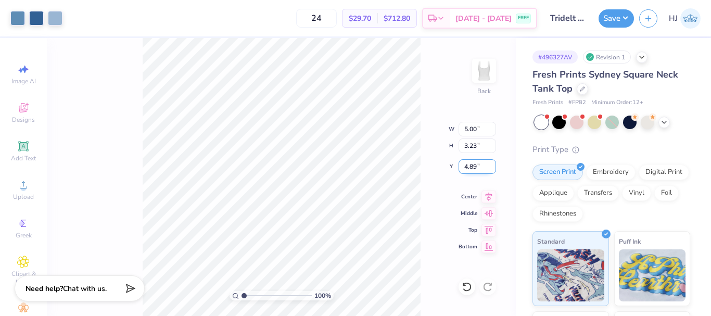
click at [468, 166] on input "4.89" at bounding box center [477, 166] width 37 height 15
click at [468, 166] on input "3.00" at bounding box center [477, 166] width 37 height 15
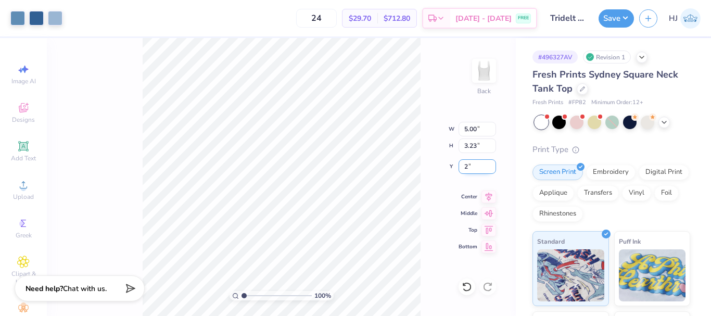
type input "2.00"
click at [545, 124] on div at bounding box center [542, 123] width 14 height 14
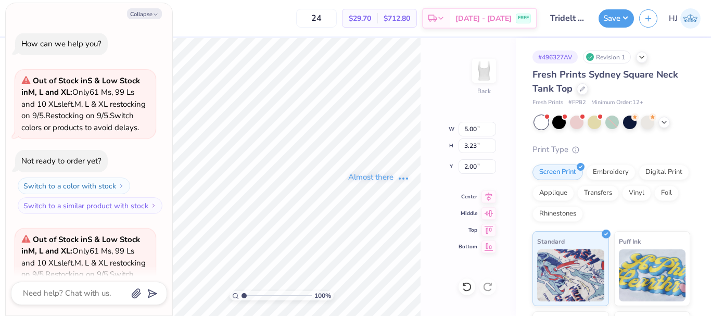
scroll to position [128, 0]
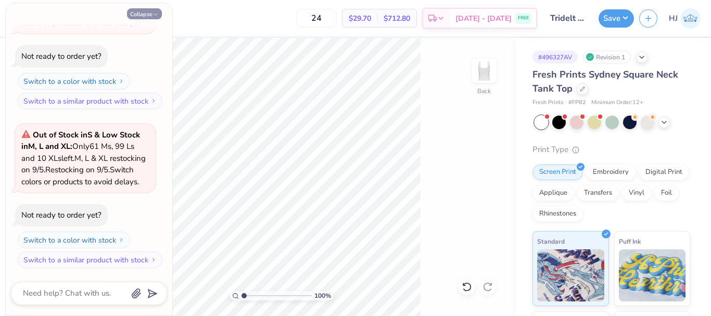
click at [142, 16] on button "Collapse" at bounding box center [144, 13] width 35 height 11
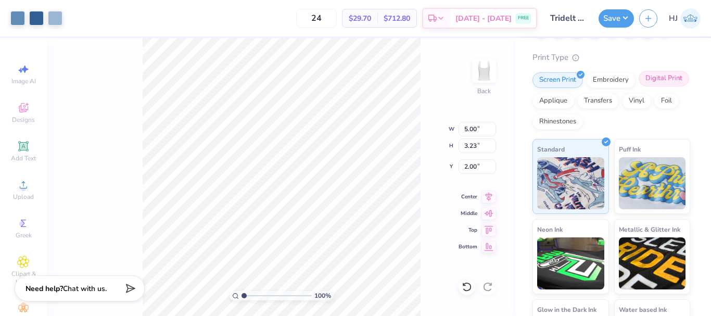
scroll to position [0, 0]
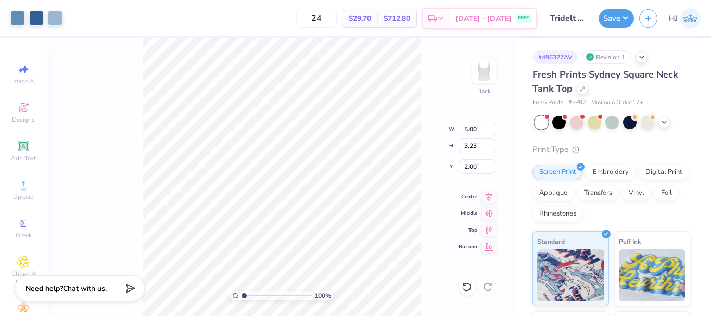
click at [544, 127] on div at bounding box center [542, 123] width 14 height 14
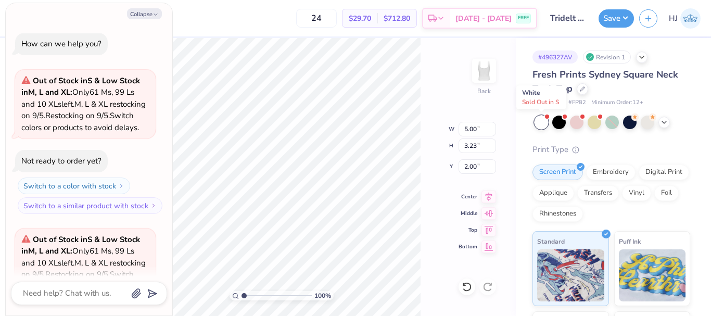
scroll to position [298, 0]
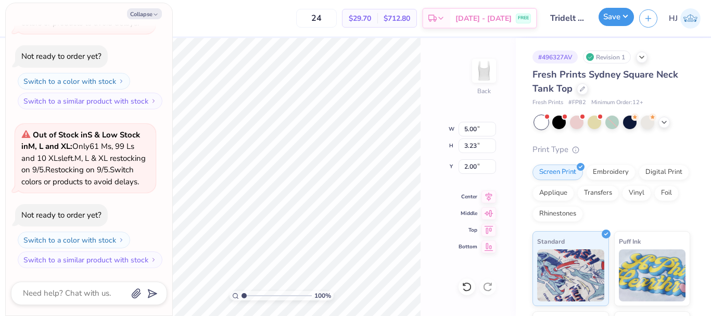
click at [628, 12] on button "Save" at bounding box center [616, 17] width 35 height 18
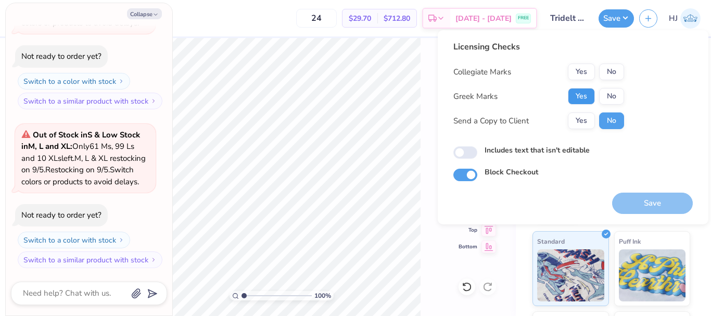
click at [583, 89] on button "Yes" at bounding box center [581, 96] width 27 height 17
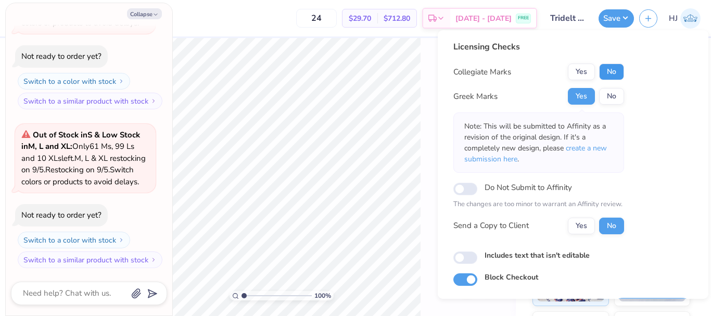
click at [613, 68] on button "No" at bounding box center [611, 72] width 25 height 17
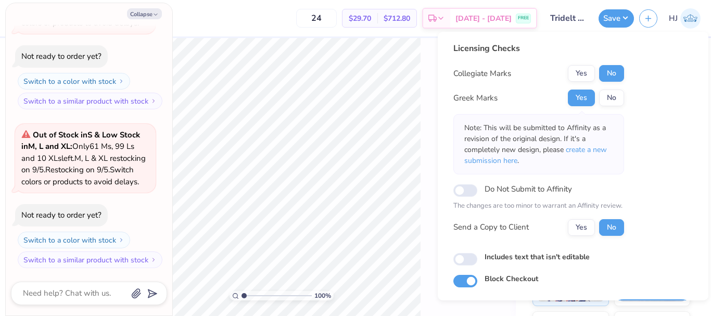
scroll to position [30, 0]
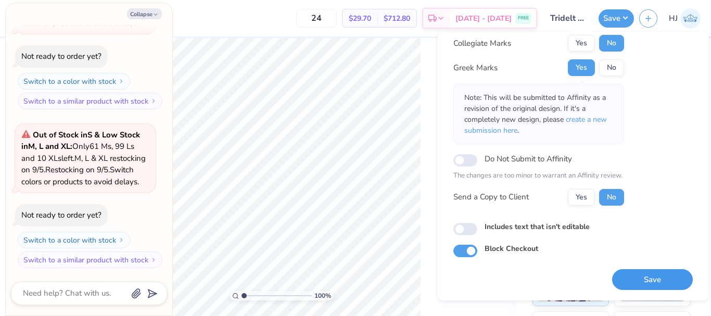
click at [642, 286] on button "Save" at bounding box center [652, 279] width 81 height 21
type textarea "x"
